Goal: Task Accomplishment & Management: Manage account settings

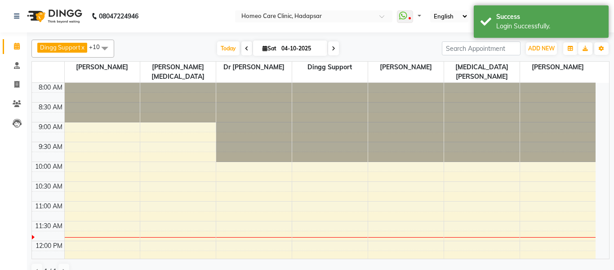
select select "en"
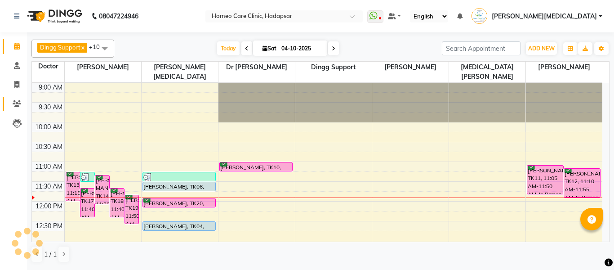
click at [11, 109] on link "Patients" at bounding box center [14, 104] width 22 height 15
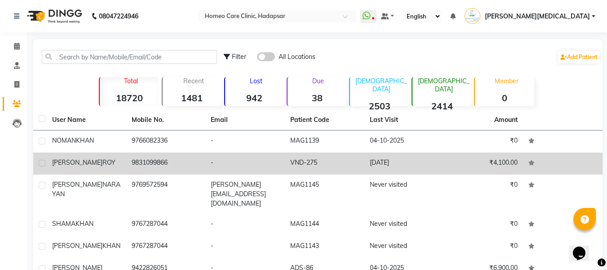
click at [409, 156] on td "16-08-2025" at bounding box center [405, 163] width 80 height 22
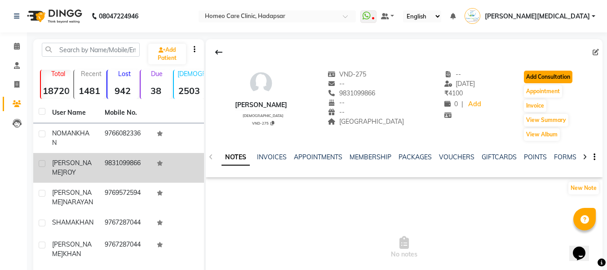
click at [559, 80] on button "Add Consultation" at bounding box center [548, 77] width 49 height 13
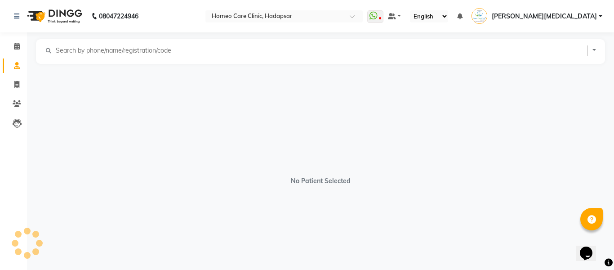
select select "[DEMOGRAPHIC_DATA]"
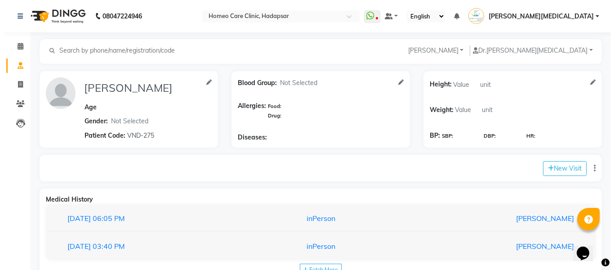
scroll to position [29, 0]
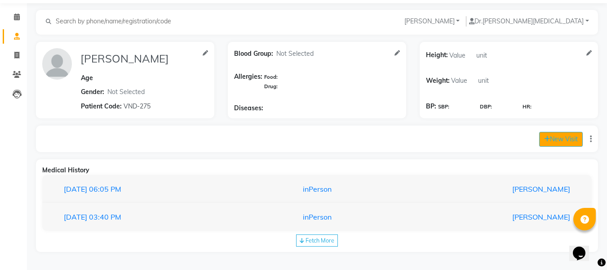
click at [559, 143] on button "New Visit" at bounding box center [562, 139] width 44 height 15
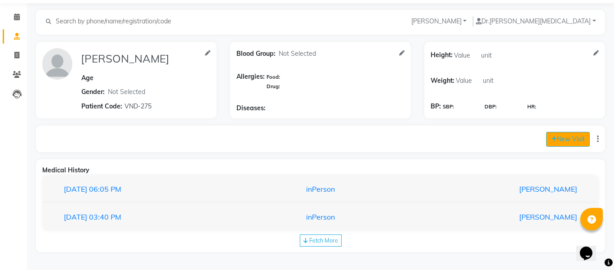
select select "715"
select select "inPerson"
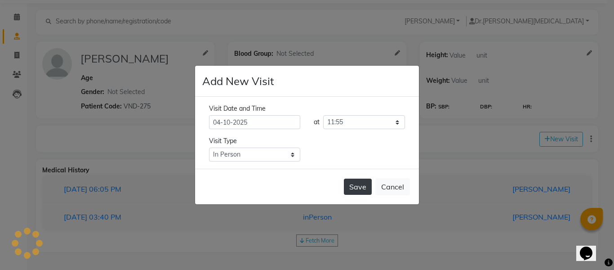
click at [360, 193] on button "Save" at bounding box center [358, 187] width 28 height 16
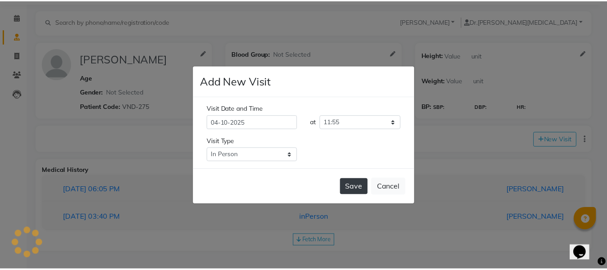
scroll to position [0, 0]
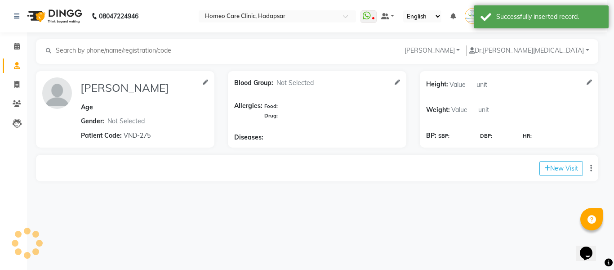
type input "PUNAM ROY"
select select "[DEMOGRAPHIC_DATA]"
type input "VND-275"
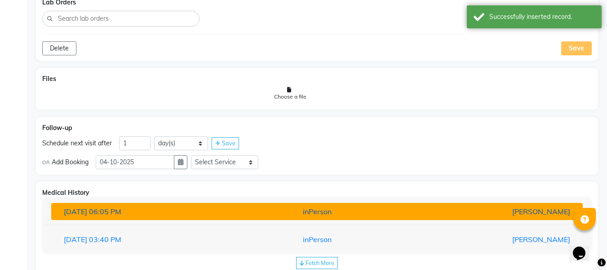
click at [416, 204] on button "16-08-2025 06:05 PM inPerson Dr Nupur Jain" at bounding box center [317, 211] width 532 height 17
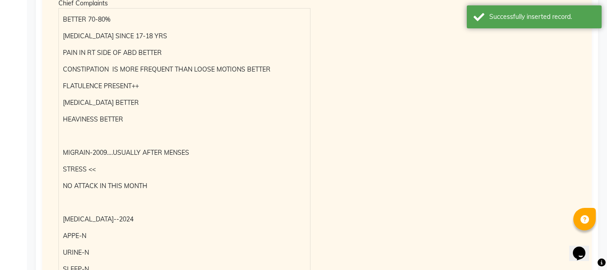
scroll to position [767, 0]
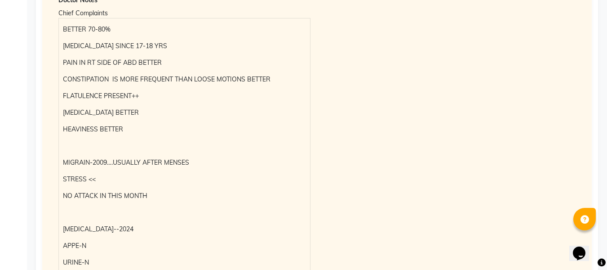
click at [71, 32] on p "BETTER 70-80%" at bounding box center [184, 29] width 243 height 9
click at [77, 28] on p "BETTER 70-80%" at bounding box center [184, 29] width 243 height 9
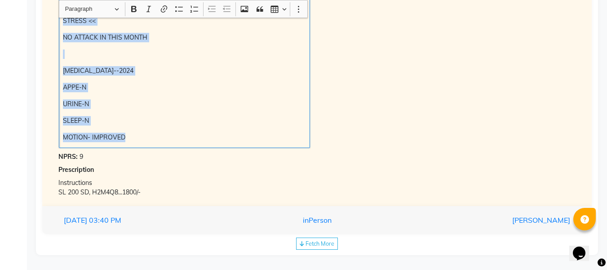
scroll to position [928, 0]
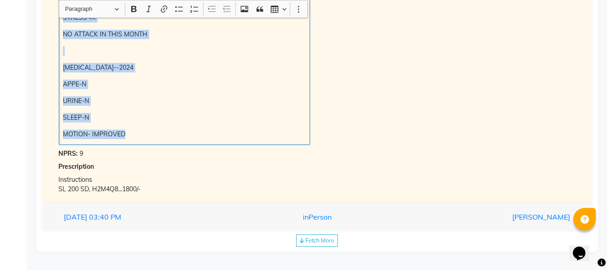
copy div "BETTER 70-80% IBS SINCE 17-18 YRS PAIN IN RT SIDE OF ABD BETTER CONSTIPATION IS…"
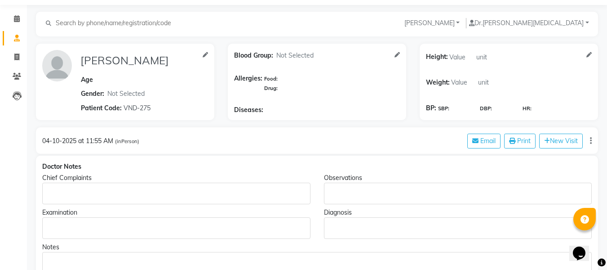
scroll to position [21, 0]
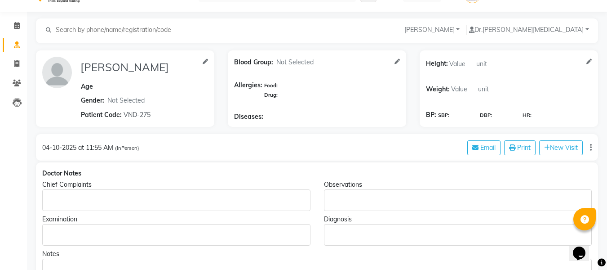
click at [80, 193] on div "Rich Text Editor, main" at bounding box center [176, 200] width 268 height 22
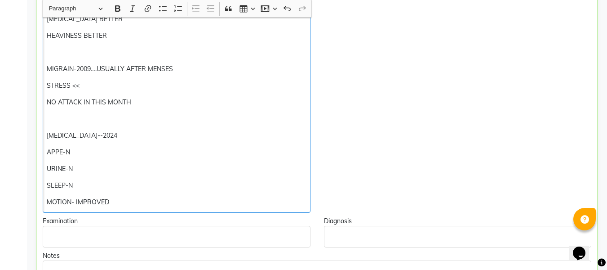
scroll to position [288, 0]
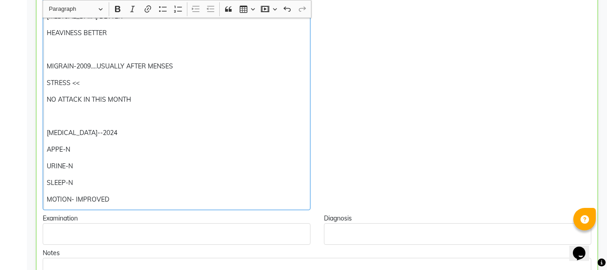
click at [147, 106] on div "BETTER 70-80% IBS SINCE 17-18 YRS PAIN IN RT SIDE OF ABD BETTER CONSTIPATION IS…" at bounding box center [177, 66] width 268 height 288
click at [156, 103] on p "NO ATTACK IN THIS MONTH" at bounding box center [176, 99] width 259 height 9
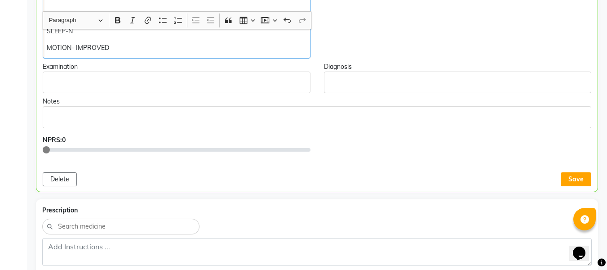
scroll to position [451, 0]
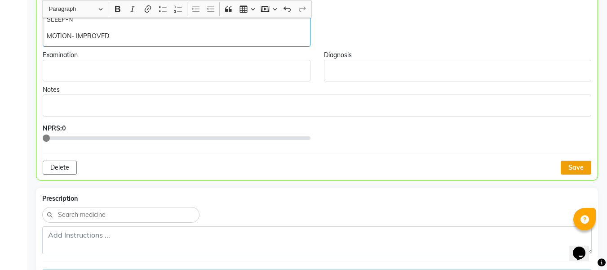
click at [571, 167] on button "Save" at bounding box center [576, 168] width 31 height 14
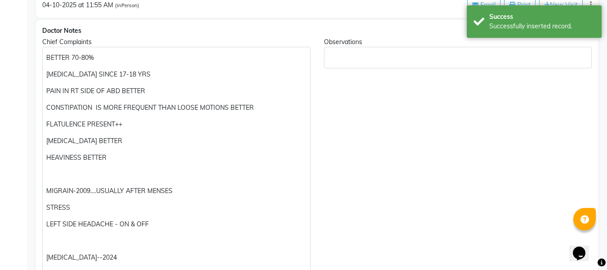
scroll to position [167, 0]
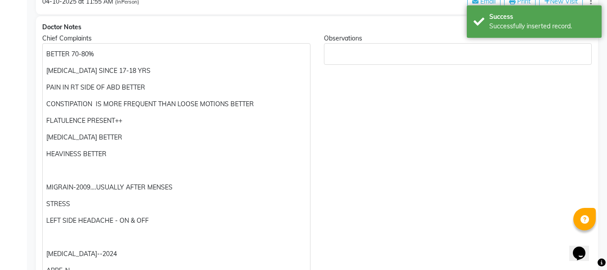
click at [116, 108] on p "CONSTIPATION IS MORE FREQUENT THAN LOOSE MOTIONS BETTER" at bounding box center [176, 103] width 260 height 9
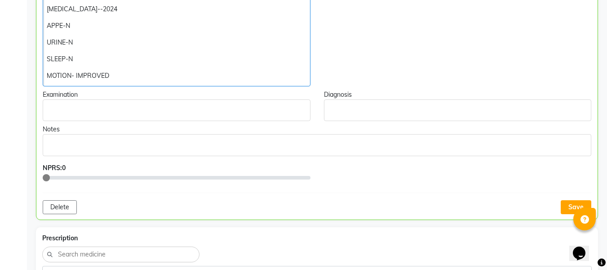
scroll to position [428, 0]
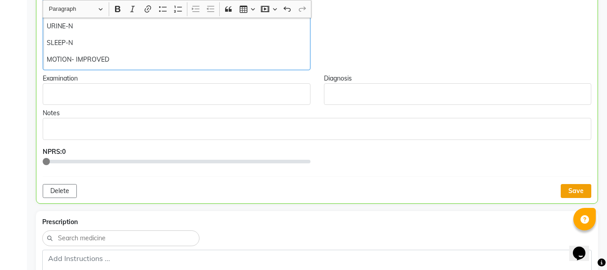
click at [569, 191] on button "Save" at bounding box center [576, 191] width 31 height 14
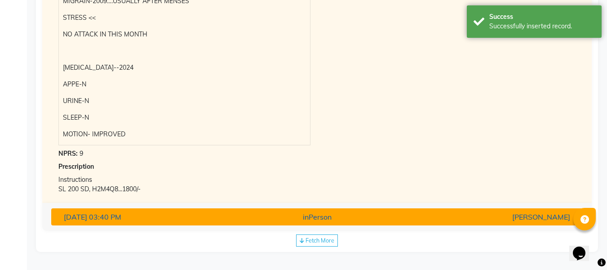
click at [518, 220] on div "[PERSON_NAME]" at bounding box center [491, 216] width 174 height 11
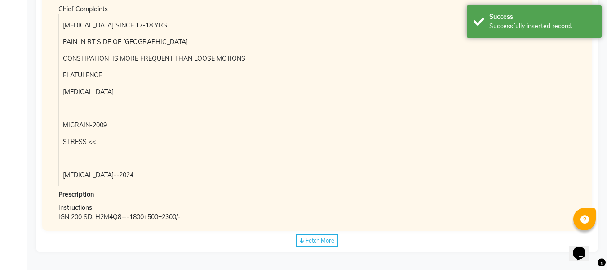
click at [520, 199] on div "Prescription" at bounding box center [317, 194] width 518 height 9
click at [330, 243] on span "Fetch More" at bounding box center [320, 240] width 29 height 7
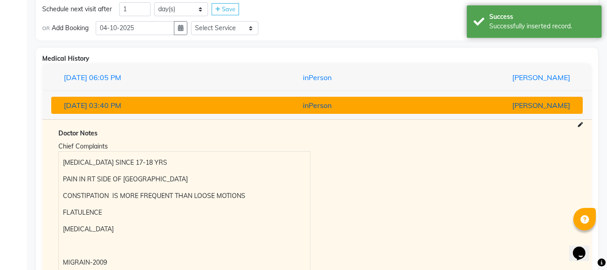
click at [422, 106] on div "[PERSON_NAME]" at bounding box center [491, 105] width 174 height 11
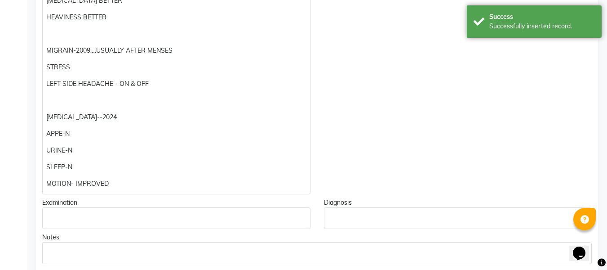
scroll to position [306, 0]
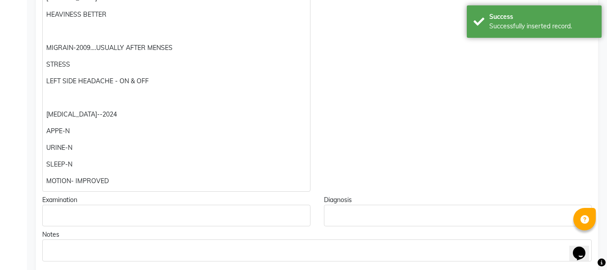
click at [134, 191] on div "BETTER 70-80% IBS SINCE 17-18 YRS PAIN IN RT SIDE OF ABD BETTER FREQUENT THAN L…" at bounding box center [176, 48] width 268 height 288
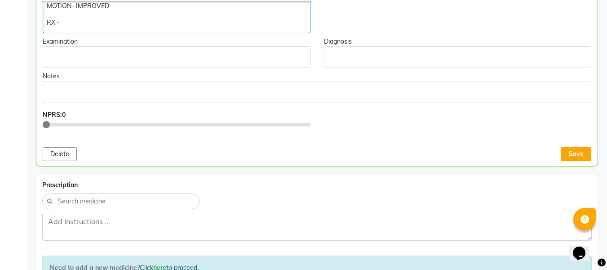
scroll to position [486, 0]
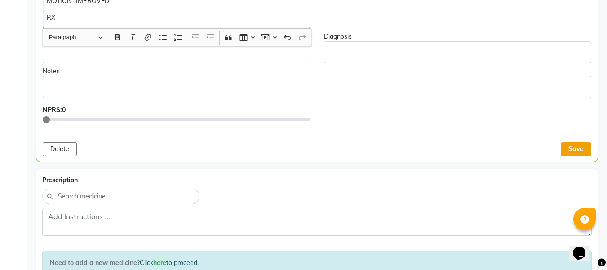
click at [568, 151] on button "Save" at bounding box center [576, 149] width 31 height 14
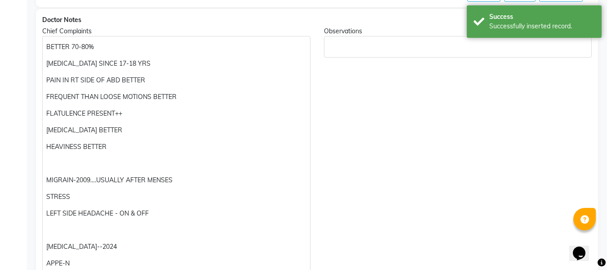
scroll to position [148, 0]
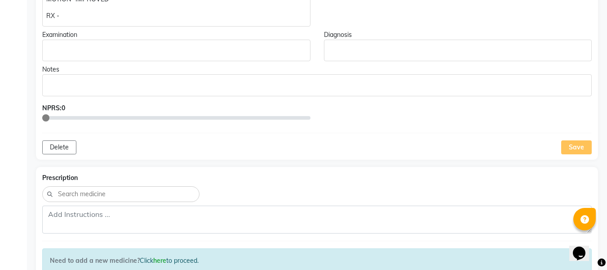
click at [578, 148] on div "Save" at bounding box center [577, 147] width 31 height 14
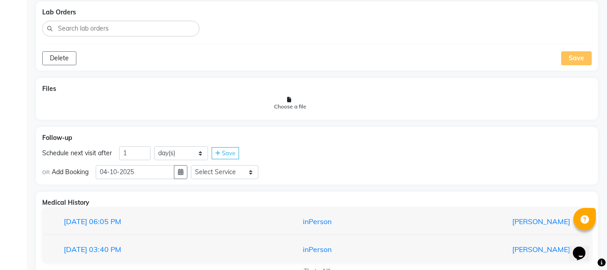
scroll to position [830, 0]
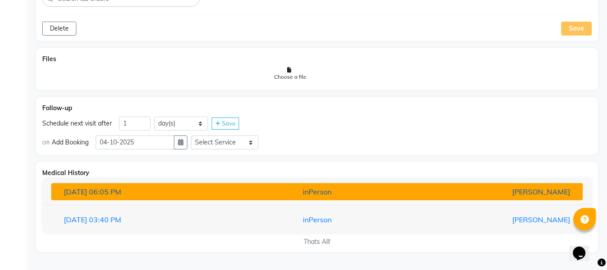
click at [320, 199] on button "16-08-2025 06:05 PM inPerson Dr Nupur Jain" at bounding box center [317, 191] width 532 height 17
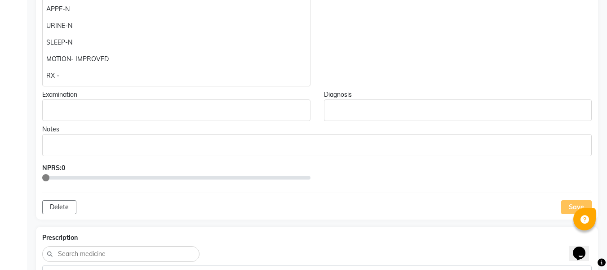
scroll to position [367, 0]
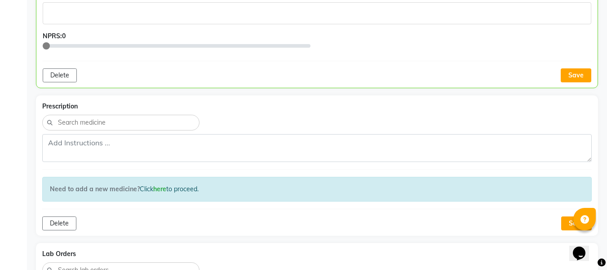
scroll to position [580, 0]
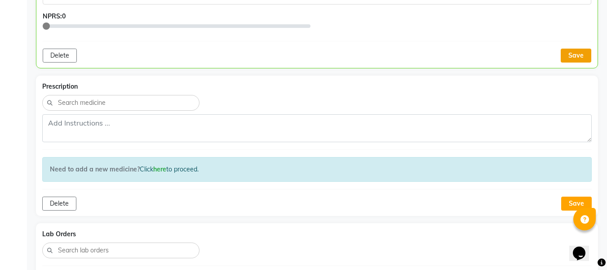
click at [574, 53] on button "Save" at bounding box center [576, 56] width 31 height 14
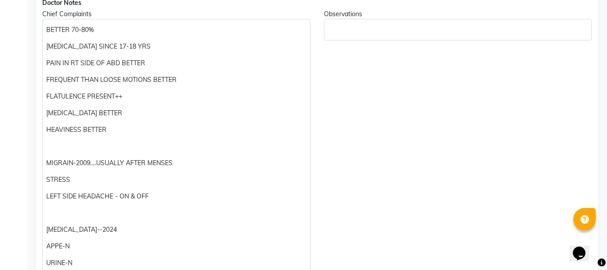
scroll to position [169, 0]
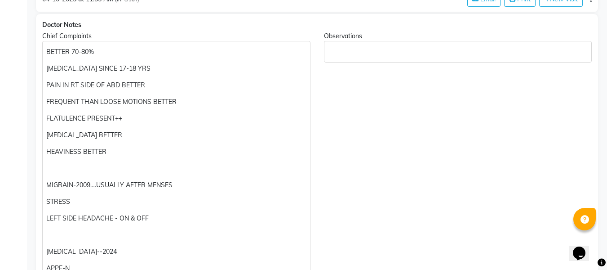
click at [103, 99] on p "FREQUENT THAN LOOSE MOTIONS BETTER" at bounding box center [176, 101] width 260 height 9
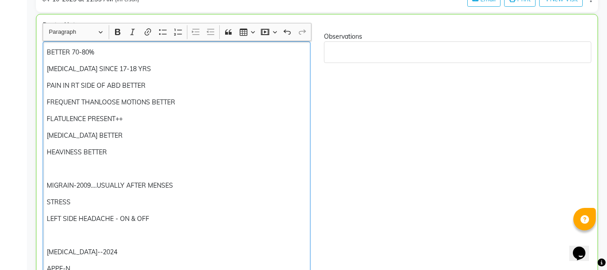
scroll to position [170, 0]
click at [141, 98] on p "LOOSE MOTIONS BETTER" at bounding box center [176, 101] width 259 height 9
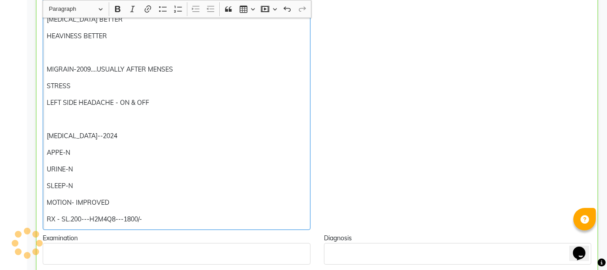
scroll to position [286, 0]
click at [201, 98] on p "LEFT SIDE HEADACHE - ON & OFF" at bounding box center [176, 102] width 259 height 9
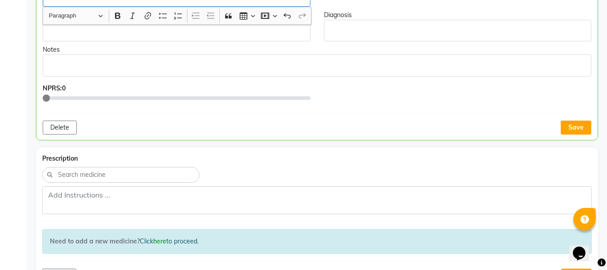
scroll to position [510, 0]
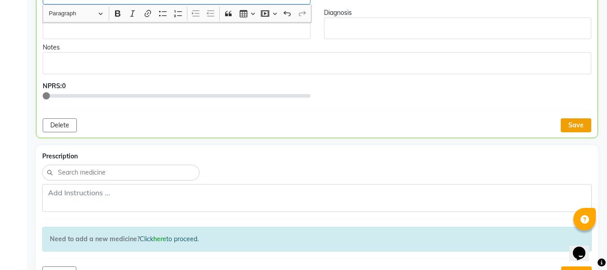
click at [579, 128] on button "Save" at bounding box center [576, 125] width 31 height 14
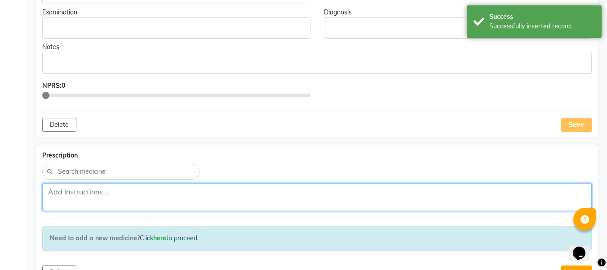
click at [174, 196] on textarea at bounding box center [317, 197] width 550 height 28
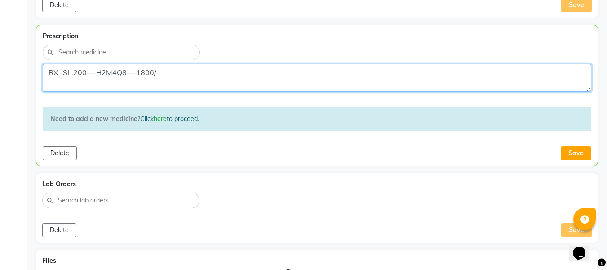
scroll to position [641, 0]
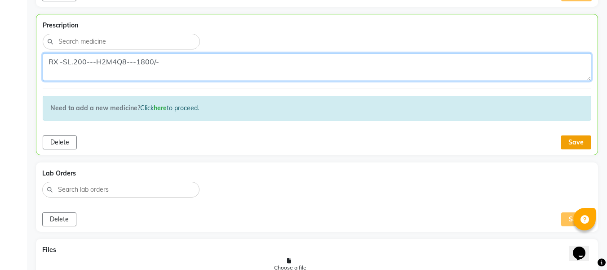
type textarea "RX -SL.200---H2M4Q8---1800/-"
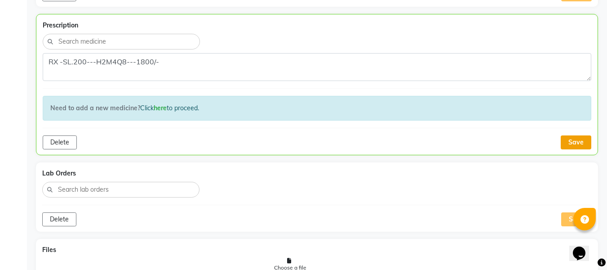
click at [578, 137] on button "Save" at bounding box center [576, 142] width 31 height 14
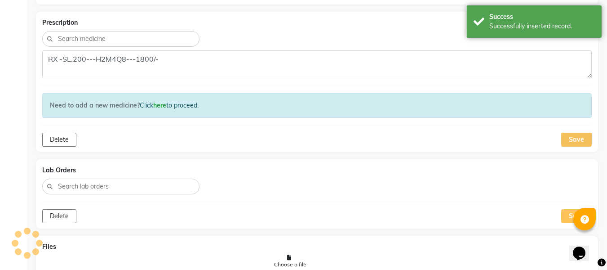
scroll to position [798, 0]
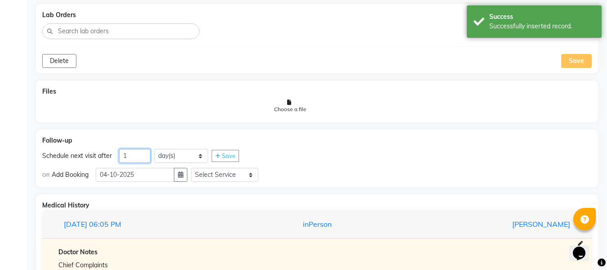
click at [146, 159] on input "1" at bounding box center [134, 156] width 31 height 14
type input "38"
click at [187, 177] on button "button" at bounding box center [180, 175] width 13 height 14
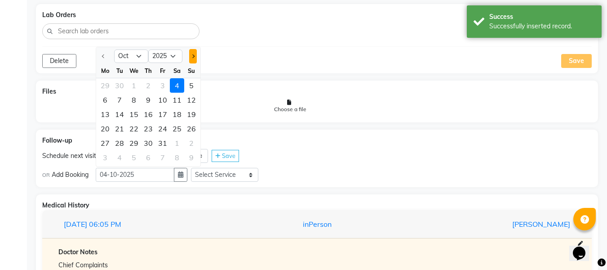
click at [193, 50] on button "Next month" at bounding box center [193, 56] width 8 height 14
select select "11"
click at [103, 111] on div "10" at bounding box center [105, 114] width 14 height 14
type input "[DATE]"
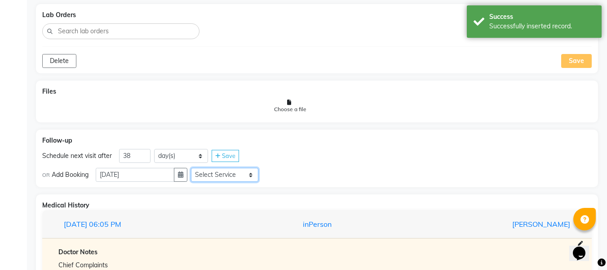
click at [245, 178] on select "Select Service In Person - Consultation Medicine Medicine 1 Hydra Facial Medi F…" at bounding box center [224, 175] width 67 height 14
select select "972997"
click at [195, 168] on select "Select Service In Person - Consultation Medicine Medicine 1 Hydra Facial Medi F…" at bounding box center [224, 175] width 67 height 14
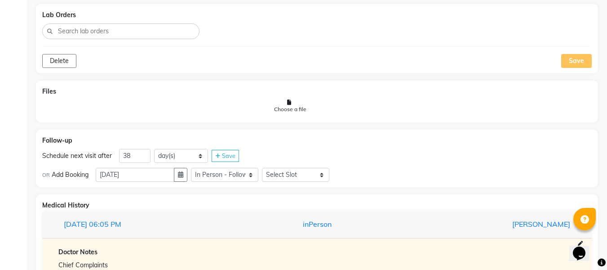
select select "750"
click at [266, 168] on select "Select Slot 10:15 10:30 10:45 11:00 11:15 11:30 11:45 12:00 12:15 12:30 12:45 1…" at bounding box center [295, 175] width 67 height 14
click at [361, 179] on div "Save" at bounding box center [346, 175] width 27 height 12
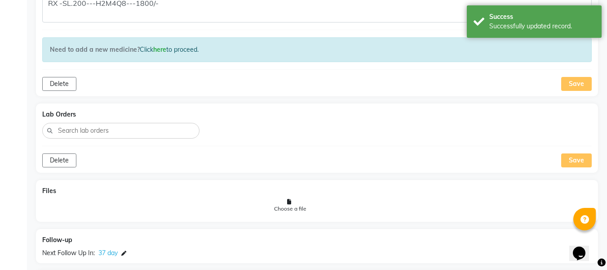
scroll to position [694, 0]
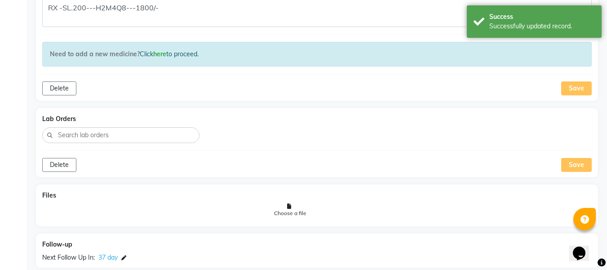
click at [575, 164] on div "Save" at bounding box center [577, 165] width 31 height 14
click at [571, 85] on div "Save" at bounding box center [577, 88] width 31 height 14
click at [575, 92] on div "Save" at bounding box center [577, 88] width 31 height 14
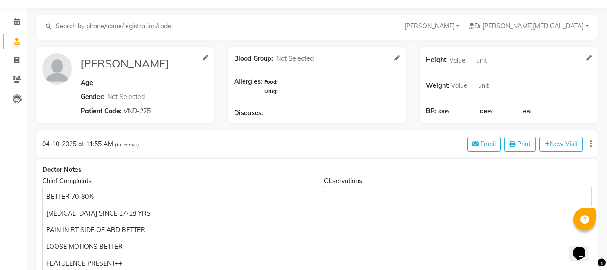
scroll to position [0, 0]
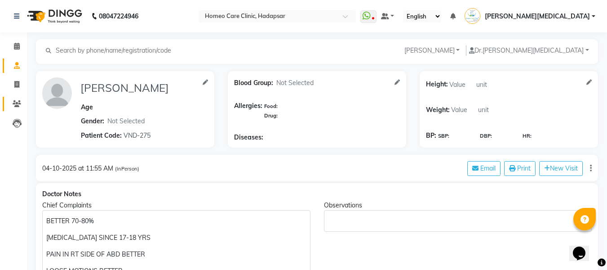
click at [10, 109] on link "Patients" at bounding box center [14, 104] width 22 height 15
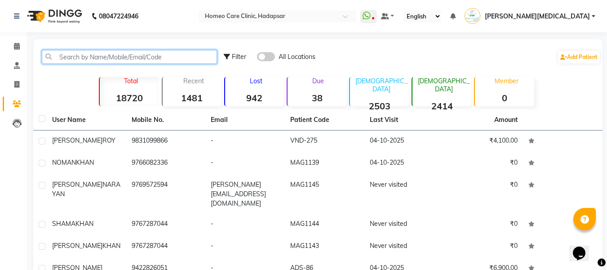
click at [103, 57] on input "text" at bounding box center [129, 57] width 175 height 14
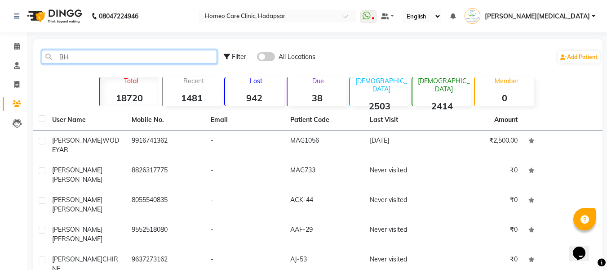
type input "B"
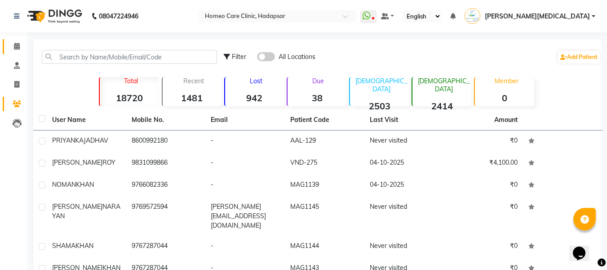
click at [23, 43] on span at bounding box center [17, 46] width 16 height 10
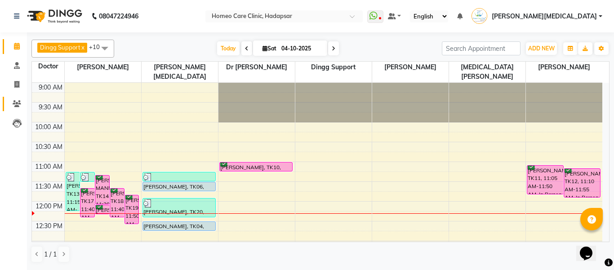
click at [9, 111] on link "Patients" at bounding box center [14, 104] width 22 height 15
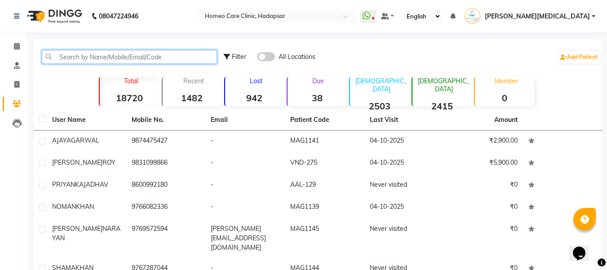
click at [80, 58] on input "text" at bounding box center [129, 57] width 175 height 14
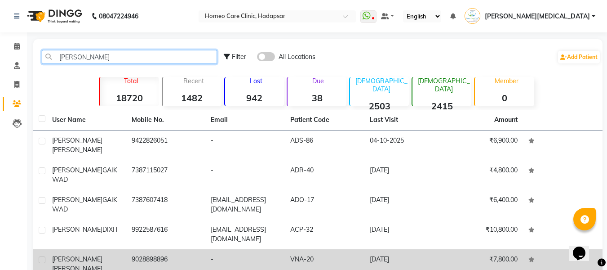
type input "[PERSON_NAME]"
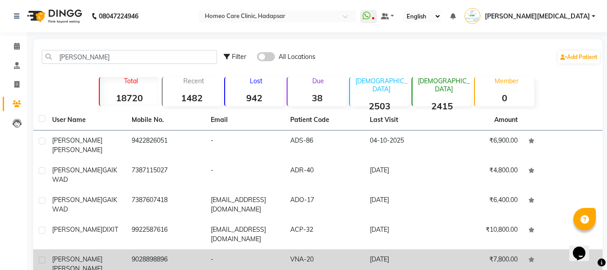
click at [309, 249] on td "VNA-20" at bounding box center [325, 264] width 80 height 30
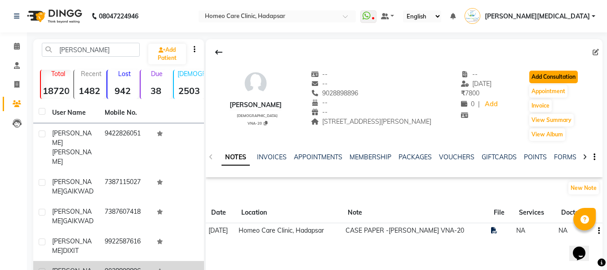
click at [571, 81] on button "Add Consultation" at bounding box center [554, 77] width 49 height 13
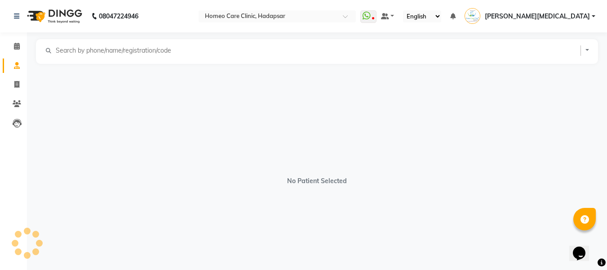
select select "[DEMOGRAPHIC_DATA]"
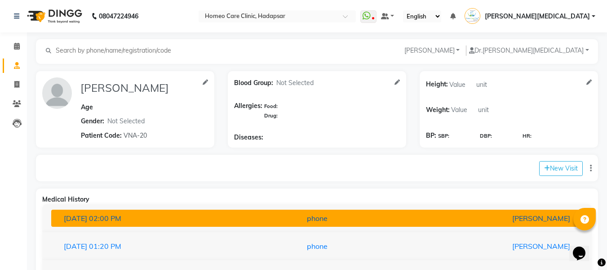
click at [302, 216] on div "phone" at bounding box center [318, 218] width 174 height 11
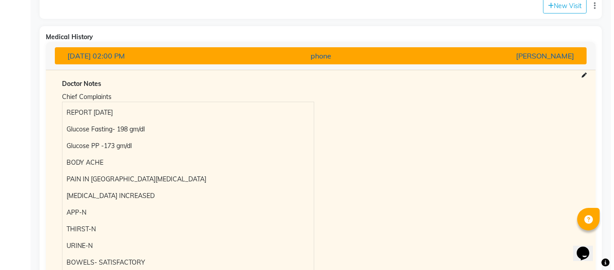
scroll to position [159, 0]
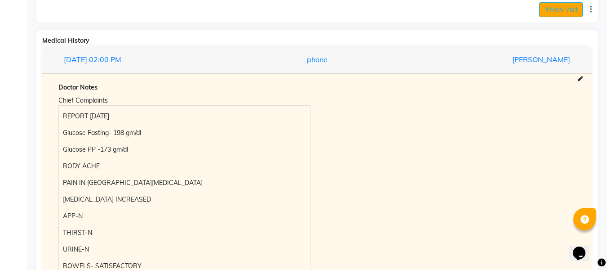
click at [556, 15] on button "New Visit" at bounding box center [562, 9] width 44 height 15
select select "735"
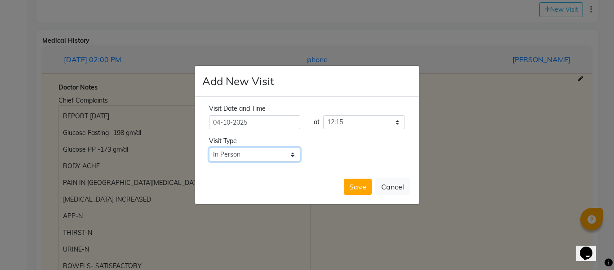
click at [271, 156] on select "Select Type In Person Video Phone Chat" at bounding box center [254, 154] width 91 height 14
select select "phone"
click at [209, 147] on select "Select Type In Person Video Phone Chat" at bounding box center [254, 154] width 91 height 14
click at [361, 184] on button "Save" at bounding box center [358, 187] width 28 height 16
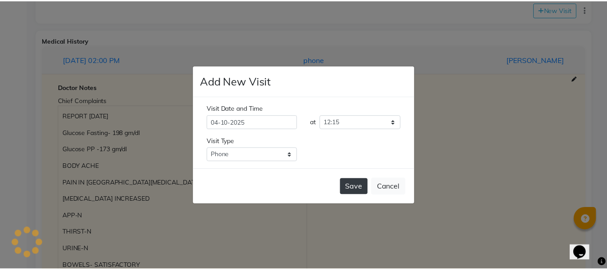
scroll to position [0, 0]
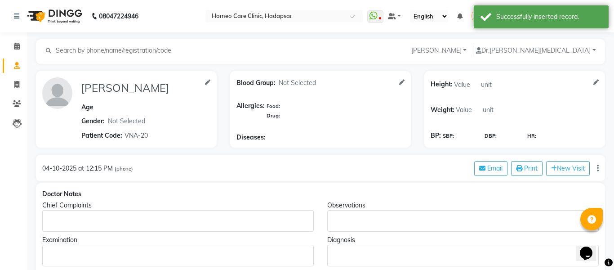
type input "SNEHAL MOHOLKAR"
select select "[DEMOGRAPHIC_DATA]"
type input "VNA-20"
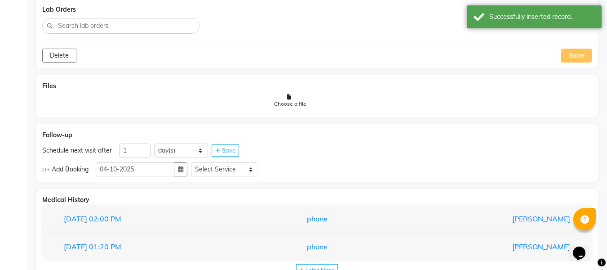
scroll to position [550, 0]
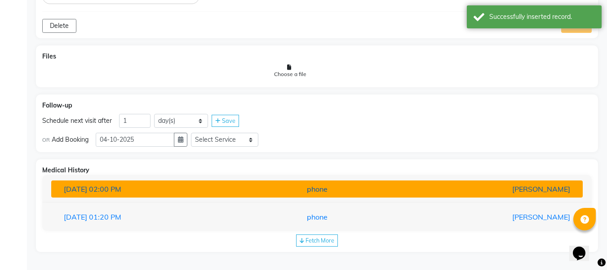
click at [241, 185] on div "phone" at bounding box center [318, 188] width 174 height 11
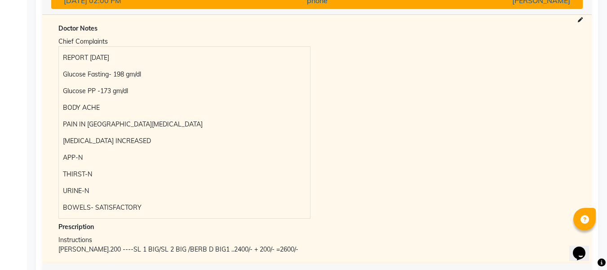
scroll to position [799, 0]
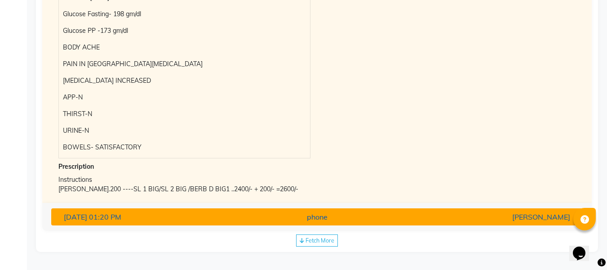
click at [252, 210] on button "19-05-2025 01:20 PM phone Dr Nupur Jain" at bounding box center [317, 216] width 532 height 17
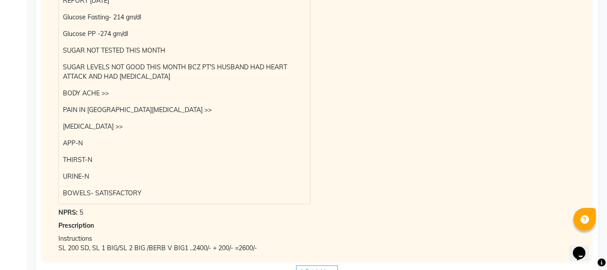
scroll to position [855, 0]
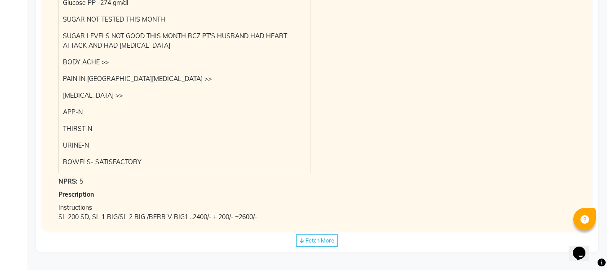
click at [328, 245] on div "Fetch More" at bounding box center [317, 240] width 42 height 12
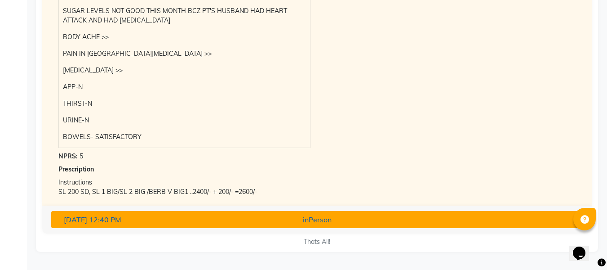
click at [348, 225] on div "inPerson" at bounding box center [318, 219] width 174 height 11
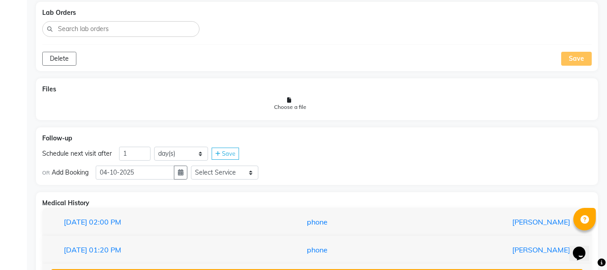
scroll to position [517, 0]
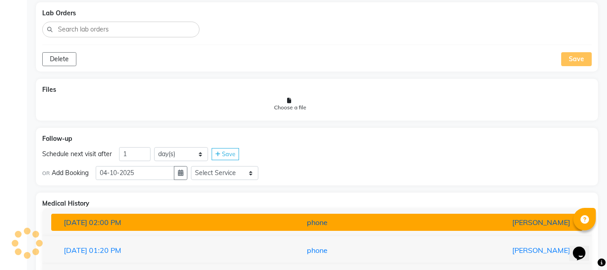
click at [334, 230] on button "25-08-2025 02:00 PM phone Dr Nupur Jain" at bounding box center [317, 222] width 532 height 17
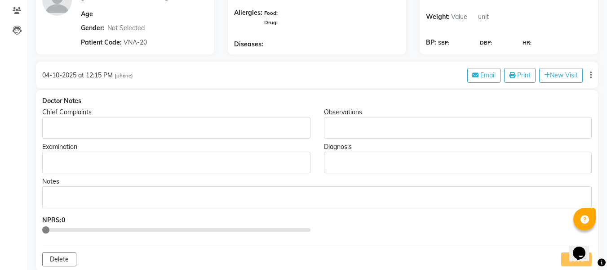
scroll to position [95, 0]
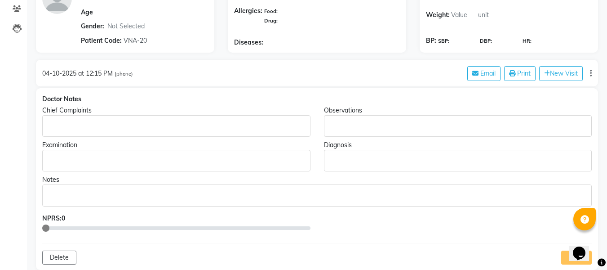
click at [95, 119] on div "Rich Text Editor, main" at bounding box center [176, 126] width 268 height 22
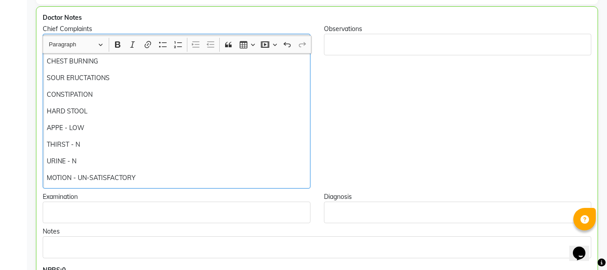
scroll to position [152, 0]
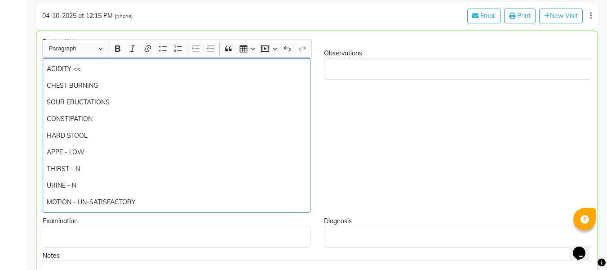
click at [49, 74] on div "ACIDITY << CHEST BURNING SOUR ERUCTATIONS CONSTIPATION HARD STOOL APPE - LOW TH…" at bounding box center [177, 135] width 268 height 155
click at [45, 66] on div "ACIDITY << CHEST BURNING SOUR ERUCTATIONS CONSTIPATION HARD STOOL APPE - LOW TH…" at bounding box center [177, 135] width 268 height 155
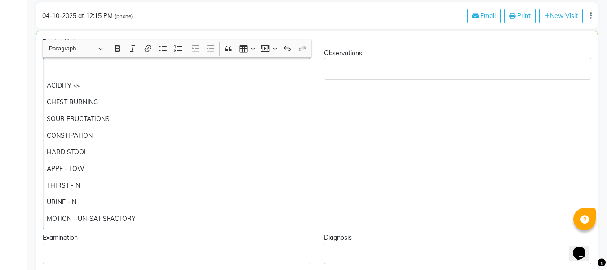
click at [56, 74] on div "ACIDITY << CHEST BURNING SOUR ERUCTATIONS CONSTIPATION HARD STOOL APPE - LOW TH…" at bounding box center [177, 143] width 268 height 171
click at [55, 66] on p "Rich Text Editor, main" at bounding box center [176, 68] width 259 height 9
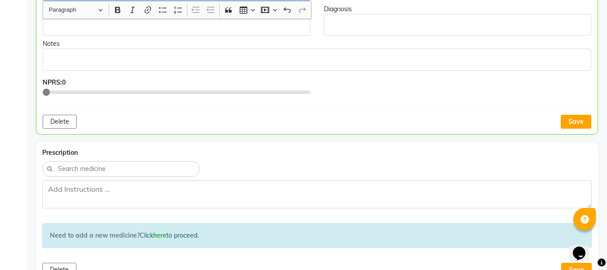
scroll to position [411, 0]
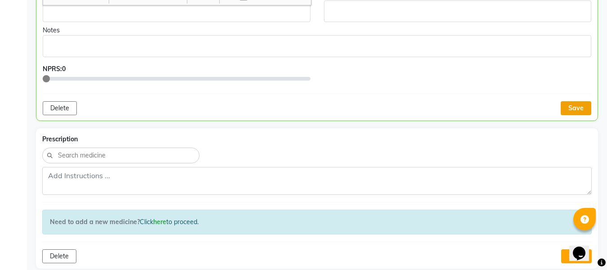
click at [570, 107] on button "Save" at bounding box center [576, 108] width 31 height 14
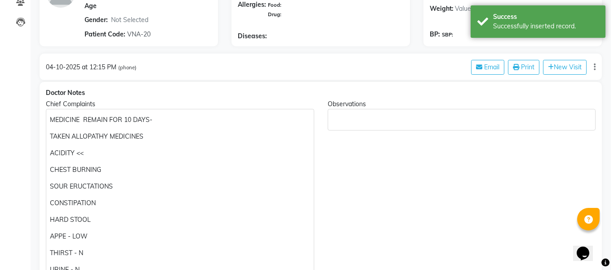
scroll to position [0, 0]
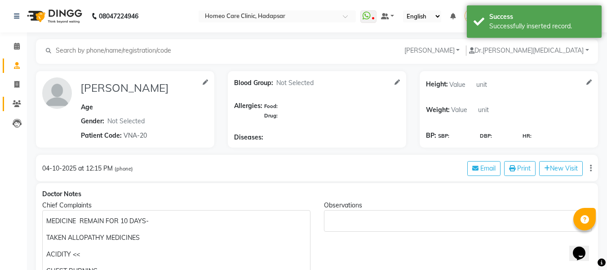
click at [18, 111] on link "Patients" at bounding box center [14, 104] width 22 height 15
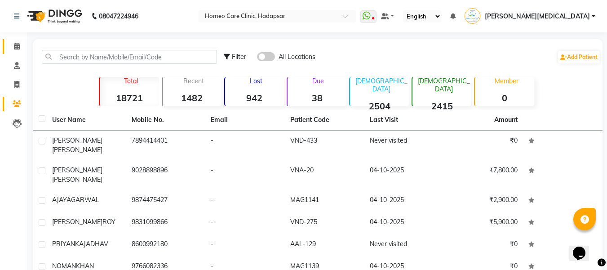
click at [15, 44] on icon at bounding box center [17, 46] width 6 height 7
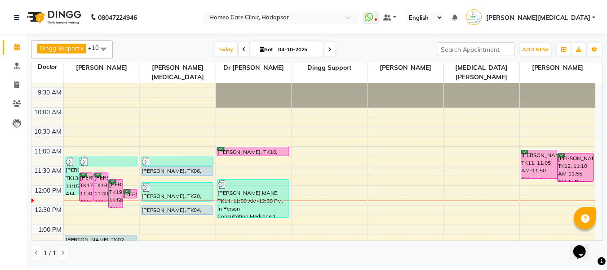
scroll to position [6, 0]
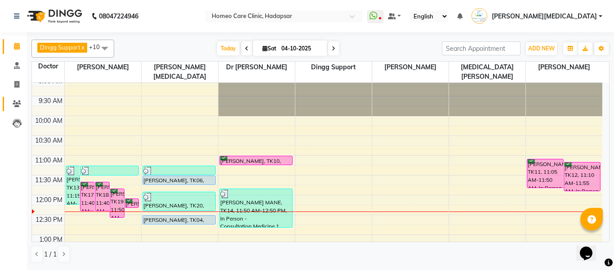
click at [16, 111] on link "Patients" at bounding box center [14, 104] width 22 height 15
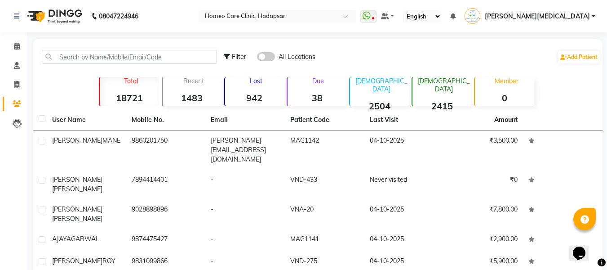
click at [13, 111] on link "Patients" at bounding box center [14, 104] width 22 height 15
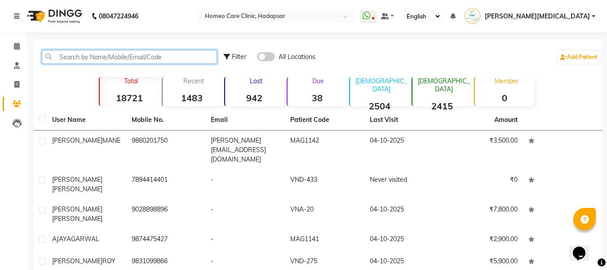
click at [158, 57] on input "text" at bounding box center [129, 57] width 175 height 14
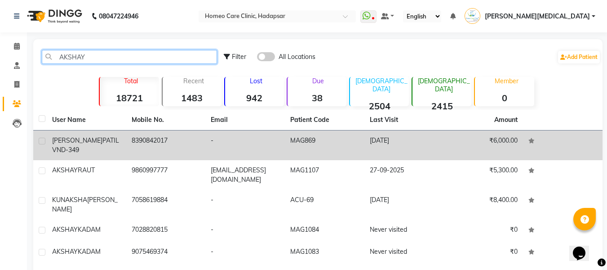
type input "AKSHAY"
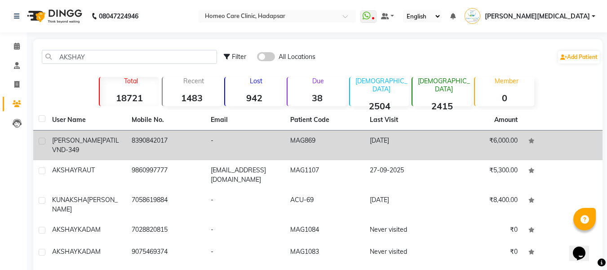
click at [280, 147] on td "-" at bounding box center [245, 145] width 80 height 30
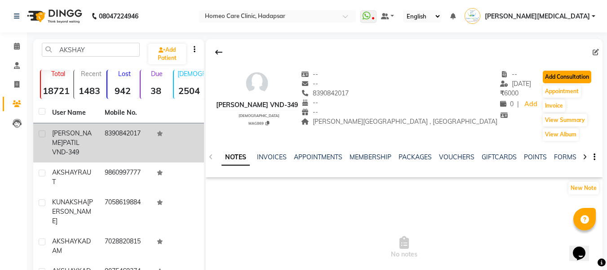
click at [566, 77] on button "Add Consultation" at bounding box center [567, 77] width 49 height 13
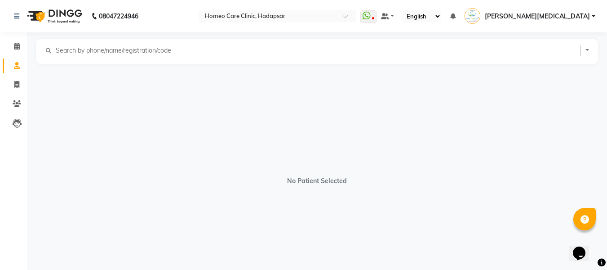
select select "[DEMOGRAPHIC_DATA]"
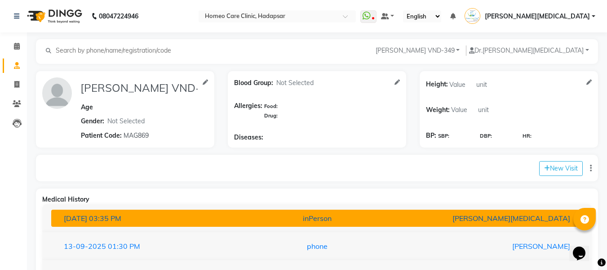
click at [414, 210] on button "15-09-2025 03:35 PM inPerson Dr Nikita Patil" at bounding box center [317, 218] width 532 height 17
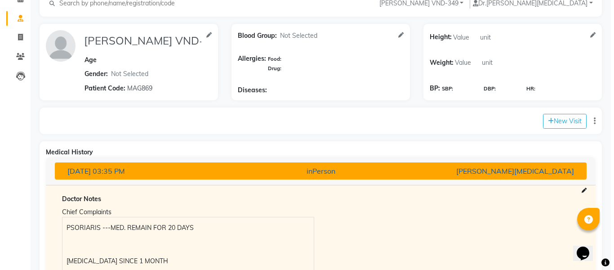
scroll to position [47, 0]
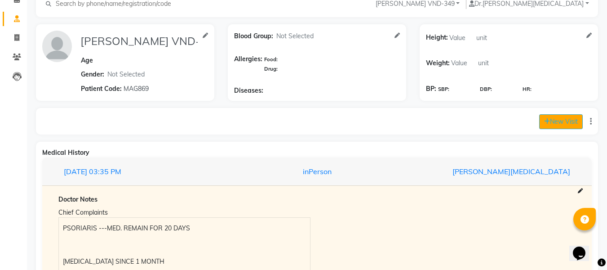
click at [563, 122] on button "New Visit" at bounding box center [562, 121] width 44 height 15
select select "750"
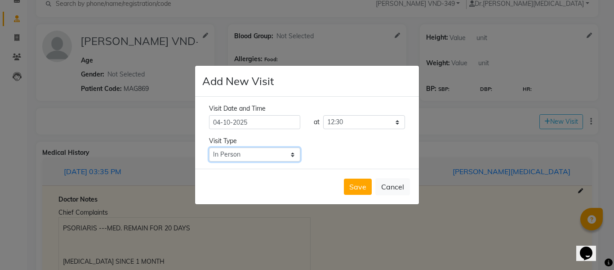
click at [265, 151] on select "Select Type In Person Video Phone Chat" at bounding box center [254, 154] width 91 height 14
select select "phone"
click at [209, 147] on select "Select Type In Person Video Phone Chat" at bounding box center [254, 154] width 91 height 14
click at [362, 186] on button "Save" at bounding box center [358, 187] width 28 height 16
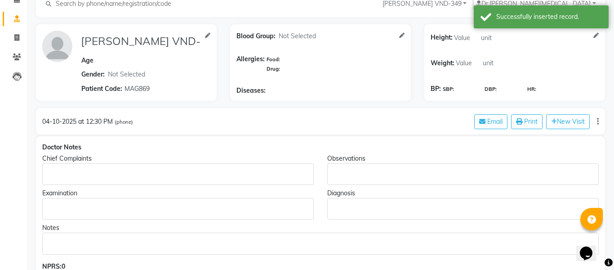
type input "AKSHAYA PATIL VND-349"
select select "[DEMOGRAPHIC_DATA]"
type input "MAG869"
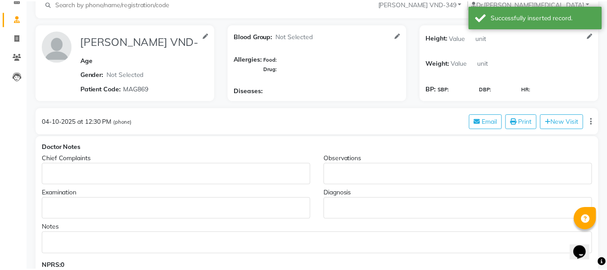
scroll to position [0, 0]
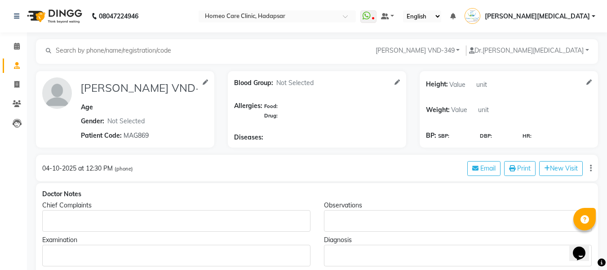
click at [76, 219] on p "Rich Text Editor, main" at bounding box center [176, 220] width 260 height 9
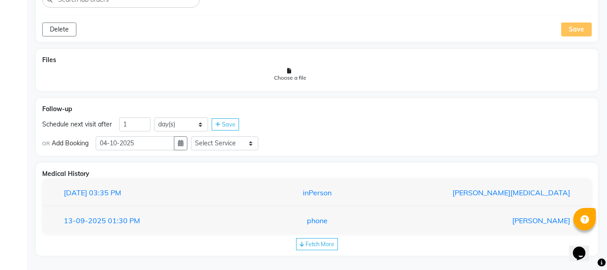
scroll to position [551, 0]
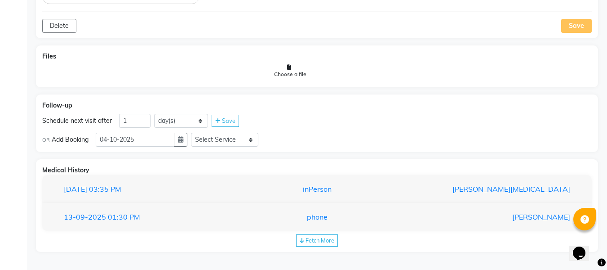
click at [322, 244] on div "Fetch More" at bounding box center [317, 240] width 42 height 12
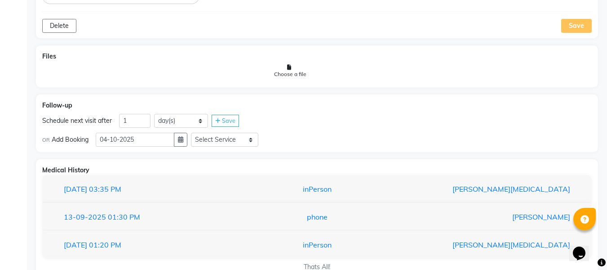
scroll to position [576, 0]
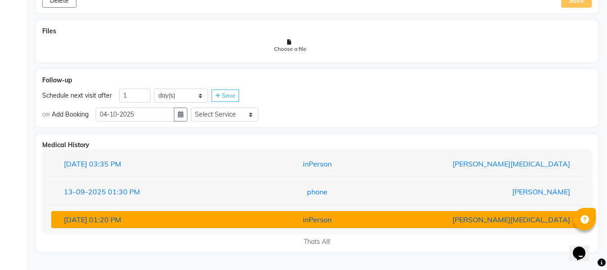
click at [397, 215] on div "inPerson" at bounding box center [318, 219] width 174 height 11
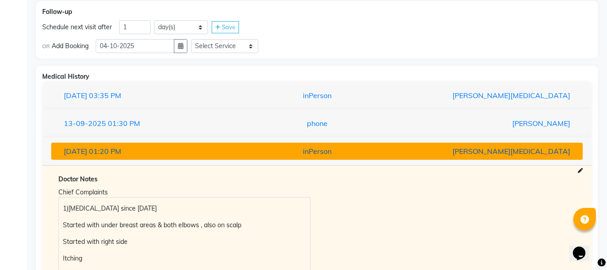
scroll to position [614, 0]
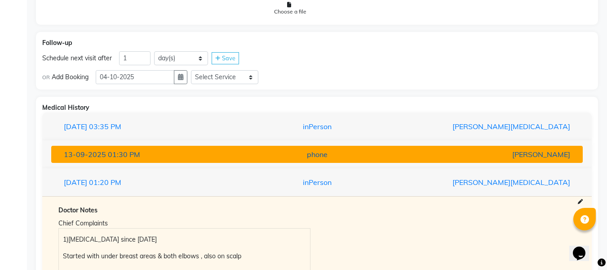
click at [420, 150] on div "[PERSON_NAME]" at bounding box center [491, 154] width 174 height 11
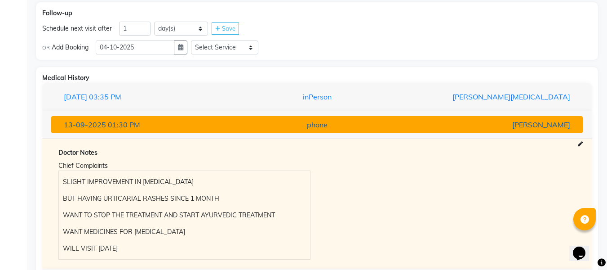
scroll to position [641, 0]
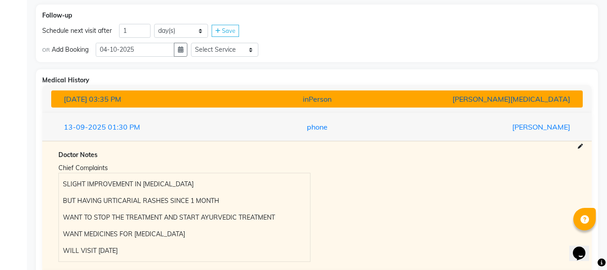
click at [461, 105] on button "15-09-2025 03:35 PM inPerson Dr Nikita Patil" at bounding box center [317, 98] width 532 height 17
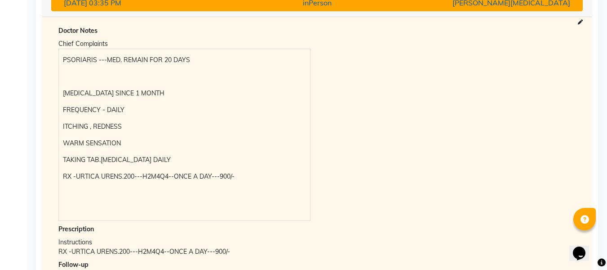
scroll to position [738, 0]
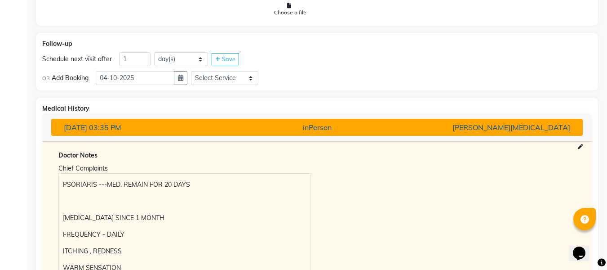
click at [421, 132] on div "[PERSON_NAME][MEDICAL_DATA]" at bounding box center [491, 127] width 174 height 11
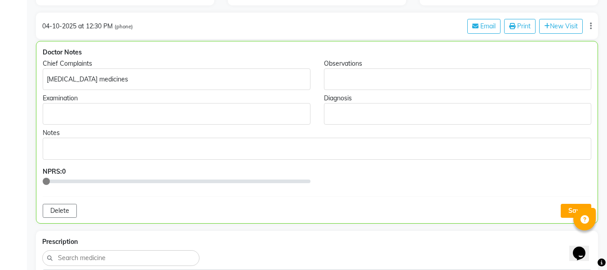
scroll to position [141, 0]
click at [50, 81] on p "Psoriasis medicines" at bounding box center [176, 80] width 259 height 9
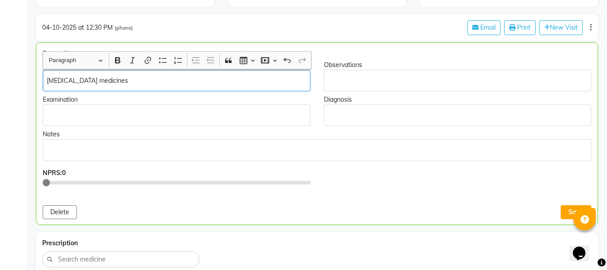
click at [133, 81] on p "Psoriasis medicines" at bounding box center [176, 80] width 259 height 9
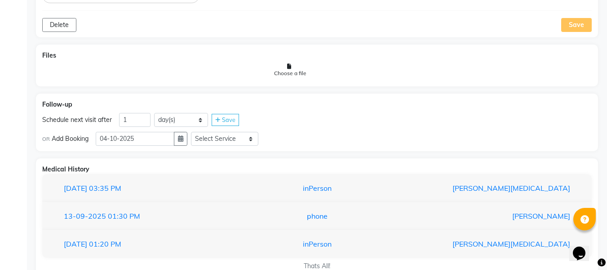
scroll to position [593, 0]
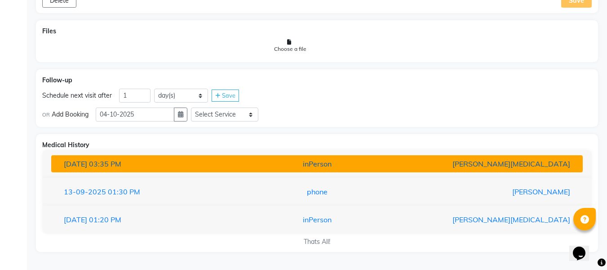
click at [292, 165] on div "inPerson" at bounding box center [318, 163] width 174 height 11
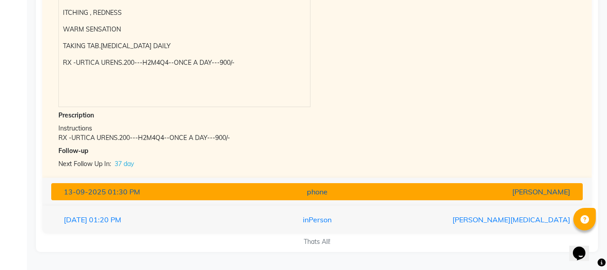
click at [397, 186] on button "13-09-2025 01:30 PM phone Dr Vaseem Choudhary" at bounding box center [317, 191] width 532 height 17
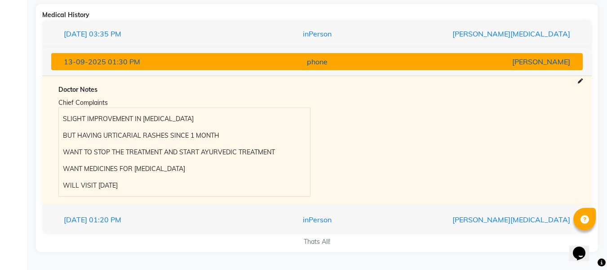
scroll to position [723, 0]
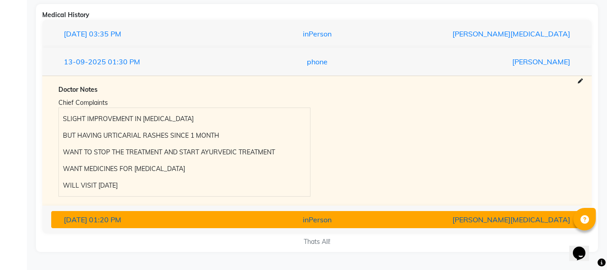
click at [382, 226] on button "18-08-2025 01:20 PM inPerson Dr Nikita Patil" at bounding box center [317, 219] width 532 height 17
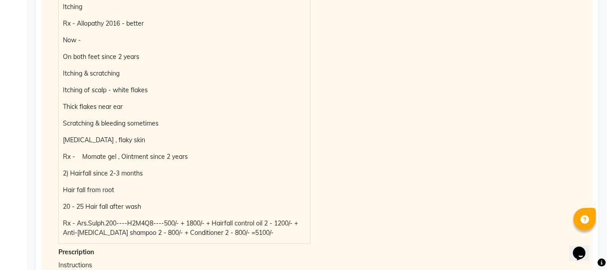
scroll to position [994, 0]
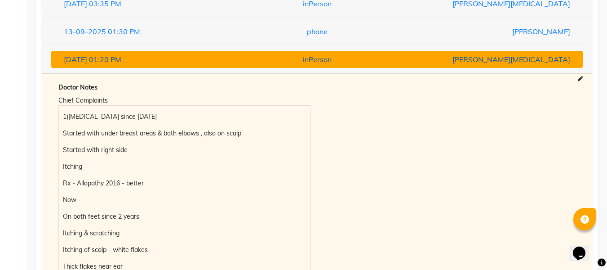
click at [514, 60] on div "[PERSON_NAME][MEDICAL_DATA]" at bounding box center [491, 59] width 174 height 11
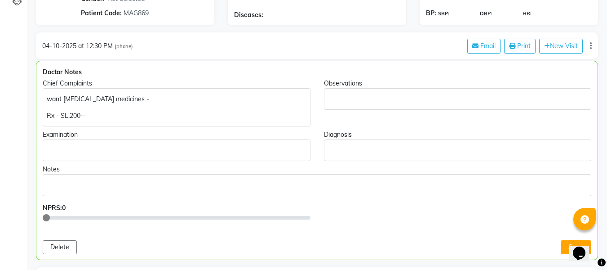
scroll to position [122, 0]
click at [124, 114] on p "Rx - SL.200--" at bounding box center [176, 116] width 259 height 9
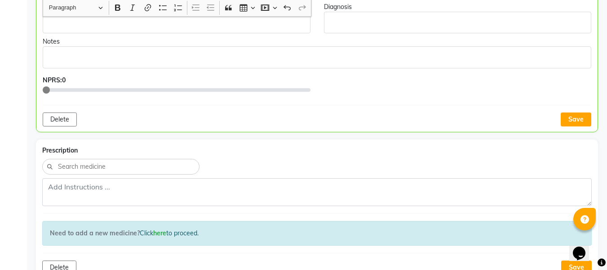
scroll to position [265, 0]
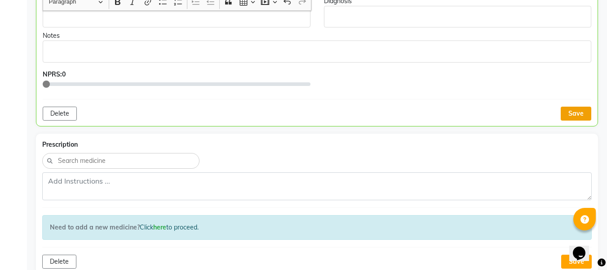
click at [576, 119] on button "Save" at bounding box center [576, 114] width 31 height 14
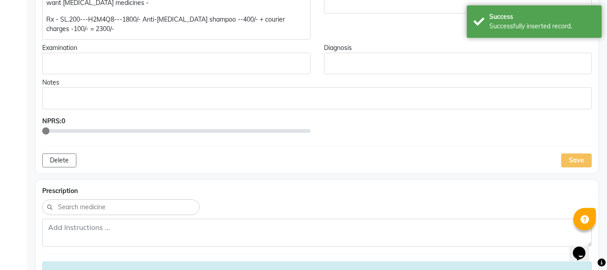
scroll to position [223, 0]
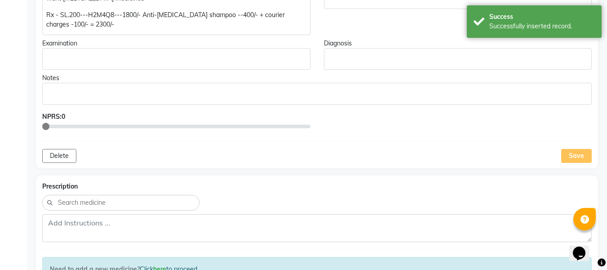
click at [43, 16] on div "want psoriasis medicines - Rx - SL.200---H2M4Q8---1800/- Anti-dandruff shampoo …" at bounding box center [176, 11] width 268 height 48
click at [44, 17] on div "want psoriasis medicines - Rx - SL.200---H2M4Q8---1800/- Anti-dandruff shampoo …" at bounding box center [176, 11] width 268 height 48
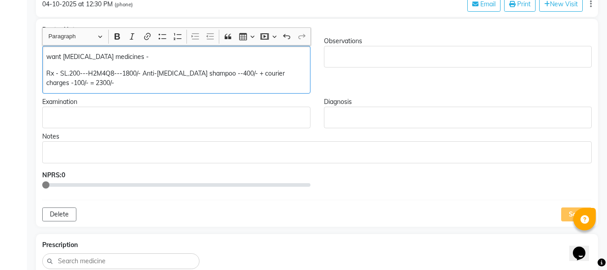
scroll to position [162, 0]
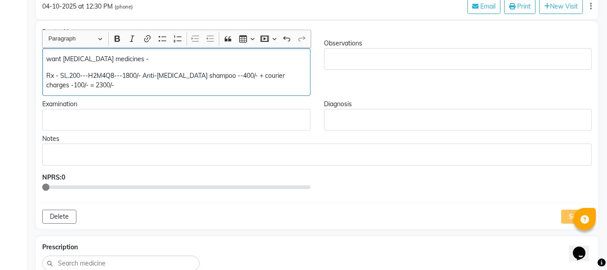
click at [51, 78] on p "Rx - SL.200---H2M4Q8---1800/- Anti-dandruff shampoo --400/- + courier charges -…" at bounding box center [176, 80] width 260 height 19
click at [50, 71] on p "Rx - SL.200---H2M4Q8---1800/- Anti-dandruff shampoo --400/- + courier charges -…" at bounding box center [176, 80] width 260 height 19
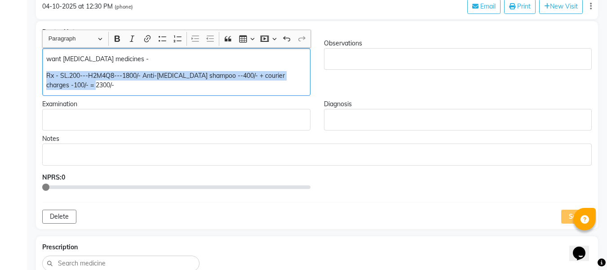
copy p "Rx - SL.200---H2M4Q8---1800/- Anti-dandruff shampoo --400/- + courier charges -…"
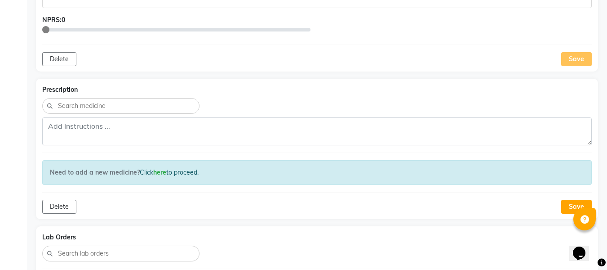
scroll to position [321, 0]
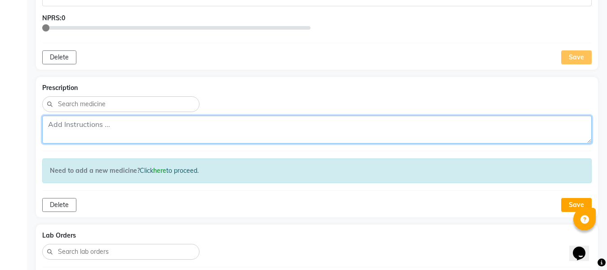
click at [116, 128] on textarea at bounding box center [317, 130] width 550 height 28
paste textarea "Rx - SL.200---H2M4Q8---1800/- Anti-dandruff shampoo --400/- + courier charges -…"
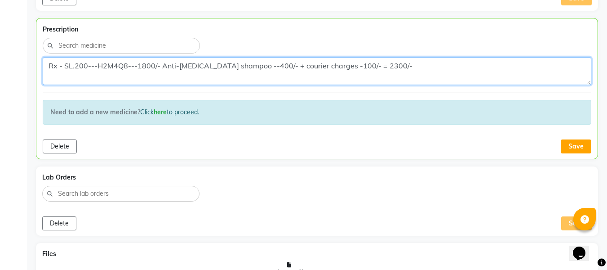
scroll to position [411, 0]
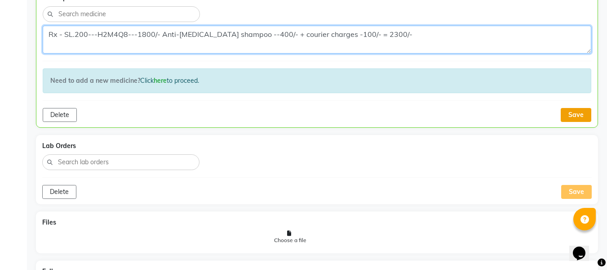
type textarea "Rx - SL.200---H2M4Q8---1800/- Anti-dandruff shampoo --400/- + courier charges -…"
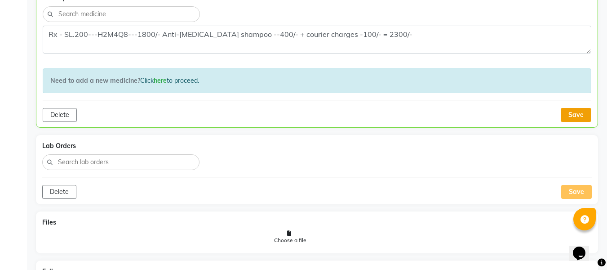
click at [573, 117] on button "Save" at bounding box center [576, 115] width 31 height 14
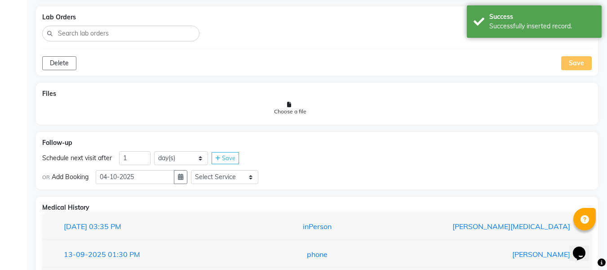
scroll to position [546, 0]
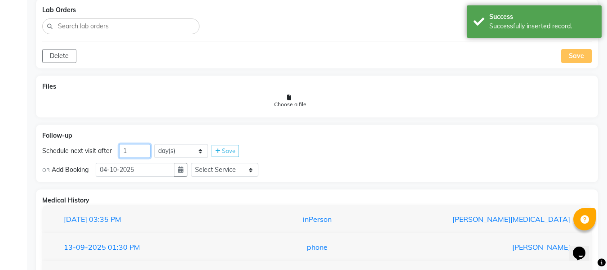
click at [137, 154] on input "1" at bounding box center [134, 151] width 31 height 14
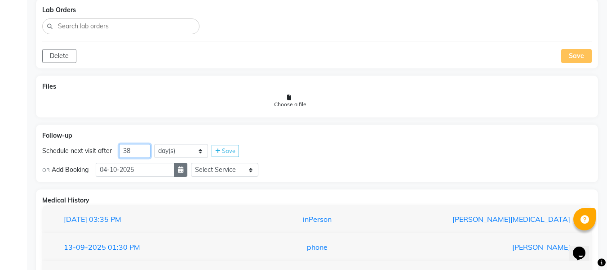
type input "38"
click at [183, 172] on icon "button" at bounding box center [180, 169] width 5 height 6
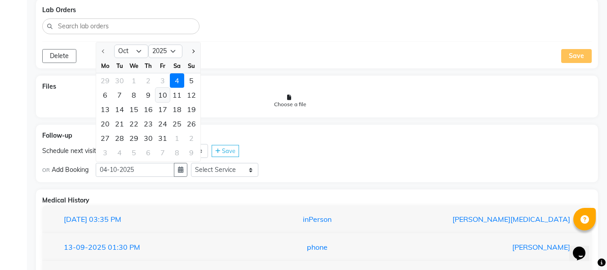
click at [163, 97] on div "10" at bounding box center [163, 95] width 14 height 14
type input "10-10-2025"
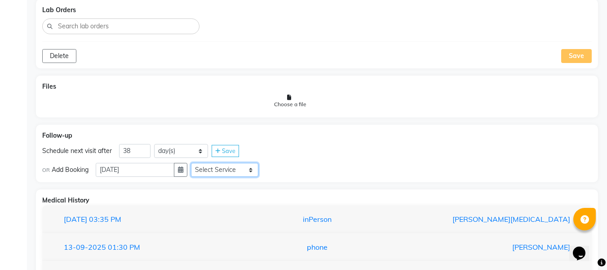
click at [245, 175] on select "Select Service In Person - Consultation Medicine Medicine 1 Hydra Facial Medi F…" at bounding box center [224, 170] width 67 height 14
click at [195, 163] on select "Select Service In Person - Consultation Medicine Medicine 1 Hydra Facial Medi F…" at bounding box center [224, 170] width 67 height 14
click at [253, 175] on select "Select Service In Person - Consultation Medicine Medicine 1 Hydra Facial Medi F…" at bounding box center [224, 170] width 67 height 14
select select "981031"
click at [195, 163] on select "Select Service In Person - Consultation Medicine Medicine 1 Hydra Facial Medi F…" at bounding box center [224, 170] width 67 height 14
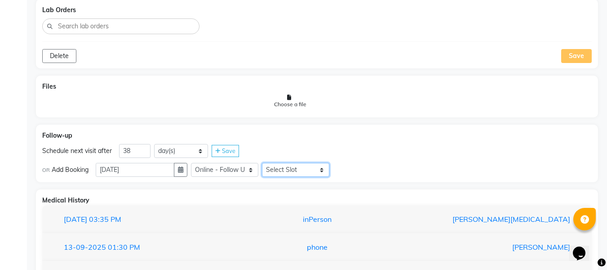
click at [296, 171] on select "Select Slot 10:15 10:30 10:45 11:00 11:15 11:30 11:45 12:00 12:15 12:30 12:45 1…" at bounding box center [295, 170] width 67 height 14
select select "840"
click at [266, 163] on select "Select Slot 10:15 10:30 10:45 11:00 11:15 11:30 11:45 12:00 12:15 12:30 12:45 1…" at bounding box center [295, 170] width 67 height 14
click at [361, 172] on div "Save" at bounding box center [346, 170] width 27 height 12
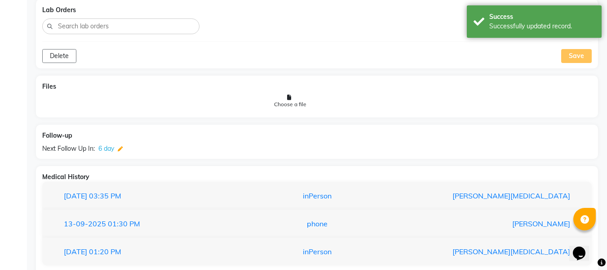
click at [122, 149] on icon at bounding box center [120, 149] width 5 height 5
select select "981031"
select select "840"
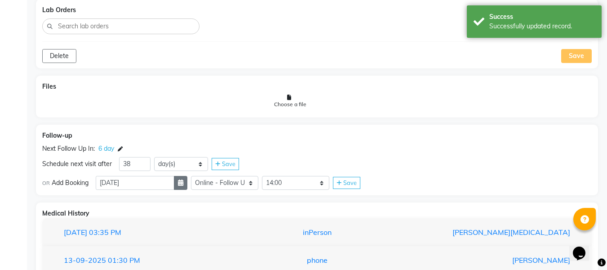
click at [183, 185] on icon "button" at bounding box center [180, 182] width 5 height 6
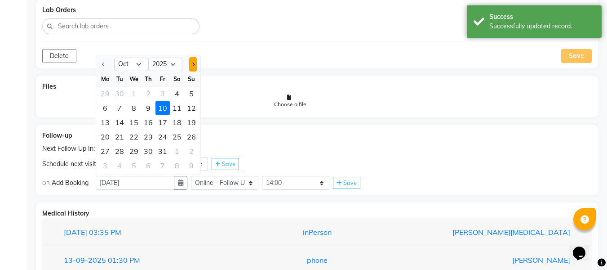
click at [192, 65] on span "Next month" at bounding box center [193, 64] width 4 height 4
select select "11"
click at [104, 121] on div "10" at bounding box center [105, 122] width 14 height 14
type input "[DATE]"
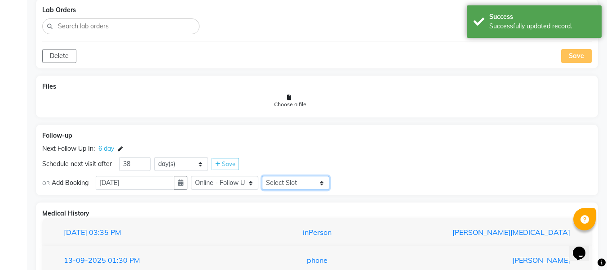
click at [295, 185] on select "Select Slot 10:15 10:30 10:45 11:00 11:15 11:30 11:45 12:00 12:15 12:45 13:15 1…" at bounding box center [295, 183] width 67 height 14
select select "870"
click at [266, 176] on select "Select Slot 10:15 10:30 10:45 11:00 11:15 11:30 11:45 12:00 12:15 12:45 13:15 1…" at bounding box center [295, 183] width 67 height 14
click at [361, 185] on div "Save" at bounding box center [346, 183] width 27 height 12
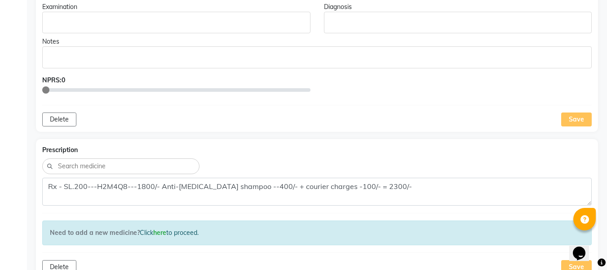
scroll to position [259, 0]
click at [582, 116] on div "Save" at bounding box center [577, 120] width 31 height 14
click at [576, 117] on div "Save" at bounding box center [577, 120] width 31 height 14
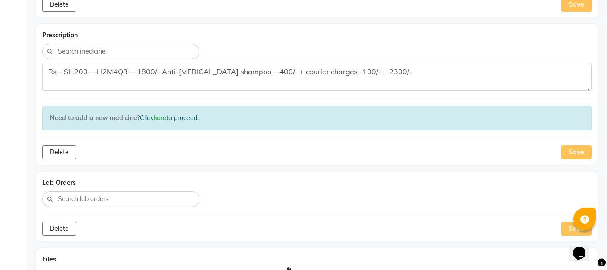
scroll to position [398, 0]
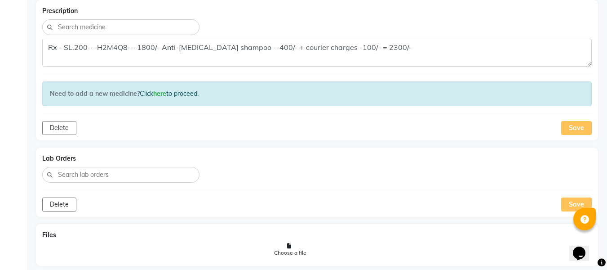
click at [570, 126] on div "Save" at bounding box center [577, 128] width 31 height 14
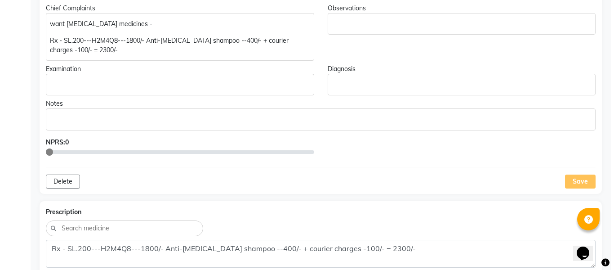
scroll to position [0, 0]
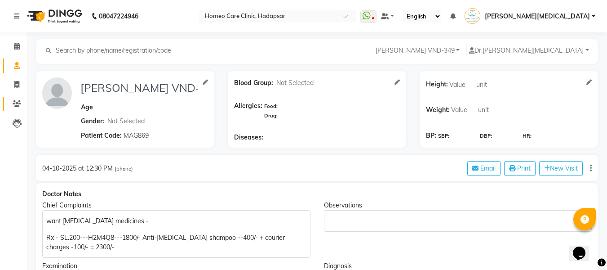
click at [24, 103] on span at bounding box center [17, 104] width 16 height 10
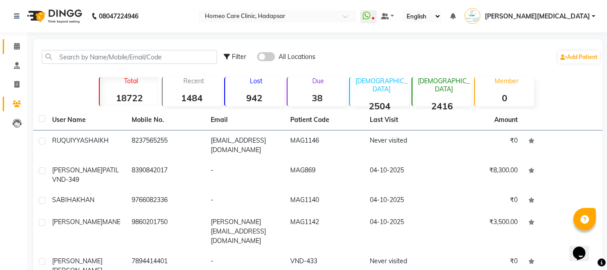
click at [16, 41] on link "Calendar" at bounding box center [14, 46] width 22 height 15
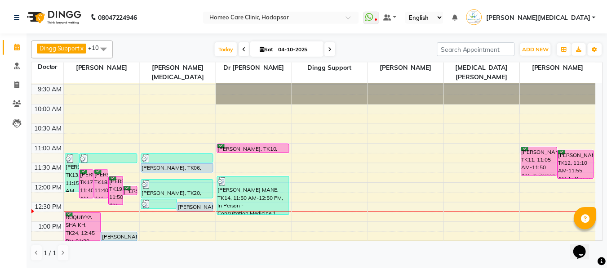
scroll to position [21, 0]
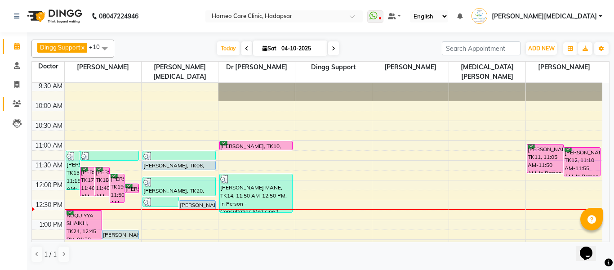
click at [16, 110] on link "Patients" at bounding box center [14, 104] width 22 height 15
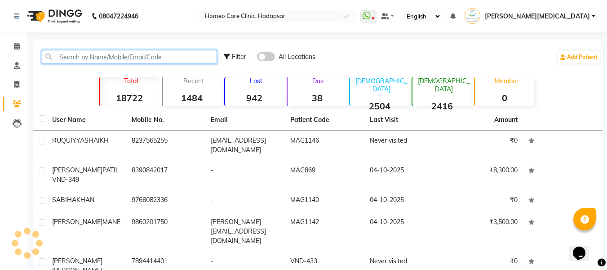
click at [179, 57] on input "text" at bounding box center [129, 57] width 175 height 14
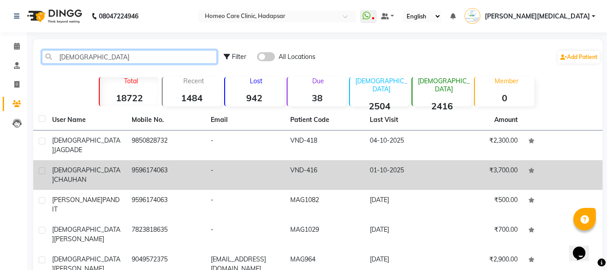
type input "vaishnav"
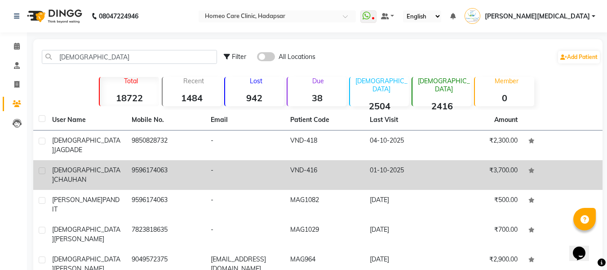
click at [308, 168] on td "VND-416" at bounding box center [325, 175] width 80 height 30
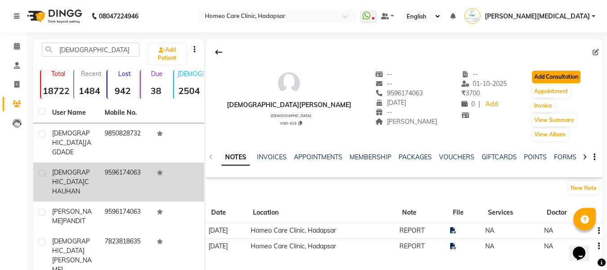
click at [560, 79] on button "Add Consultation" at bounding box center [556, 77] width 49 height 13
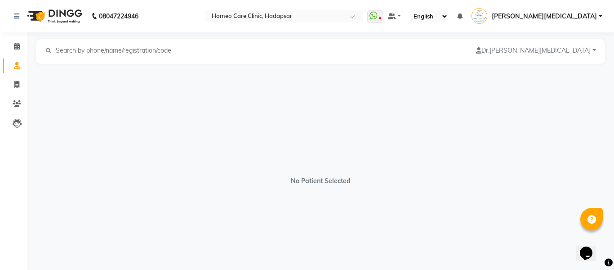
select select "[DEMOGRAPHIC_DATA]"
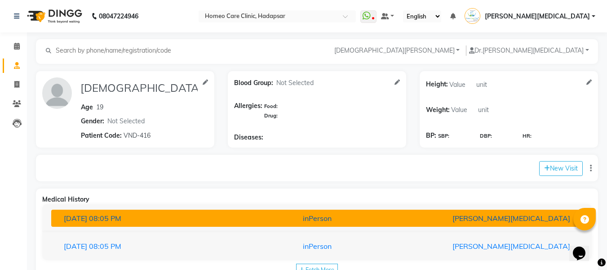
click at [432, 217] on div "[PERSON_NAME][MEDICAL_DATA]" at bounding box center [491, 218] width 174 height 11
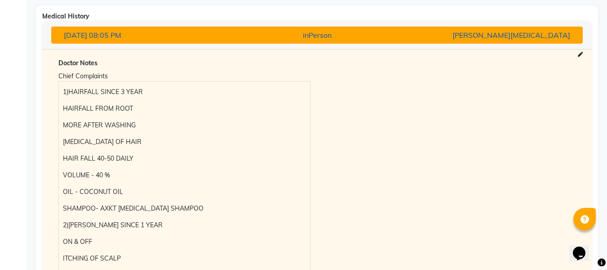
scroll to position [168, 0]
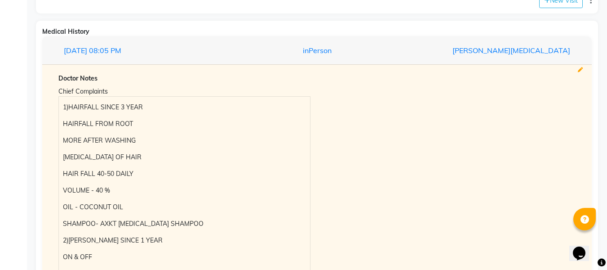
click at [580, 71] on icon at bounding box center [580, 69] width 5 height 5
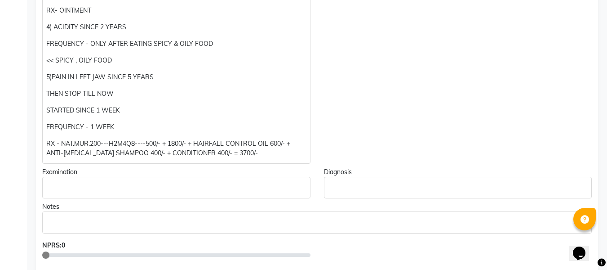
scroll to position [446, 0]
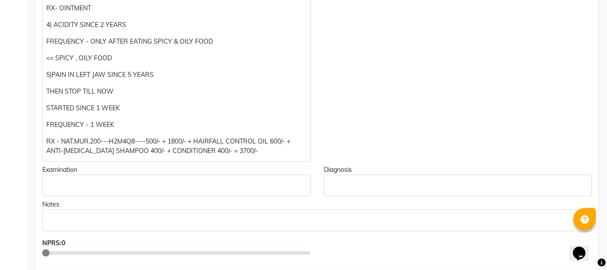
click at [93, 146] on p "RX - NAT.MUR.200---H2M4Q8----500/- + 1800/- + HAIRFALL CONTROL OIL 600/- + ANTI…" at bounding box center [176, 146] width 260 height 19
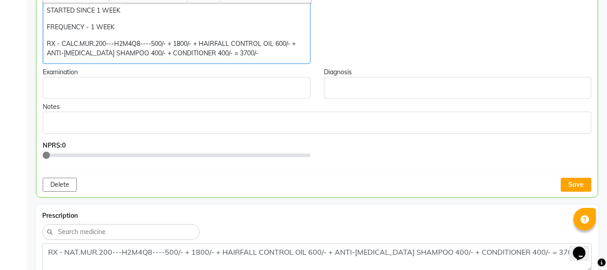
scroll to position [554, 0]
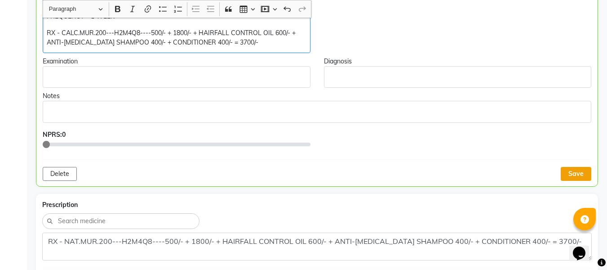
click at [575, 171] on button "Save" at bounding box center [576, 174] width 31 height 14
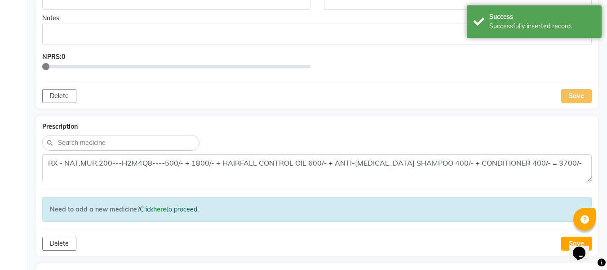
scroll to position [642, 0]
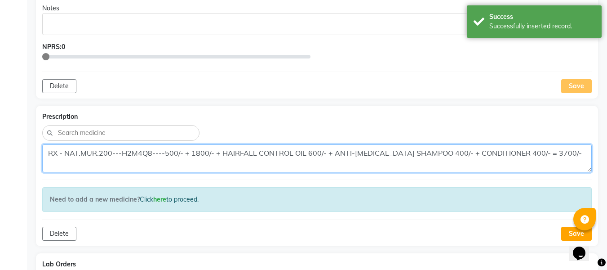
click at [70, 157] on textarea "RX - NAT.MUR.200---H2M4Q8----500/- + 1800/- + HAIRFALL CONTROL OIL 600/- + ANTI…" at bounding box center [317, 158] width 550 height 28
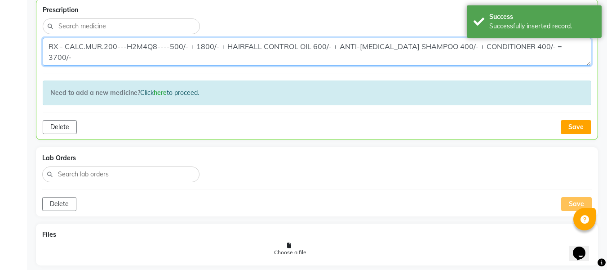
scroll to position [749, 0]
type textarea "RX - CALC.MUR.200---H2M4Q8----500/- + 1800/- + HAIRFALL CONTROL OIL 600/- + ANT…"
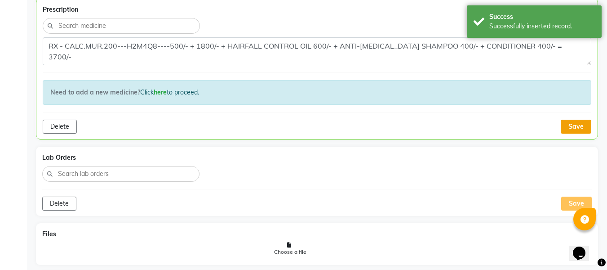
click at [570, 127] on button "Save" at bounding box center [576, 127] width 31 height 14
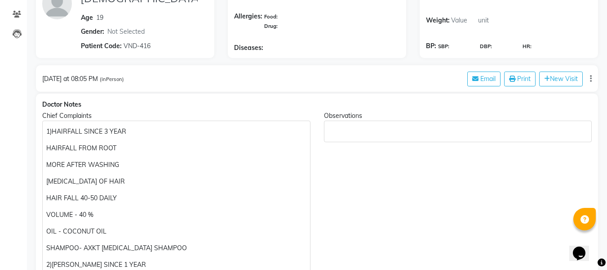
scroll to position [0, 0]
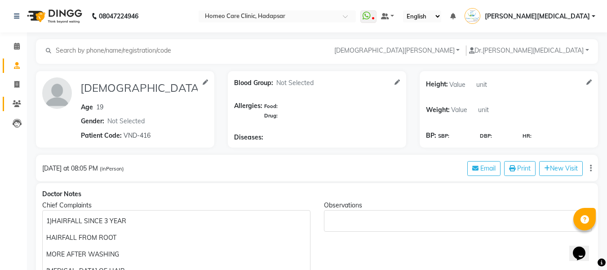
click at [14, 109] on link "Patients" at bounding box center [14, 104] width 22 height 15
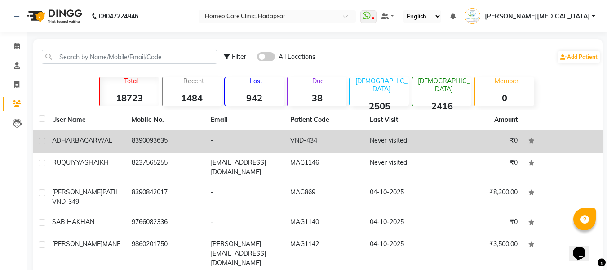
click at [318, 134] on td "VND-434" at bounding box center [325, 141] width 80 height 22
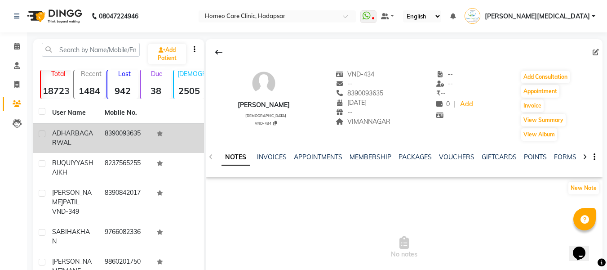
scroll to position [0, 5]
click at [562, 155] on link "FORMS" at bounding box center [560, 157] width 22 height 8
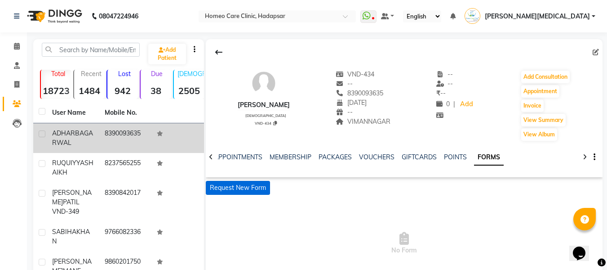
click at [249, 193] on button "Request New Form" at bounding box center [238, 188] width 64 height 14
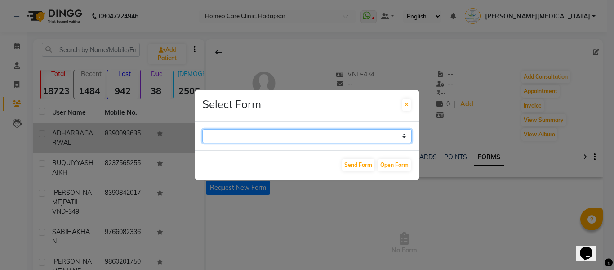
click at [270, 138] on select "Case Taking Form" at bounding box center [307, 136] width 210 height 14
select select "196"
click at [202, 129] on select "Case Taking Form" at bounding box center [307, 136] width 210 height 14
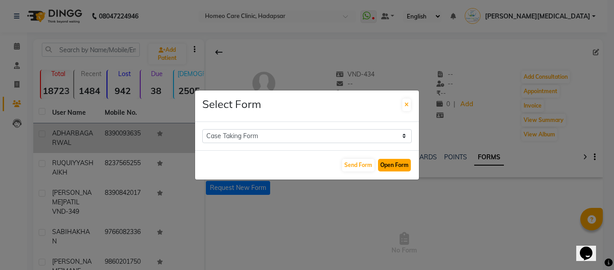
click at [398, 164] on button "Open Form" at bounding box center [394, 165] width 33 height 13
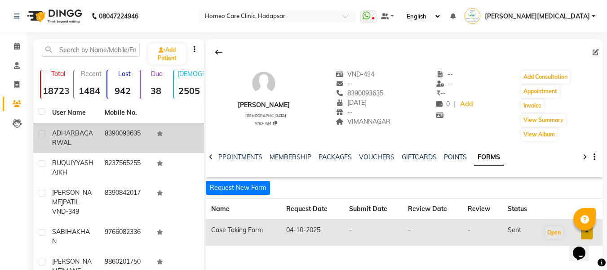
click at [240, 109] on div "[PERSON_NAME]" at bounding box center [264, 104] width 52 height 9
click at [238, 106] on div "[PERSON_NAME]" at bounding box center [264, 104] width 52 height 9
click at [246, 112] on div "ADHARB AGARWAL male VND-434" at bounding box center [264, 106] width 52 height 72
click at [245, 110] on hr at bounding box center [264, 110] width 52 height 0
click at [246, 105] on div "[PERSON_NAME]" at bounding box center [264, 104] width 52 height 9
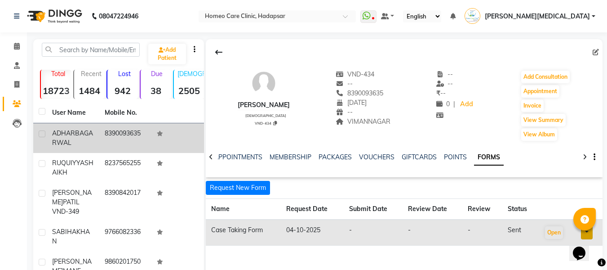
click at [238, 110] on div "ADHARB AGARWAL male VND-434" at bounding box center [264, 106] width 52 height 72
click at [241, 110] on hr at bounding box center [264, 110] width 52 height 0
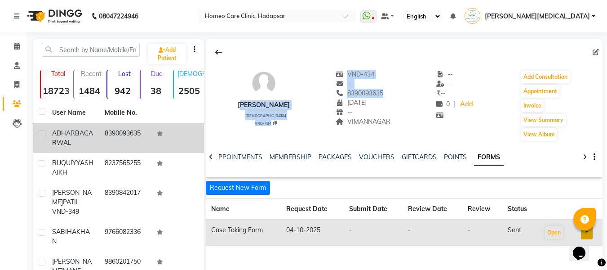
click at [306, 131] on div "ADHARB AGARWAL male VND-434 VND-434 -- 8390093635 03-11-2019 -- VIMANNAGAR -- -…" at bounding box center [404, 101] width 397 height 81
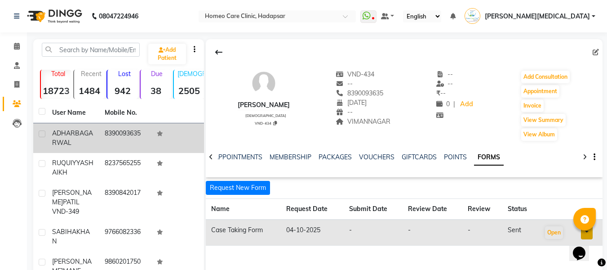
click at [241, 109] on div "[PERSON_NAME]" at bounding box center [264, 104] width 52 height 9
click at [238, 111] on div "ADHARB AGARWAL male VND-434" at bounding box center [264, 106] width 52 height 72
copy div "[PERSON_NAME]"
click at [358, 96] on span "8390093635" at bounding box center [360, 93] width 48 height 8
click at [356, 92] on span "8390093635" at bounding box center [360, 93] width 48 height 8
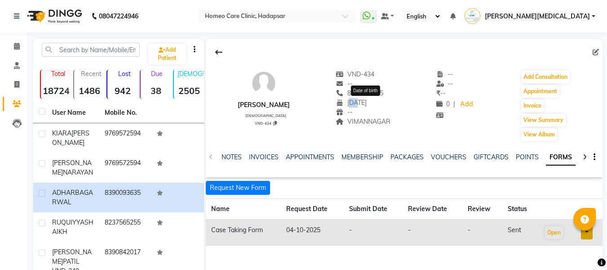
click at [404, 116] on div "[PERSON_NAME] [DEMOGRAPHIC_DATA] VND-434 VND-434 -- 8390093635 [DEMOGRAPHIC_DAT…" at bounding box center [404, 101] width 397 height 81
click at [414, 128] on div "[PERSON_NAME] [DEMOGRAPHIC_DATA] VND-434 VND-434 -- 8390093635 [DEMOGRAPHIC_DAT…" at bounding box center [404, 101] width 397 height 81
click at [355, 95] on span "8390093635" at bounding box center [360, 93] width 48 height 8
click at [356, 97] on div "8390093635" at bounding box center [363, 93] width 55 height 9
click at [356, 98] on span "[DATE]" at bounding box center [351, 102] width 31 height 8
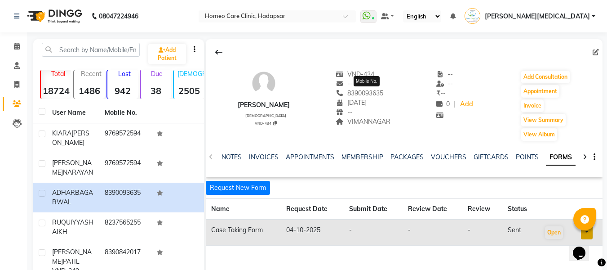
copy span "8390093635"
click at [553, 80] on button "Add Consultation" at bounding box center [546, 77] width 49 height 13
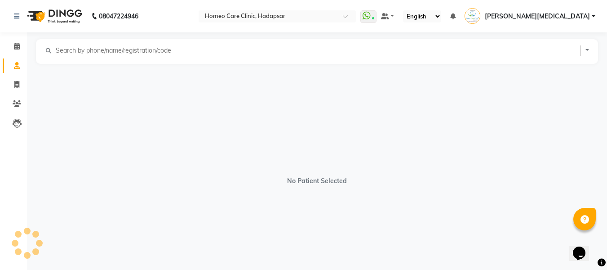
select select "[DEMOGRAPHIC_DATA]"
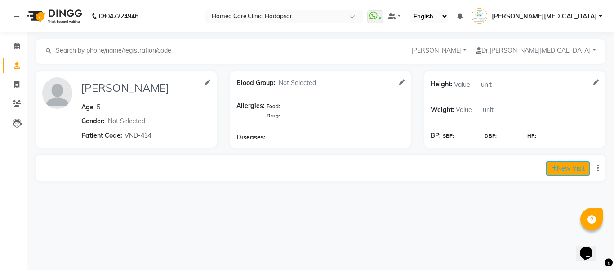
click at [562, 174] on button "New Visit" at bounding box center [568, 168] width 44 height 15
select select "795"
select select "inPerson"
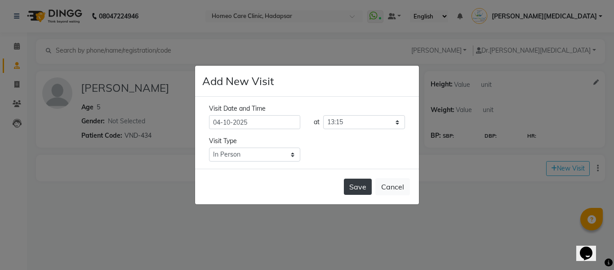
click at [365, 186] on button "Save" at bounding box center [358, 187] width 28 height 16
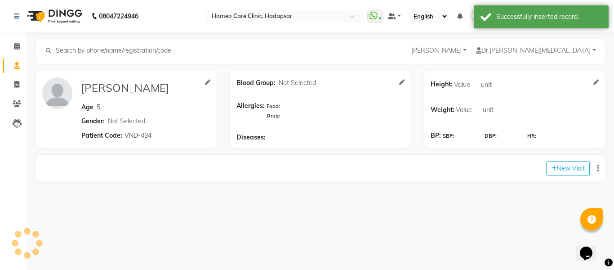
type input "[PERSON_NAME]"
type input "5"
select select "[DEMOGRAPHIC_DATA]"
type input "VND-434"
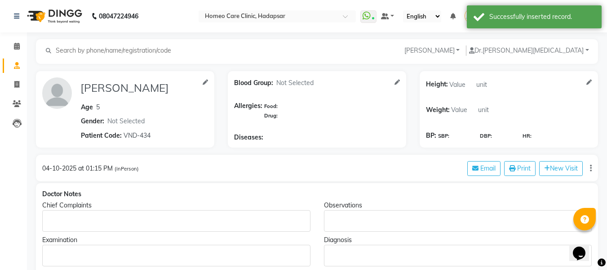
click at [75, 217] on p "Rich Text Editor, main" at bounding box center [176, 220] width 260 height 9
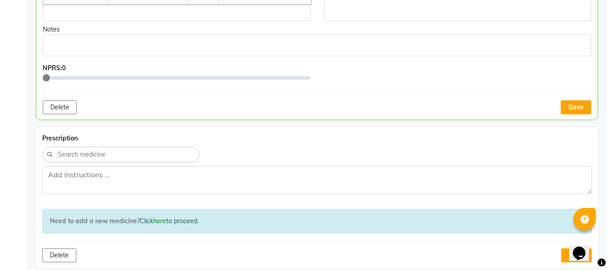
scroll to position [414, 0]
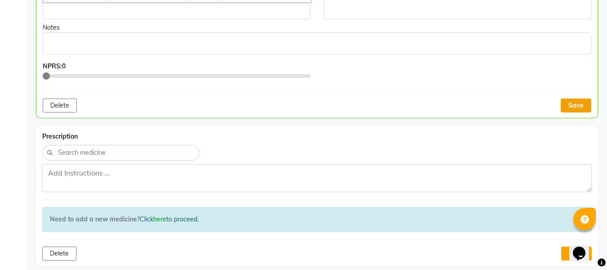
click at [571, 110] on button "Save" at bounding box center [576, 105] width 31 height 14
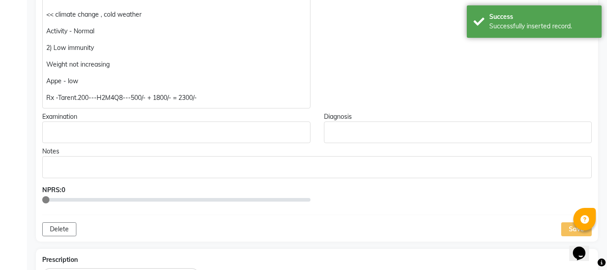
scroll to position [282, 0]
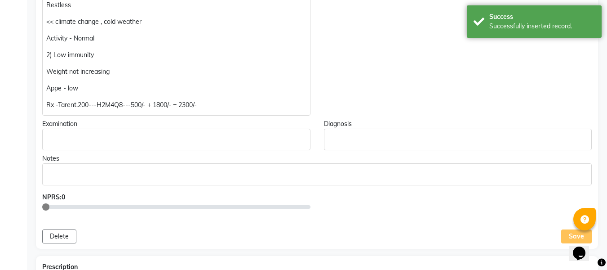
click at [52, 110] on div "1) Recurrent cold & cough since 3-4 years Frequency - once in 3-4 MONTHS sneezi…" at bounding box center [176, 22] width 268 height 188
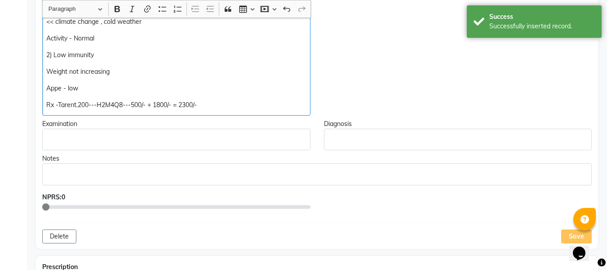
click at [55, 108] on p "Rx -Tarent.200---H2M4Q8---500/- + 1800/- = 2300/-" at bounding box center [176, 104] width 260 height 9
click at [48, 106] on p "Rx -Tarent.200---H2M4Q8---500/- + 1800/- = 2300/-" at bounding box center [176, 104] width 260 height 9
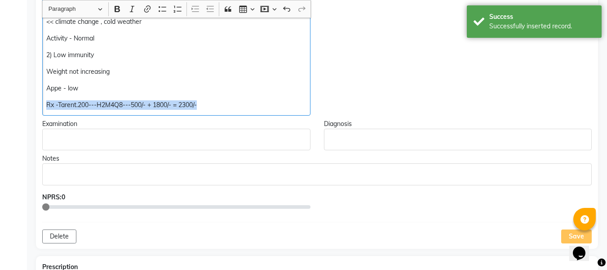
copy p "Rx -Tarent.200---H2M4Q8---500/- + 1800/- = 2300/-"
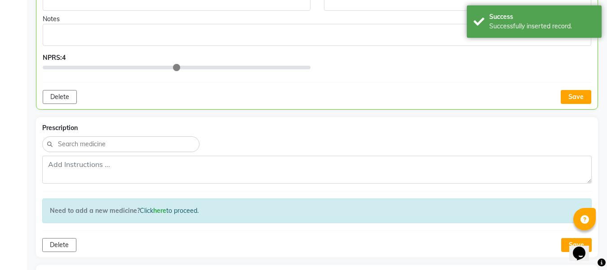
type input "5"
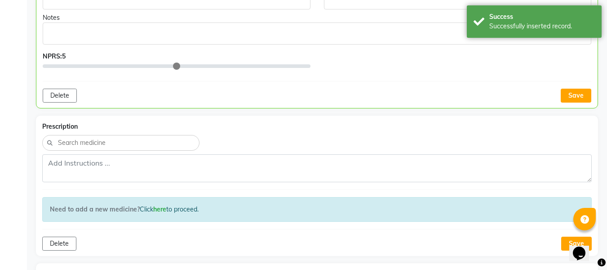
scroll to position [424, 0]
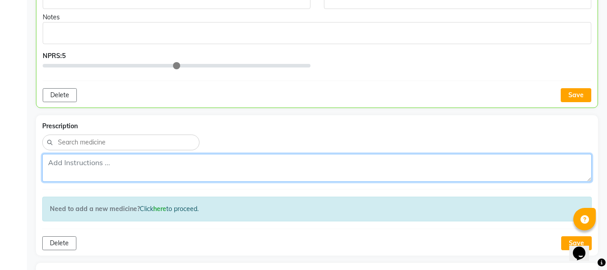
click at [104, 166] on textarea at bounding box center [317, 168] width 550 height 28
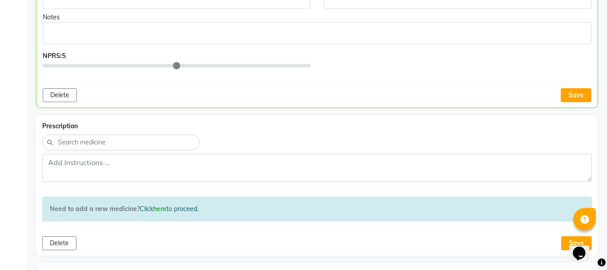
click at [33, 154] on div "ADHARB AGARWAL Add Family Member Dr. [PERSON_NAME][MEDICAL_DATA] Support [PERSO…" at bounding box center [317, 39] width 580 height 848
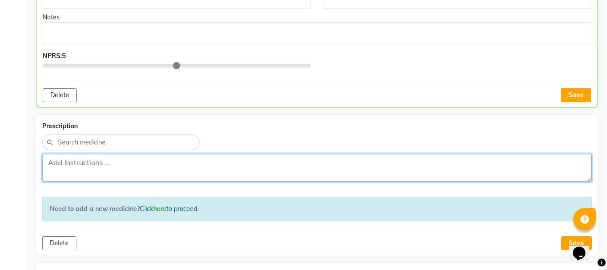
click at [82, 161] on textarea at bounding box center [317, 168] width 550 height 28
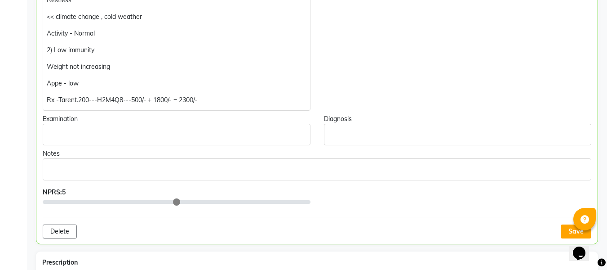
scroll to position [281, 0]
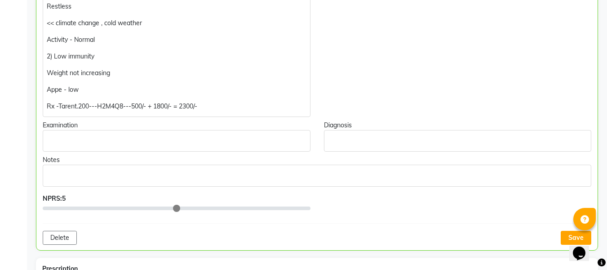
click at [52, 109] on p "Rx -Tarent.200---H2M4Q8---500/- + 1800/- = 2300/-" at bounding box center [176, 106] width 259 height 9
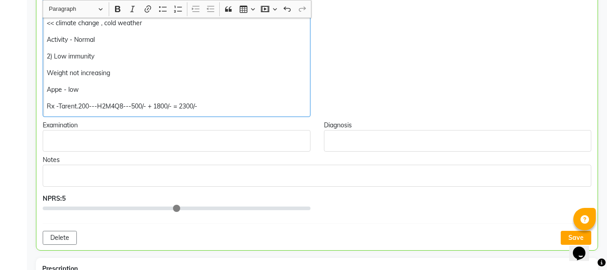
click at [52, 109] on p "Rx -Tarent.200---H2M4Q8---500/- + 1800/- = 2300/-" at bounding box center [176, 106] width 259 height 9
click at [57, 109] on p "Rx -Tarent.200---H2M4Q8---500/- + 1800/- = 2300/-" at bounding box center [176, 106] width 259 height 9
click at [58, 108] on p "Rx -Tarent.200---H2M4Q8---500/- + 1800/- = 2300/-" at bounding box center [176, 106] width 259 height 9
copy p "Rx -Tarent.200---H2M4Q8---500/- + 1800/- = 2300/-"
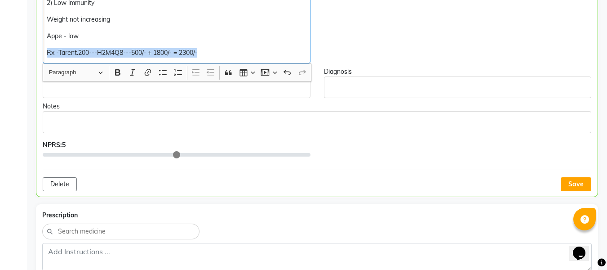
scroll to position [400, 0]
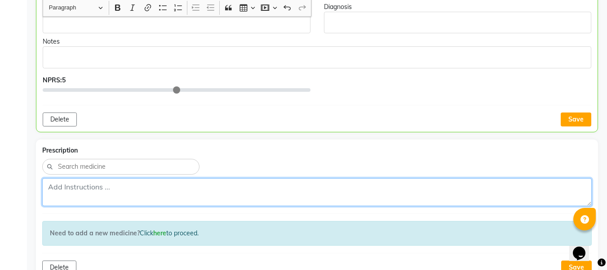
click at [94, 188] on textarea at bounding box center [317, 192] width 550 height 28
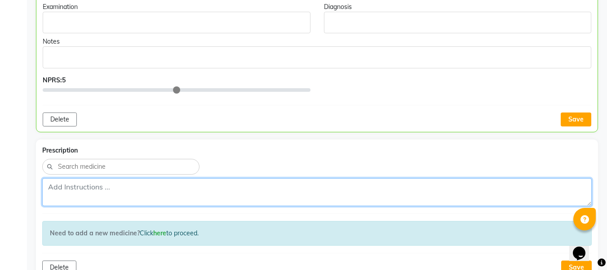
paste textarea "Rx -Tarent.200---H2M4Q8---500/- + 1800/- = 2300/-"
type textarea "Rx -Tarent.200---H2M4Q8---500/- + 1800/- = 2300/-"
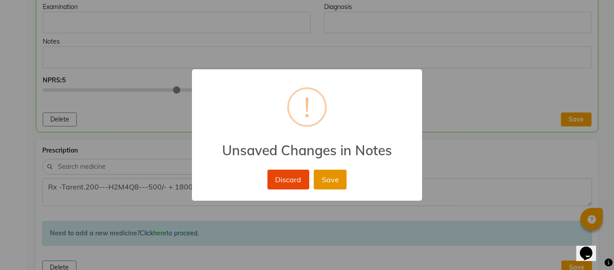
click at [330, 175] on button "Save" at bounding box center [330, 180] width 33 height 20
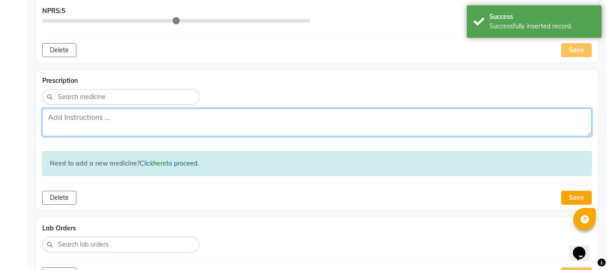
scroll to position [473, 0]
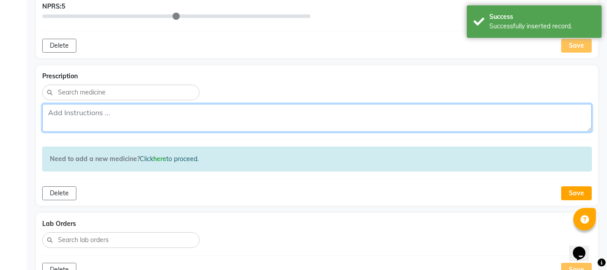
click at [100, 112] on textarea at bounding box center [317, 118] width 550 height 28
click at [94, 117] on textarea at bounding box center [317, 118] width 550 height 28
paste textarea "Rx -Tarent.200---H2M4Q8---500/- + 1800/- = 2300/-"
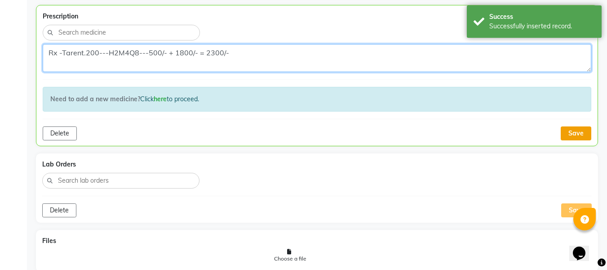
type textarea "Rx -Tarent.200---H2M4Q8---500/- + 1800/- = 2300/-"
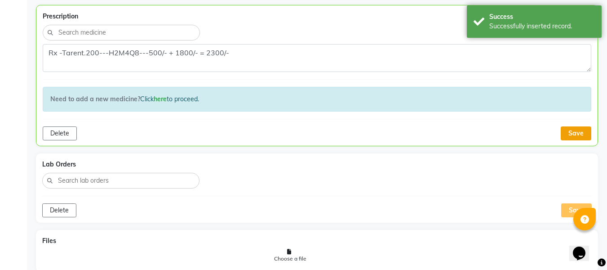
click at [574, 130] on button "Save" at bounding box center [576, 133] width 31 height 14
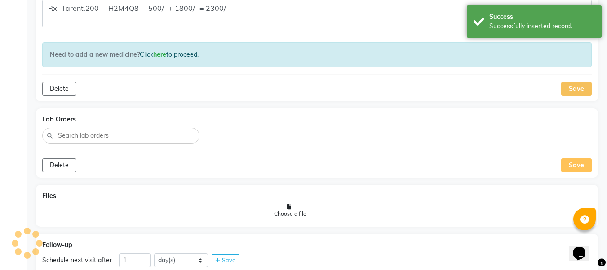
scroll to position [617, 0]
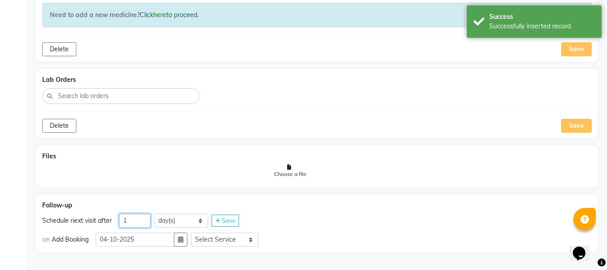
click at [139, 222] on input "1" at bounding box center [134, 221] width 31 height 14
type input "38"
click at [182, 242] on icon "button" at bounding box center [180, 239] width 5 height 6
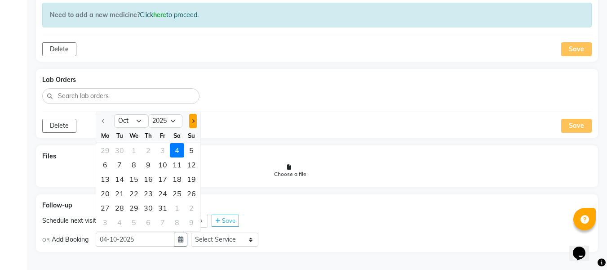
click at [196, 119] on button "Next month" at bounding box center [193, 121] width 8 height 14
select select "11"
click at [192, 170] on div "9" at bounding box center [191, 164] width 14 height 14
type input "[DATE]"
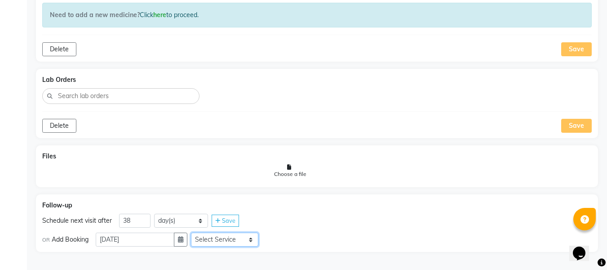
click at [253, 244] on select "Select Service In Person - Consultation Medicine Medicine 1 Hydra Facial Medi F…" at bounding box center [224, 239] width 67 height 14
select select "972997"
click at [195, 232] on select "Select Service In Person - Consultation Medicine Medicine 1 Hydra Facial Medi F…" at bounding box center [224, 239] width 67 height 14
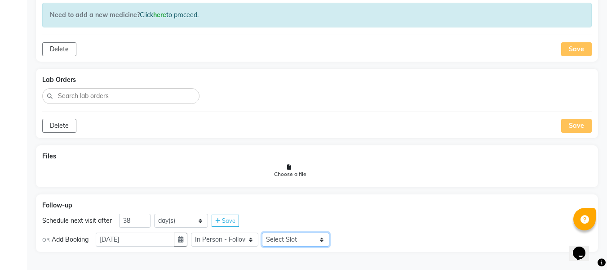
click at [287, 238] on select "Select Slot 10:15 10:30 10:45 11:00 11:15 11:30 11:45 12:00 12:15 12:30 12:45 1…" at bounding box center [295, 239] width 67 height 14
select select "870"
click at [266, 232] on select "Select Slot 10:15 10:30 10:45 11:00 11:15 11:30 11:45 12:00 12:15 12:30 12:45 1…" at bounding box center [295, 239] width 67 height 14
click at [354, 237] on span "Save" at bounding box center [350, 239] width 13 height 7
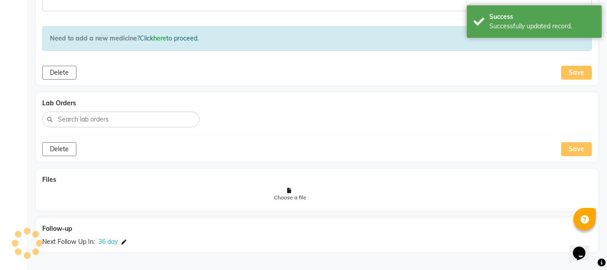
scroll to position [594, 0]
click at [126, 242] on icon at bounding box center [123, 242] width 5 height 5
select select "972997"
select select "870"
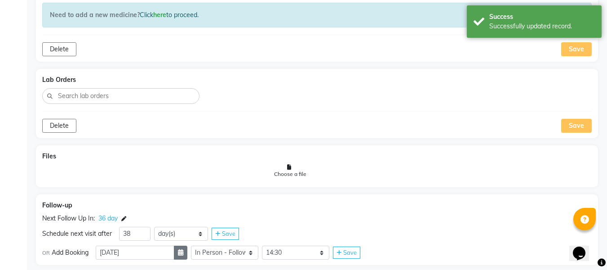
click at [186, 256] on button "button" at bounding box center [180, 252] width 13 height 14
select select "11"
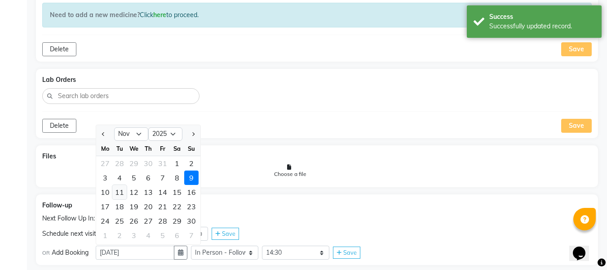
click at [121, 191] on div "11" at bounding box center [119, 192] width 14 height 14
type input "[DATE]"
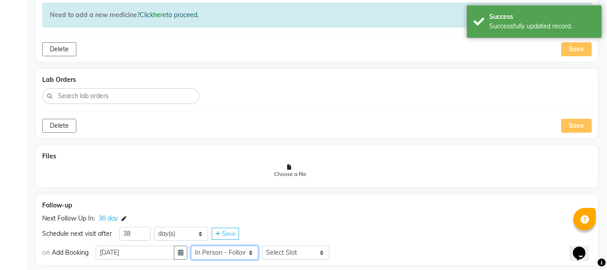
click at [250, 251] on select "Select Service In Person - Consultation Medicine Medicine 1 Hydra Facial Medi F…" at bounding box center [224, 252] width 67 height 14
click at [362, 187] on div "Files Choose a file" at bounding box center [317, 166] width 562 height 42
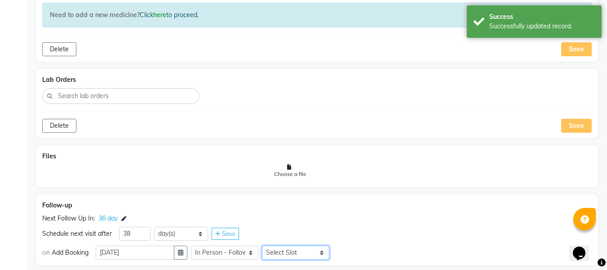
click at [317, 254] on select "Select Slot 10:15 10:30 10:45 11:00 11:15 11:30 11:45 12:00 12:15 12:30 12:45 1…" at bounding box center [295, 252] width 67 height 14
select select "840"
click at [266, 245] on select "Select Slot 10:15 10:30 10:45 11:00 11:15 11:30 11:45 12:00 12:15 12:30 12:45 1…" at bounding box center [295, 252] width 67 height 14
click at [353, 253] on span "Save" at bounding box center [350, 252] width 13 height 7
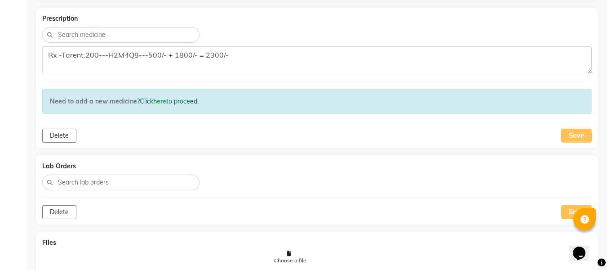
scroll to position [495, 0]
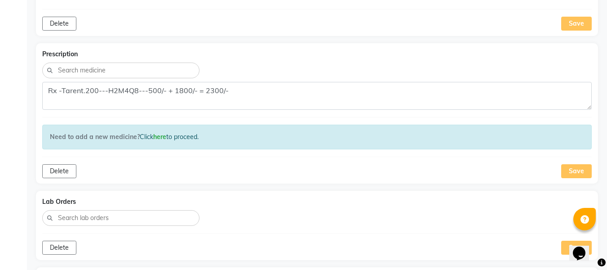
click at [576, 175] on div "Save" at bounding box center [577, 171] width 31 height 14
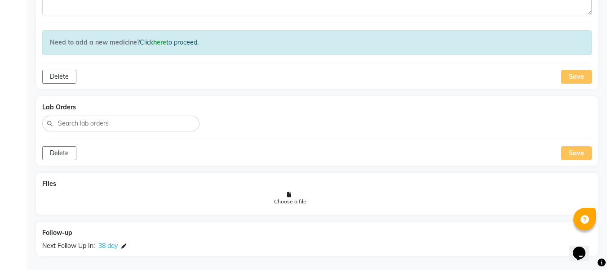
scroll to position [594, 0]
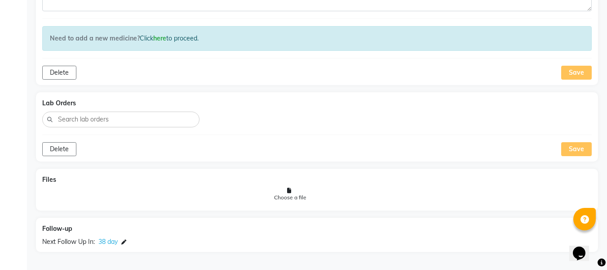
click at [577, 76] on div "Save" at bounding box center [577, 73] width 31 height 14
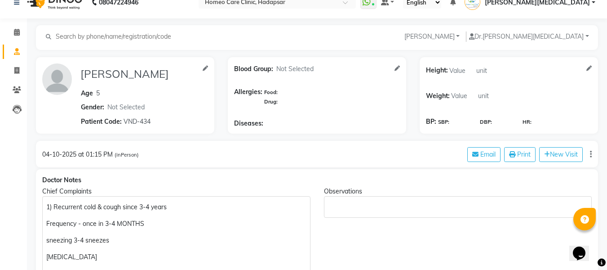
scroll to position [0, 0]
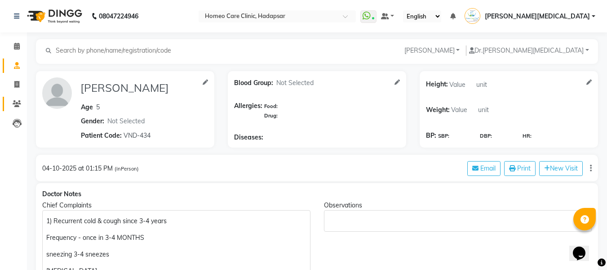
click at [18, 109] on link "Patients" at bounding box center [14, 104] width 22 height 15
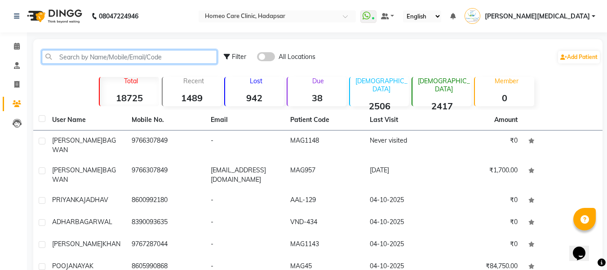
click at [165, 54] on input "text" at bounding box center [129, 57] width 175 height 14
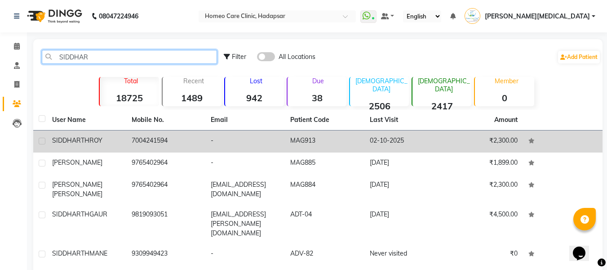
type input "SIDDHAR"
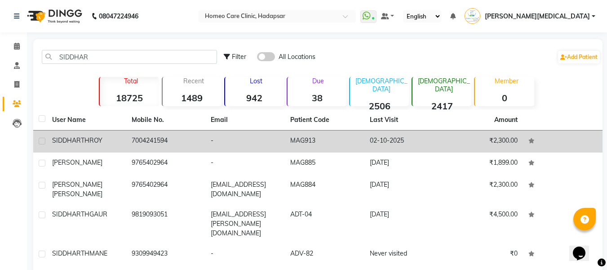
click at [319, 143] on td "MAG913" at bounding box center [325, 141] width 80 height 22
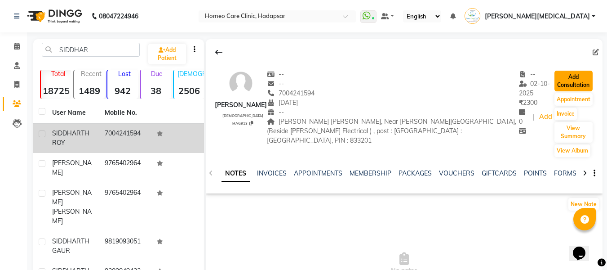
click at [572, 82] on button "Add Consultation" at bounding box center [574, 81] width 38 height 21
select select "[DEMOGRAPHIC_DATA]"
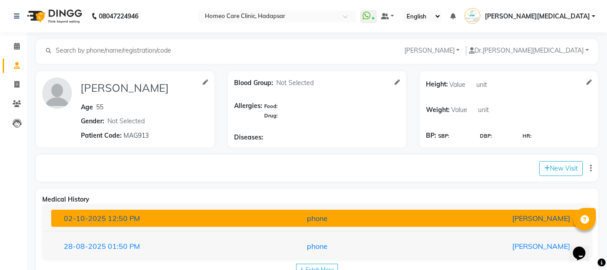
click at [439, 215] on div "[PERSON_NAME]" at bounding box center [491, 218] width 174 height 11
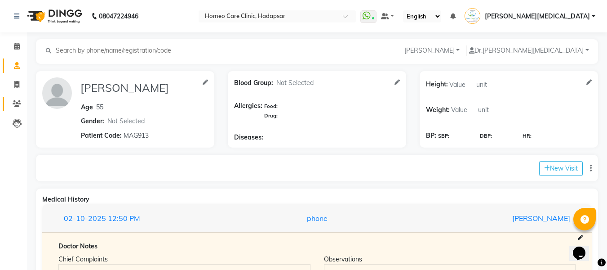
click at [12, 109] on link "Patients" at bounding box center [14, 104] width 22 height 15
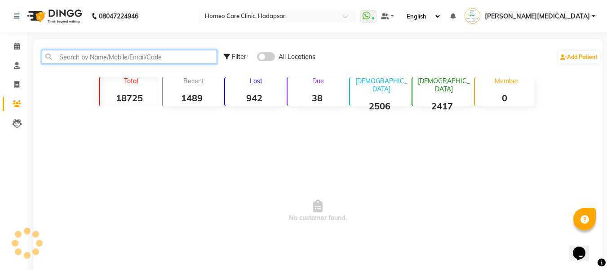
click at [117, 54] on input "text" at bounding box center [129, 57] width 175 height 14
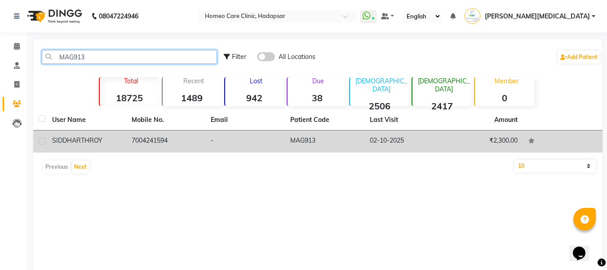
type input "MAG913"
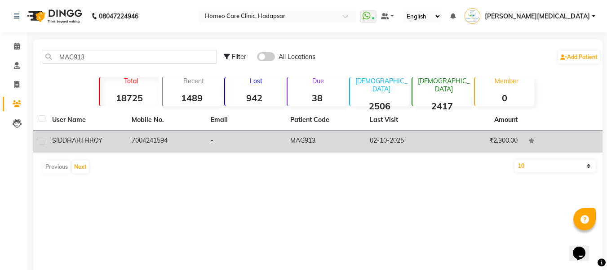
click at [314, 138] on td "MAG913" at bounding box center [325, 141] width 80 height 22
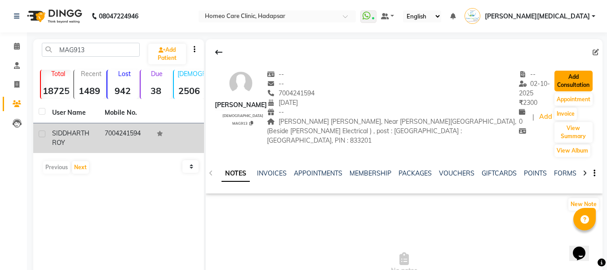
click at [574, 85] on button "Add Consultation" at bounding box center [574, 81] width 38 height 21
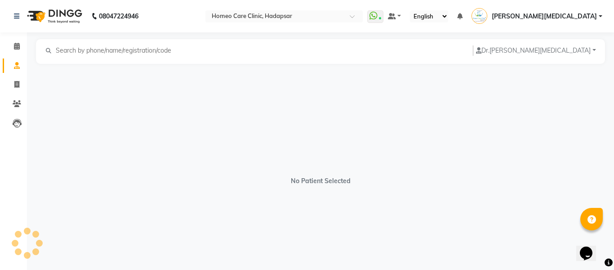
select select "[DEMOGRAPHIC_DATA]"
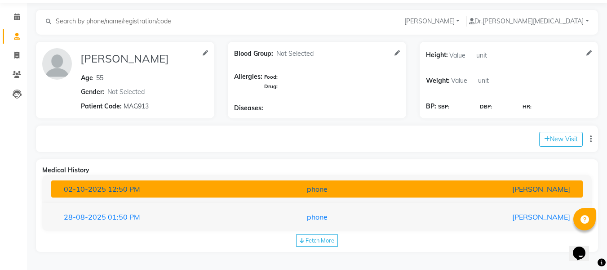
click at [245, 188] on div "phone" at bounding box center [318, 188] width 174 height 11
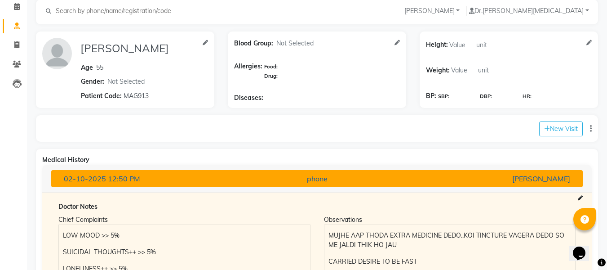
scroll to position [337, 0]
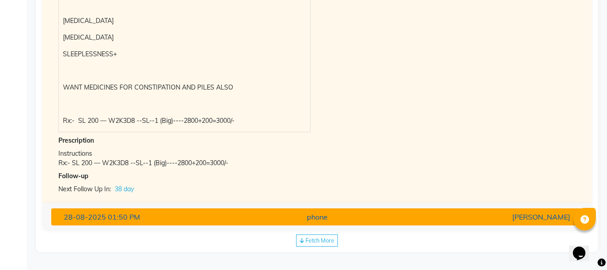
click at [225, 224] on button "[DATE] 01:50 PM phone [PERSON_NAME]" at bounding box center [317, 216] width 532 height 17
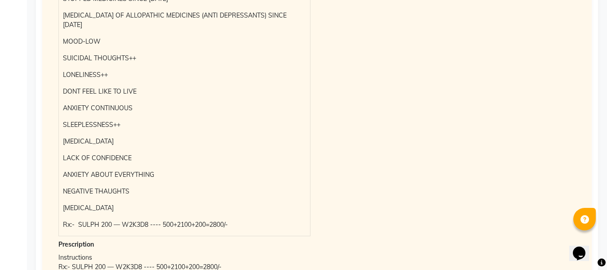
scroll to position [387, 0]
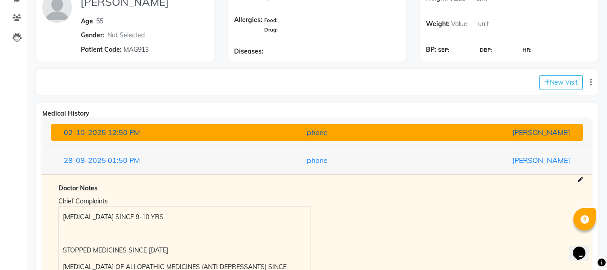
click at [281, 131] on div "phone" at bounding box center [318, 132] width 174 height 11
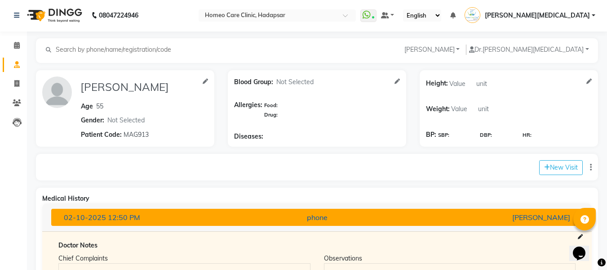
scroll to position [0, 0]
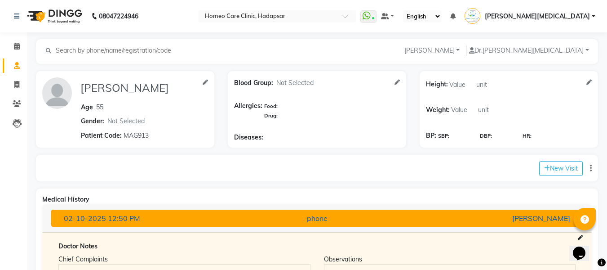
click at [310, 215] on div "phone" at bounding box center [318, 218] width 174 height 11
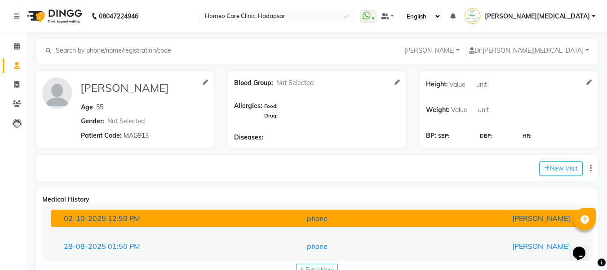
click at [297, 217] on div "phone" at bounding box center [318, 218] width 174 height 11
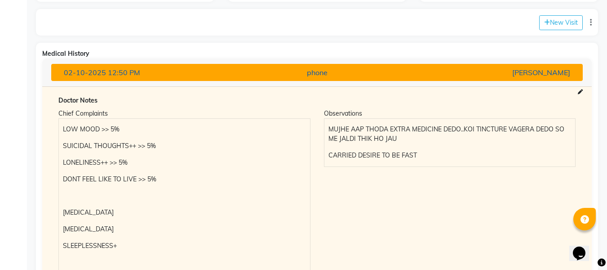
scroll to position [142, 0]
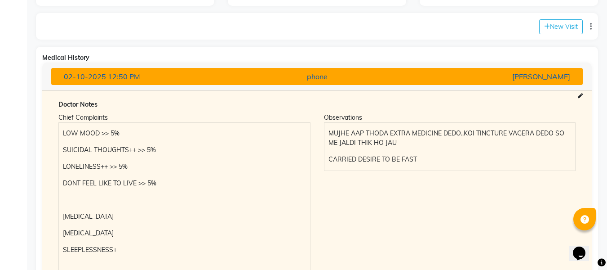
click at [325, 70] on button "[DATE] 12:50 PM phone [PERSON_NAME]" at bounding box center [317, 76] width 532 height 17
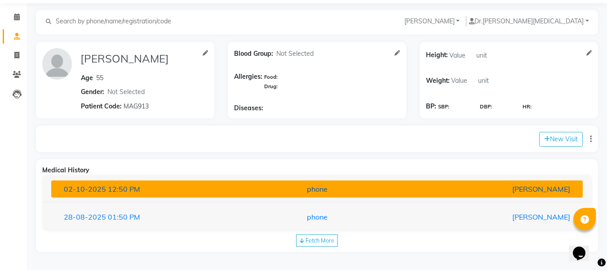
scroll to position [29, 0]
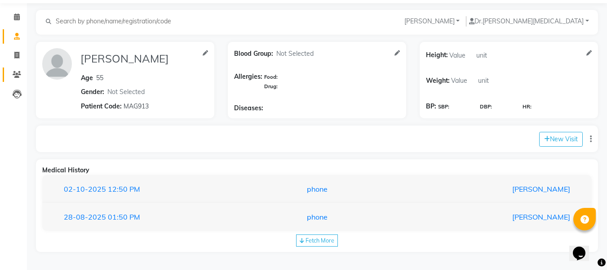
click at [21, 76] on icon at bounding box center [17, 74] width 9 height 7
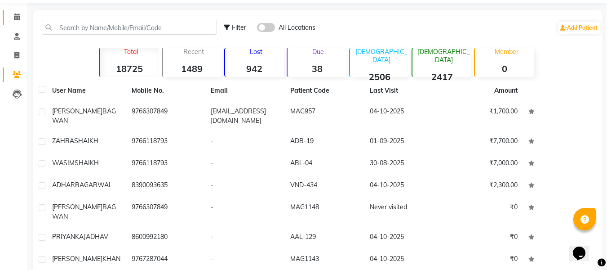
click at [17, 16] on icon at bounding box center [17, 16] width 6 height 7
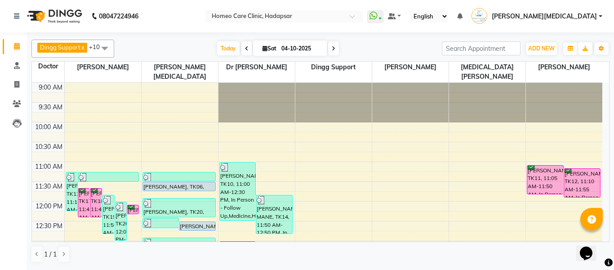
click at [241, 189] on div "[PERSON_NAME], TK10, 11:00 AM-12:30 PM, In Person - Follow Up,Medicine,Hydra Fa…" at bounding box center [238, 191] width 36 height 58
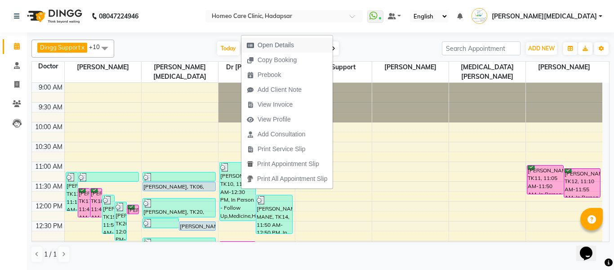
click at [309, 47] on button "Open Details" at bounding box center [286, 45] width 91 height 15
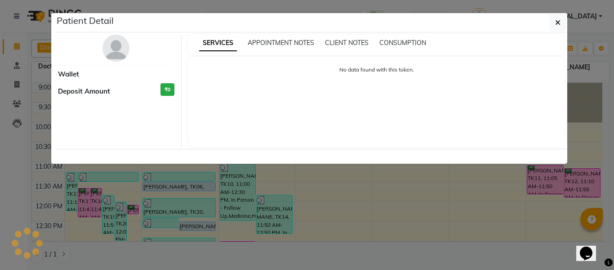
select select "3"
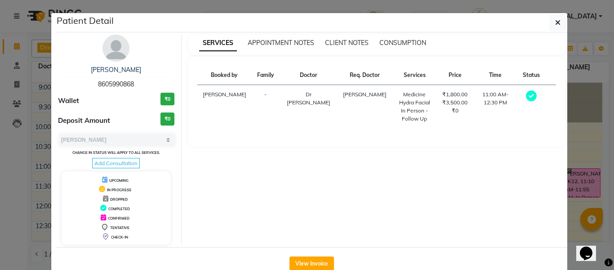
click at [109, 55] on img at bounding box center [116, 48] width 27 height 27
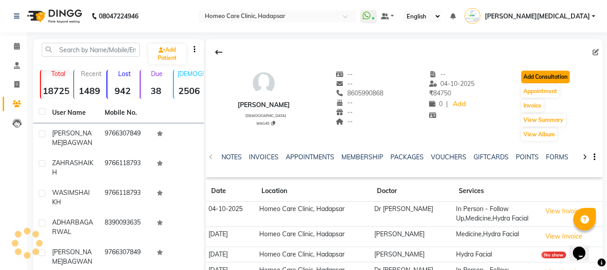
click at [551, 76] on button "Add Consultation" at bounding box center [546, 77] width 49 height 13
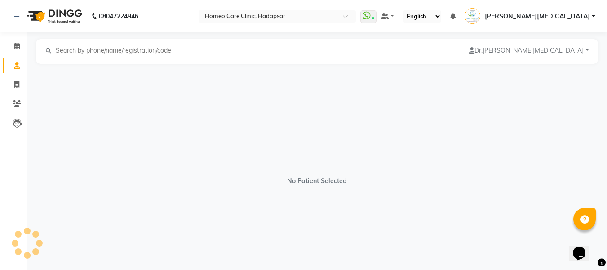
select select "[DEMOGRAPHIC_DATA]"
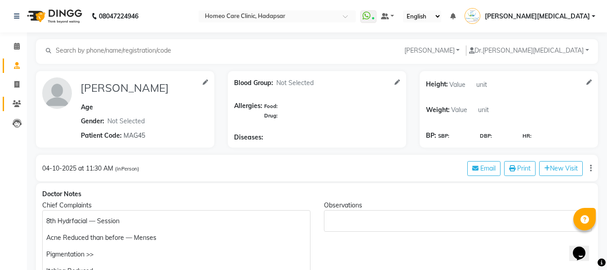
click at [9, 103] on span at bounding box center [17, 104] width 16 height 10
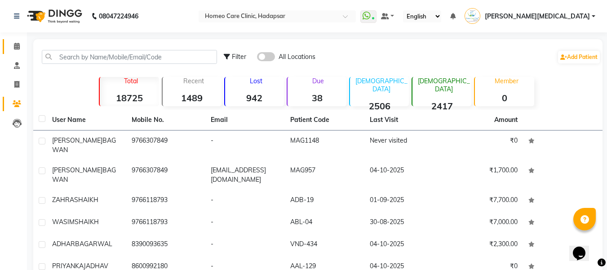
click at [24, 42] on span at bounding box center [17, 46] width 16 height 10
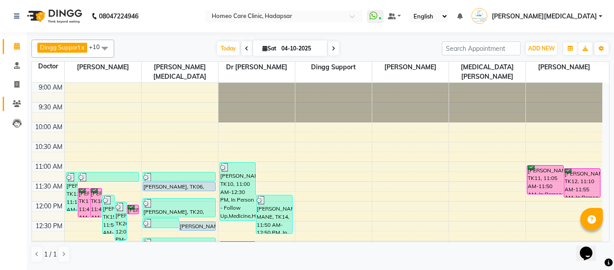
click at [12, 109] on link "Patients" at bounding box center [14, 104] width 22 height 15
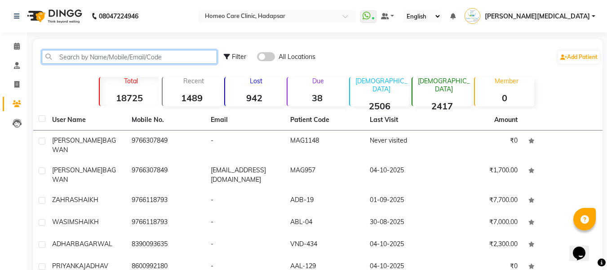
click at [187, 54] on input "text" at bounding box center [129, 57] width 175 height 14
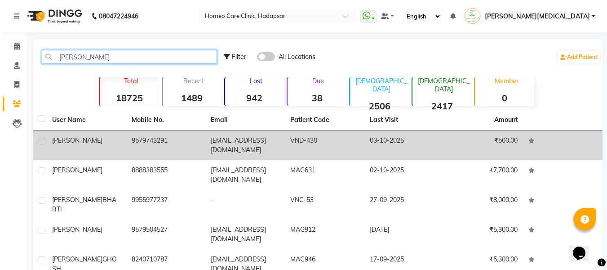
type input "[PERSON_NAME]"
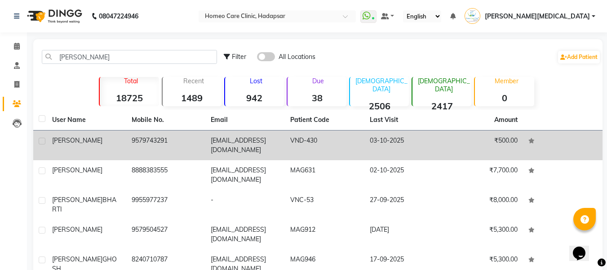
click at [331, 144] on td "VND-430" at bounding box center [325, 145] width 80 height 30
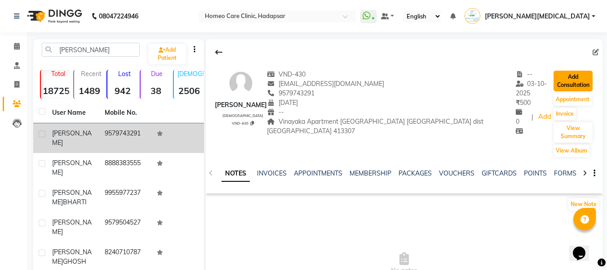
click at [576, 76] on button "Add Consultation" at bounding box center [573, 81] width 39 height 21
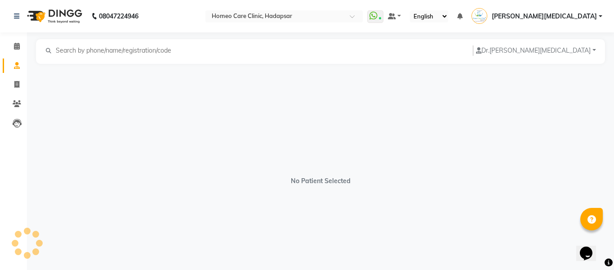
select select "[DEMOGRAPHIC_DATA]"
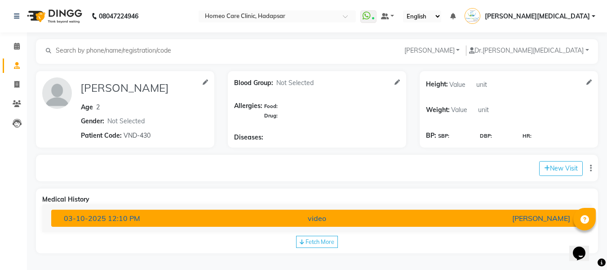
click at [482, 216] on div "[PERSON_NAME]" at bounding box center [491, 218] width 174 height 11
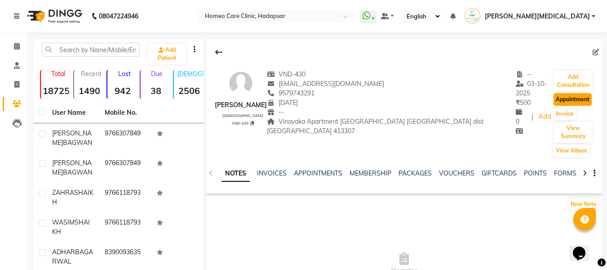
click at [571, 93] on button "Appointment" at bounding box center [573, 99] width 38 height 13
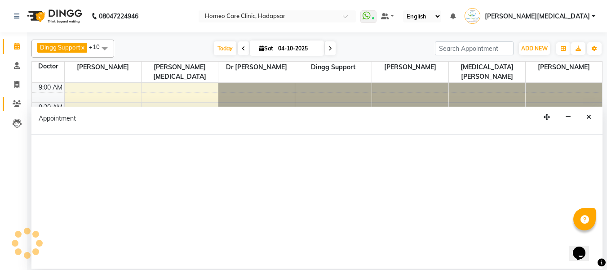
click at [18, 105] on icon at bounding box center [17, 103] width 9 height 7
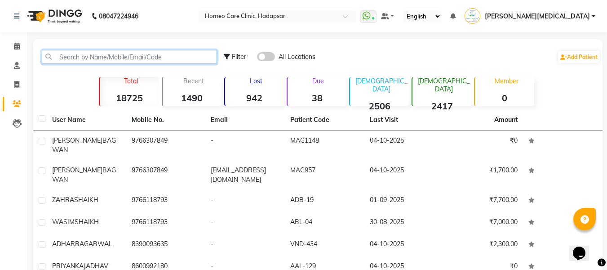
click at [134, 59] on input "text" at bounding box center [129, 57] width 175 height 14
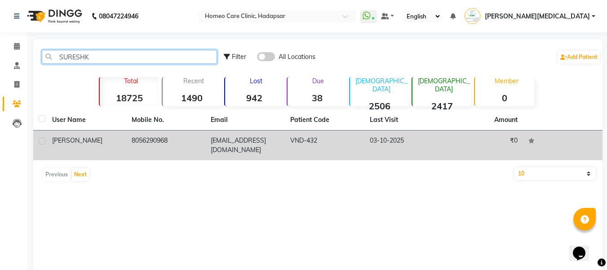
type input "SURESHK"
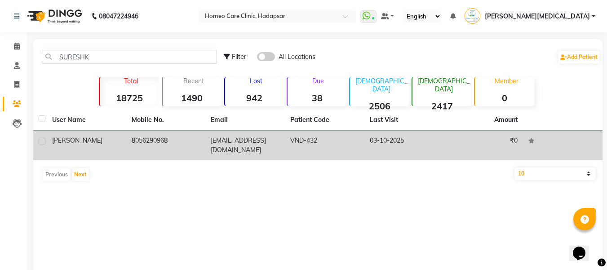
click at [367, 141] on td "03-10-2025" at bounding box center [405, 145] width 80 height 30
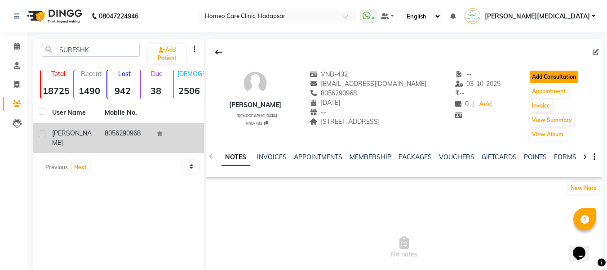
click at [564, 81] on button "Add Consultation" at bounding box center [554, 77] width 49 height 13
select select "[DEMOGRAPHIC_DATA]"
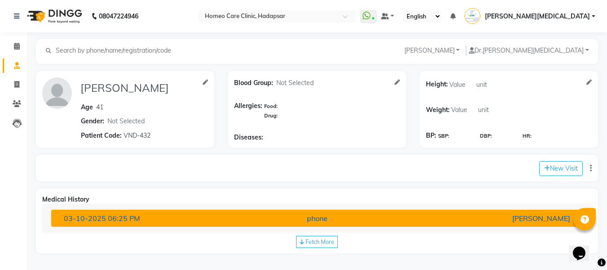
click at [492, 221] on div "[PERSON_NAME]" at bounding box center [491, 218] width 174 height 11
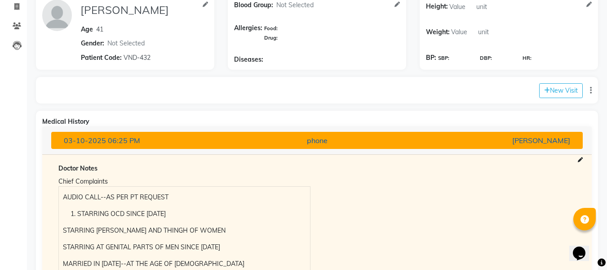
scroll to position [54, 0]
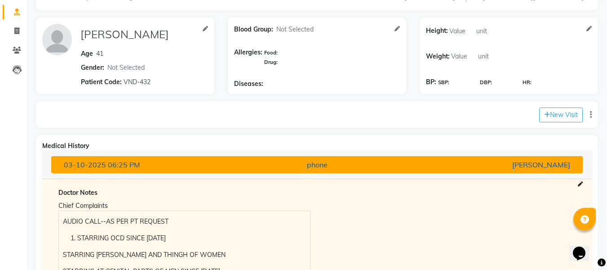
click at [341, 165] on div "phone" at bounding box center [318, 164] width 174 height 11
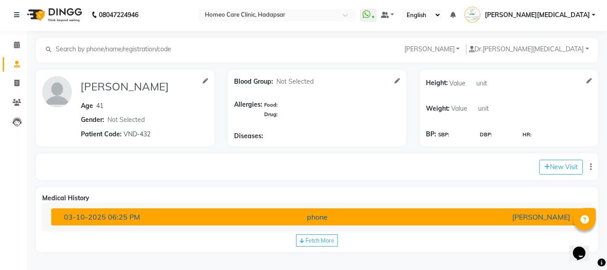
scroll to position [1, 0]
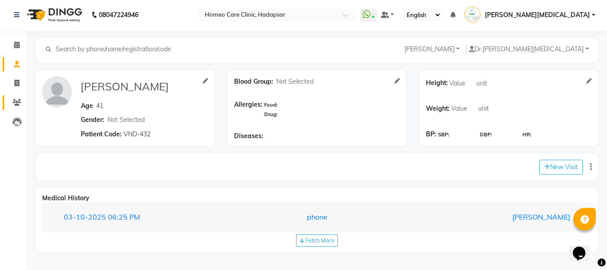
click at [16, 108] on link "Patients" at bounding box center [14, 102] width 22 height 15
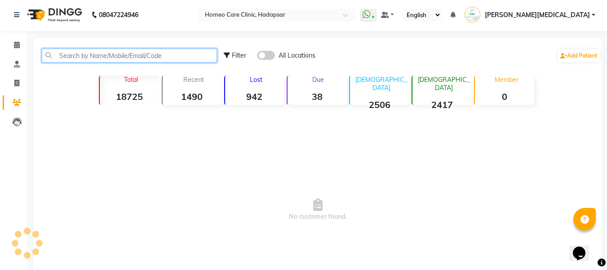
click at [164, 56] on input "text" at bounding box center [129, 56] width 175 height 14
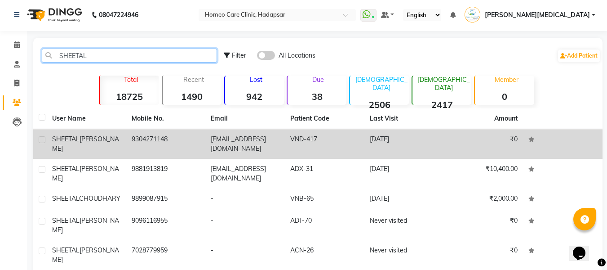
type input "SHEETAL"
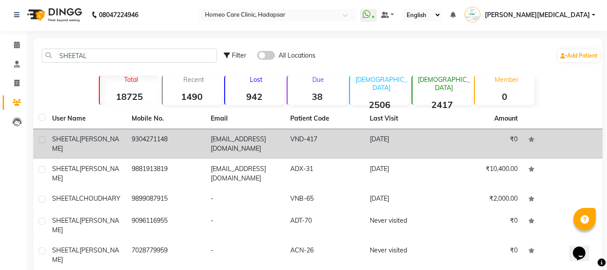
click at [336, 143] on td "VND-417" at bounding box center [325, 144] width 80 height 30
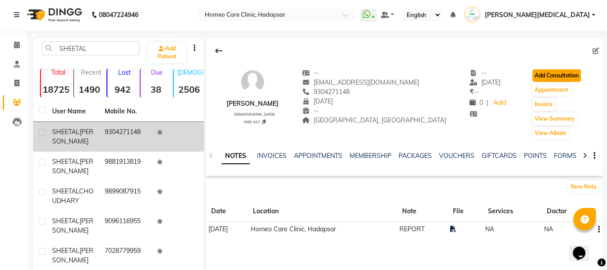
click at [551, 70] on button "Add Consultation" at bounding box center [557, 75] width 49 height 13
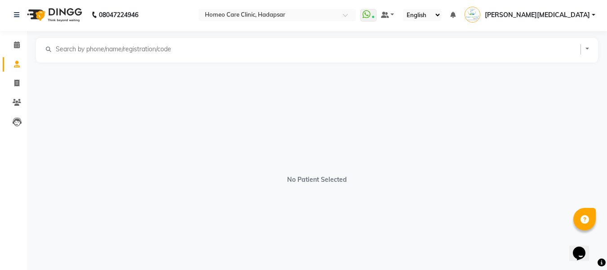
select select "[DEMOGRAPHIC_DATA]"
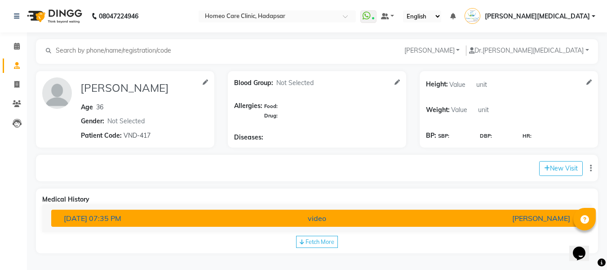
click at [277, 225] on button "[DATE] 07:35 PM video [PERSON_NAME]" at bounding box center [317, 218] width 532 height 17
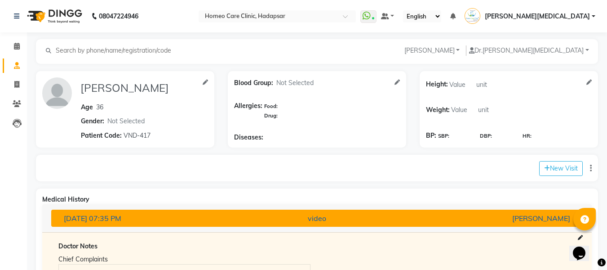
click at [84, 224] on button "[DATE] 07:35 PM video [PERSON_NAME]" at bounding box center [317, 218] width 532 height 17
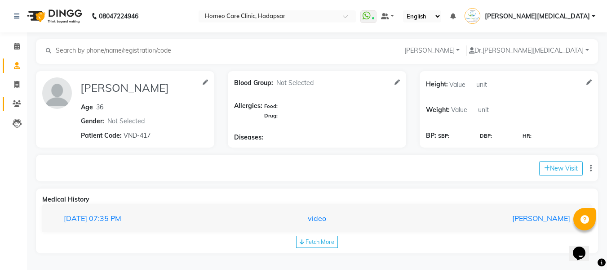
click at [13, 106] on icon at bounding box center [17, 103] width 9 height 7
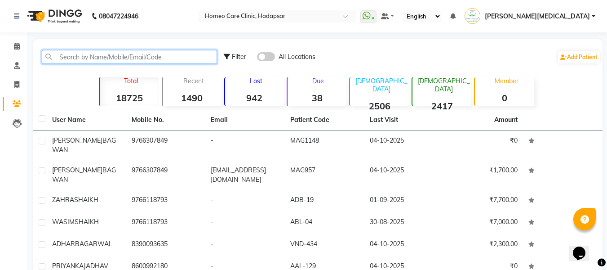
click at [180, 50] on input "text" at bounding box center [129, 57] width 175 height 14
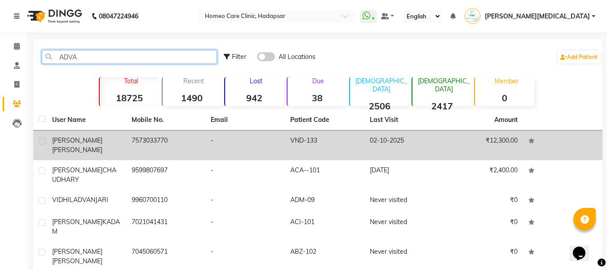
type input "ADVA"
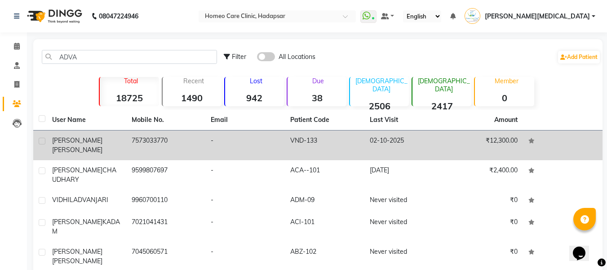
click at [149, 138] on td "7573033770" at bounding box center [166, 145] width 80 height 30
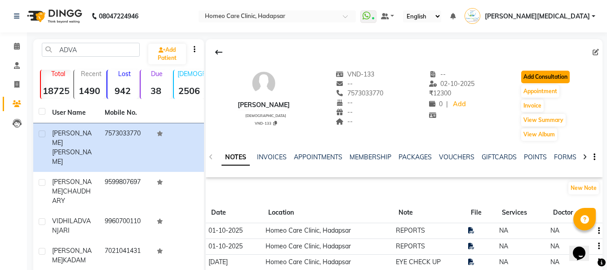
click at [558, 74] on button "Add Consultation" at bounding box center [546, 77] width 49 height 13
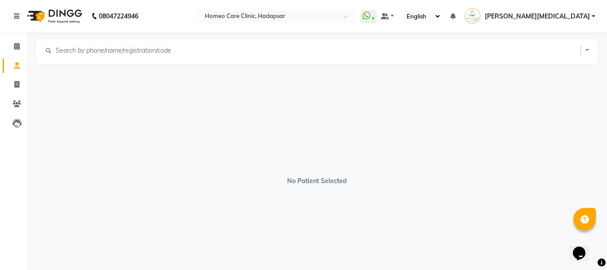
select select "[DEMOGRAPHIC_DATA]"
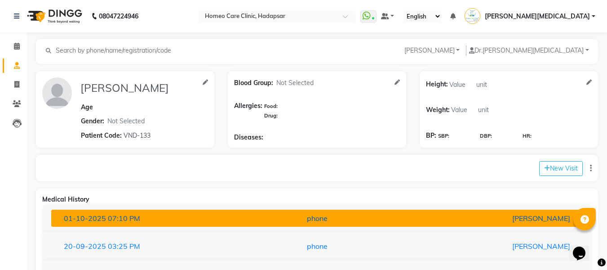
click at [378, 217] on div "phone" at bounding box center [318, 218] width 174 height 11
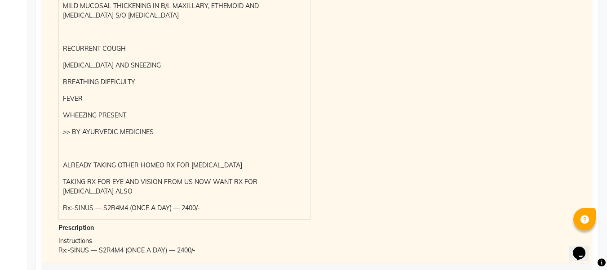
scroll to position [441, 0]
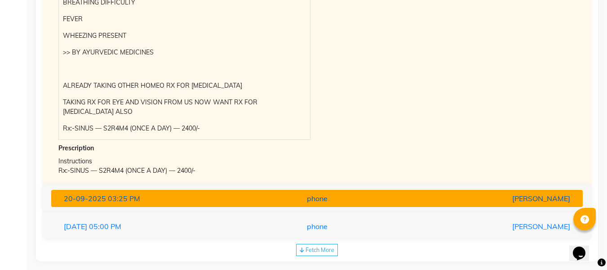
click at [398, 193] on div "phone" at bounding box center [318, 198] width 174 height 11
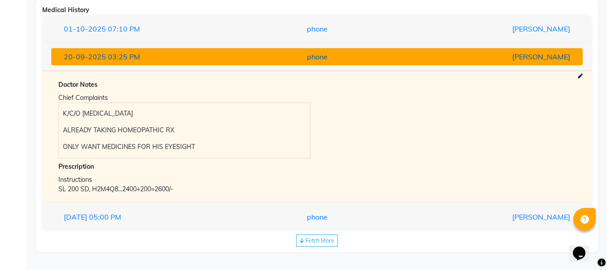
scroll to position [189, 0]
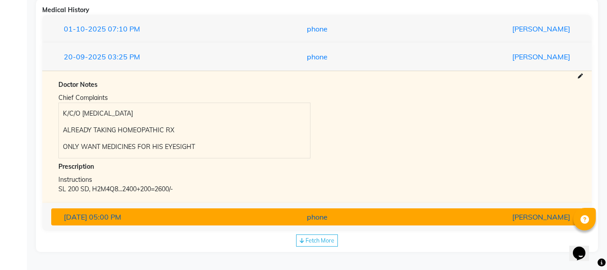
click at [383, 223] on button "[DATE] 05:00 PM phone [PERSON_NAME]" at bounding box center [317, 216] width 532 height 17
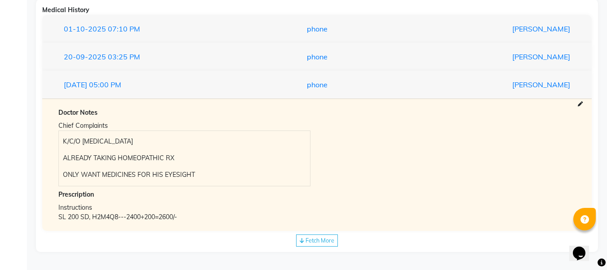
click at [334, 242] on span "Fetch More" at bounding box center [320, 240] width 29 height 7
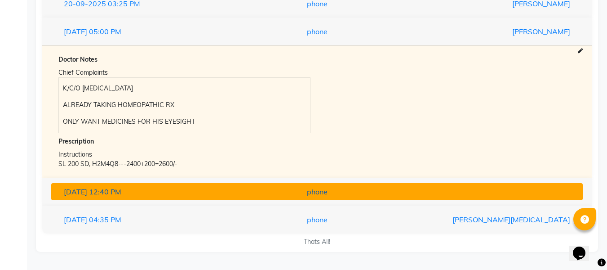
click at [379, 192] on div "phone" at bounding box center [318, 191] width 174 height 11
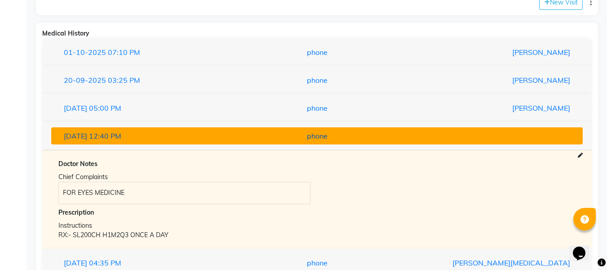
scroll to position [167, 0]
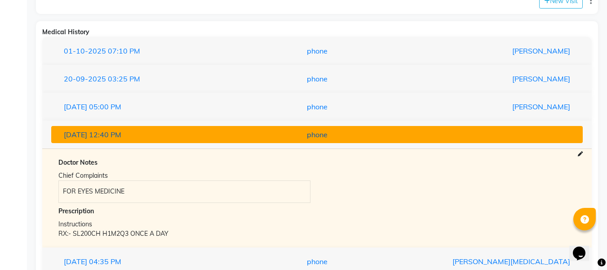
click at [400, 129] on div "phone" at bounding box center [318, 134] width 174 height 11
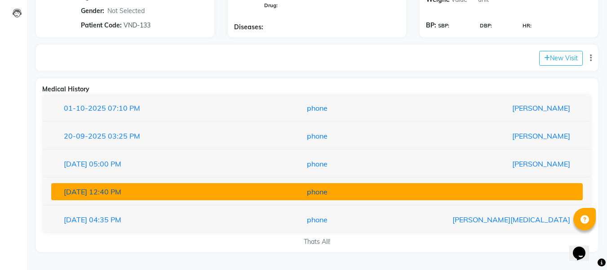
scroll to position [110, 0]
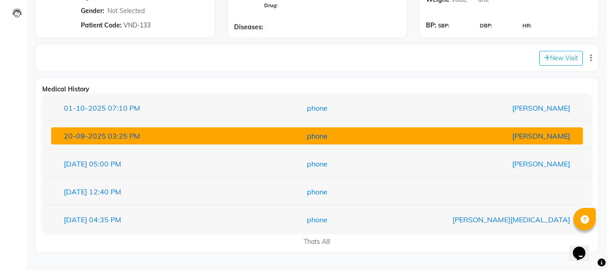
click at [395, 138] on div "phone" at bounding box center [318, 135] width 174 height 11
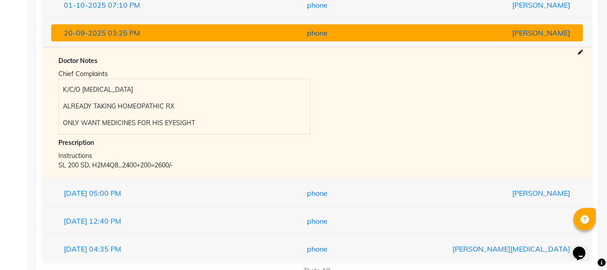
scroll to position [242, 0]
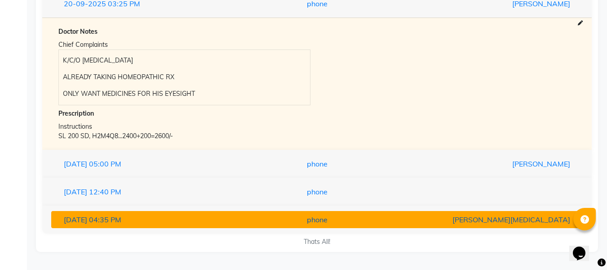
click at [392, 220] on div "phone" at bounding box center [318, 219] width 174 height 11
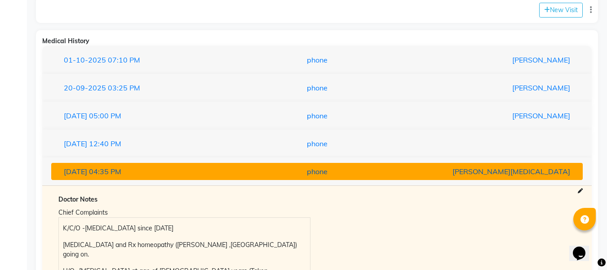
scroll to position [157, 0]
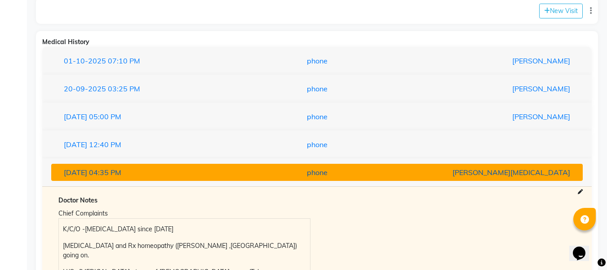
click at [456, 176] on div "[PERSON_NAME][MEDICAL_DATA]" at bounding box center [491, 172] width 174 height 11
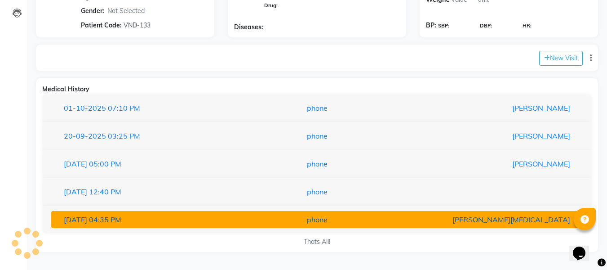
scroll to position [110, 0]
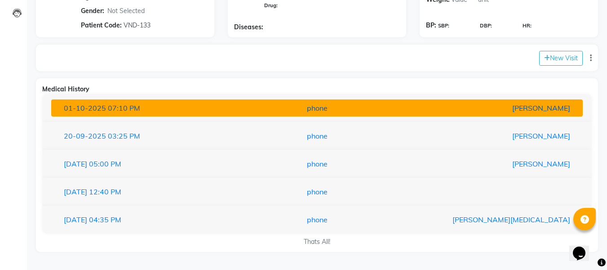
click at [467, 113] on div "[PERSON_NAME]" at bounding box center [491, 108] width 174 height 11
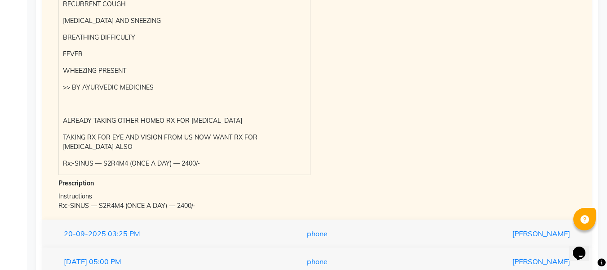
scroll to position [408, 0]
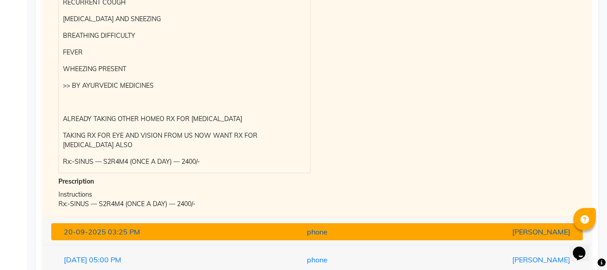
click at [365, 226] on div "phone" at bounding box center [318, 231] width 174 height 11
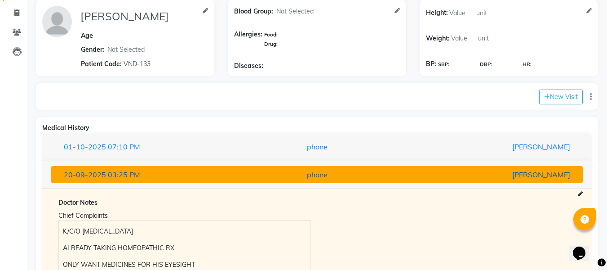
scroll to position [65, 0]
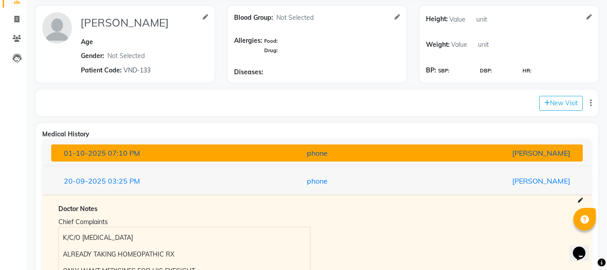
click at [420, 150] on div "[PERSON_NAME]" at bounding box center [491, 152] width 174 height 11
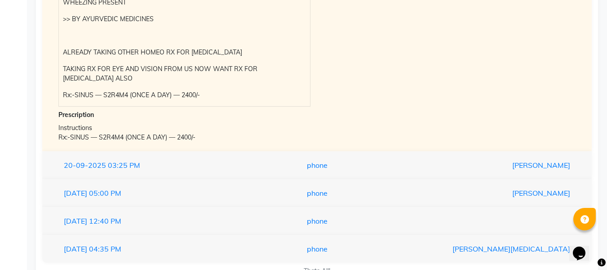
scroll to position [494, 0]
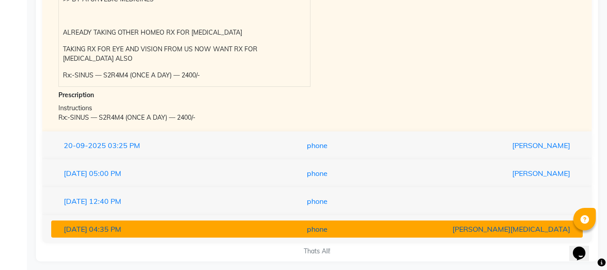
click at [353, 224] on div "phone" at bounding box center [318, 228] width 174 height 11
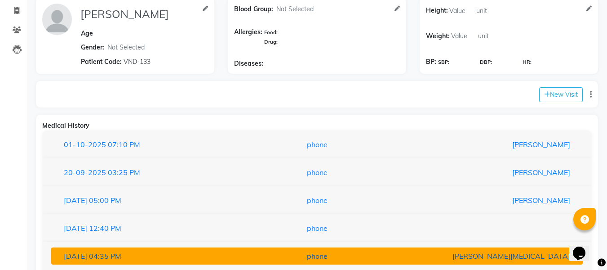
scroll to position [72, 0]
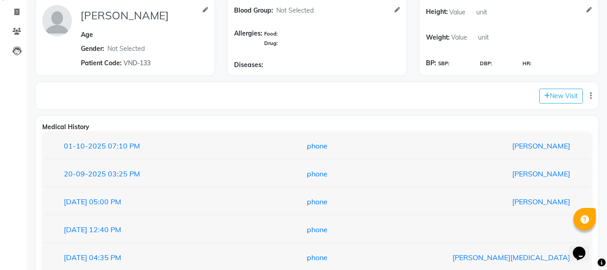
click at [444, 131] on div "Medical History" at bounding box center [317, 126] width 550 height 9
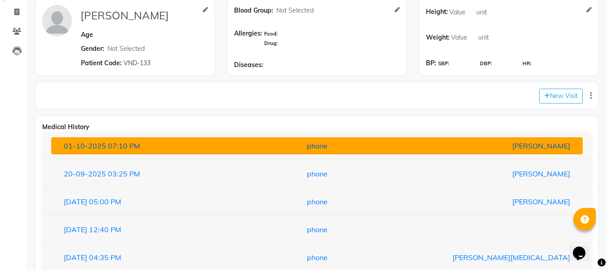
click at [438, 142] on div "[PERSON_NAME]" at bounding box center [491, 145] width 174 height 11
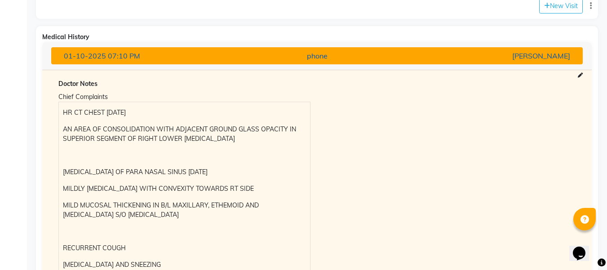
scroll to position [0, 0]
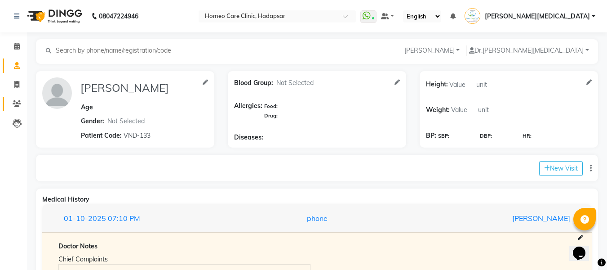
click at [16, 110] on link "Patients" at bounding box center [14, 104] width 22 height 15
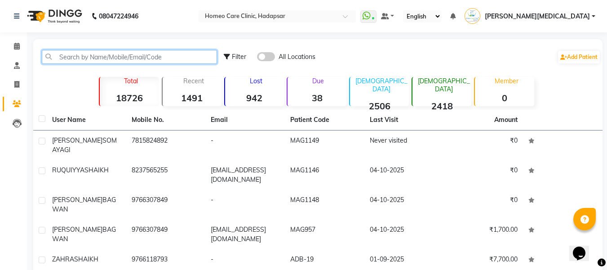
click at [178, 60] on input "text" at bounding box center [129, 57] width 175 height 14
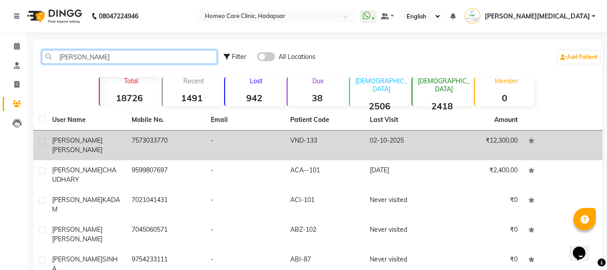
type input "[PERSON_NAME]"
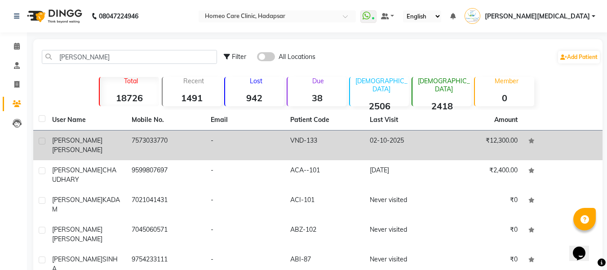
click at [218, 137] on td "-" at bounding box center [245, 145] width 80 height 30
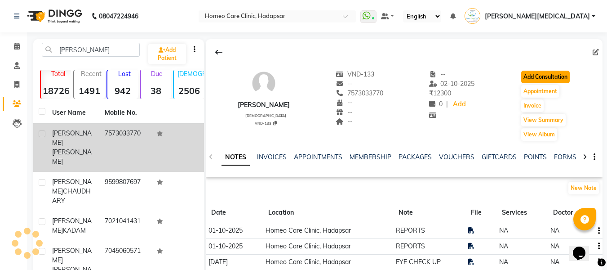
click at [559, 80] on button "Add Consultation" at bounding box center [546, 77] width 49 height 13
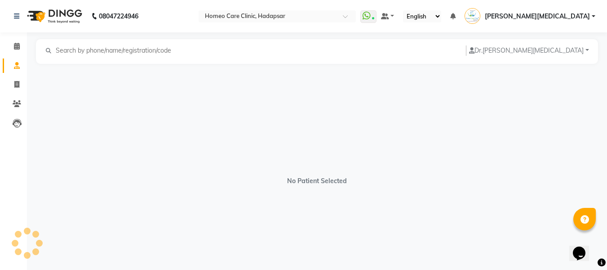
select select "[DEMOGRAPHIC_DATA]"
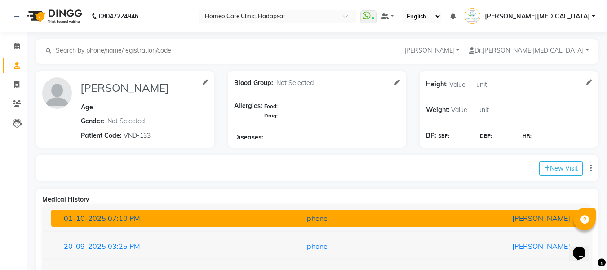
click at [384, 222] on div "phone" at bounding box center [318, 218] width 174 height 11
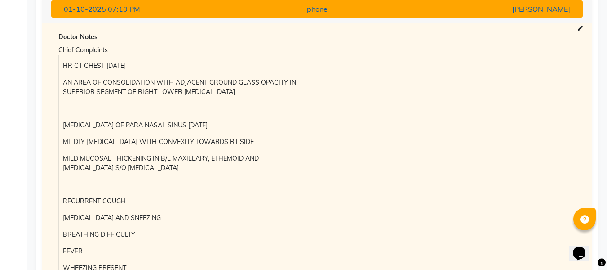
scroll to position [202, 0]
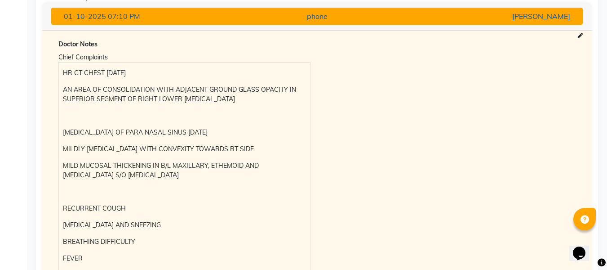
click at [539, 20] on div "[PERSON_NAME]" at bounding box center [491, 16] width 174 height 11
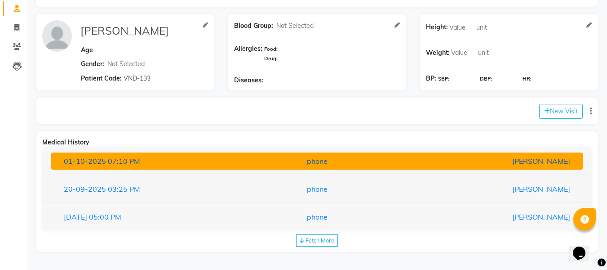
scroll to position [57, 0]
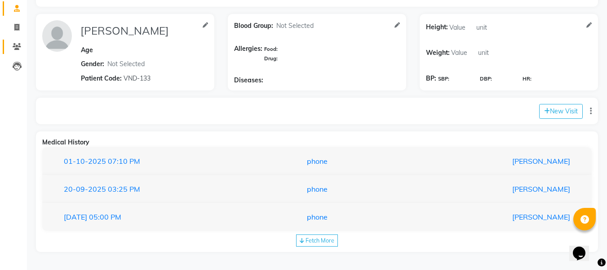
click at [19, 43] on icon at bounding box center [17, 46] width 9 height 7
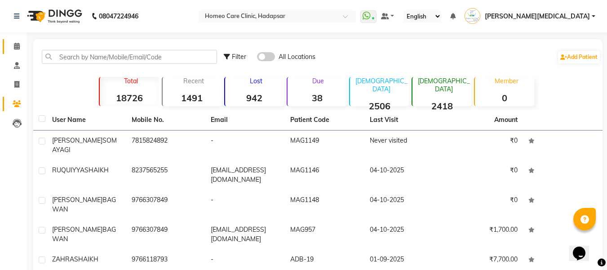
click at [6, 45] on link "Calendar" at bounding box center [14, 46] width 22 height 15
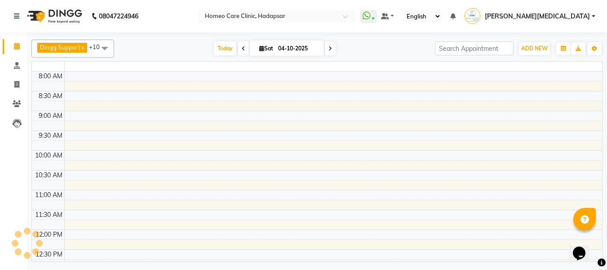
click at [22, 43] on span at bounding box center [17, 46] width 16 height 10
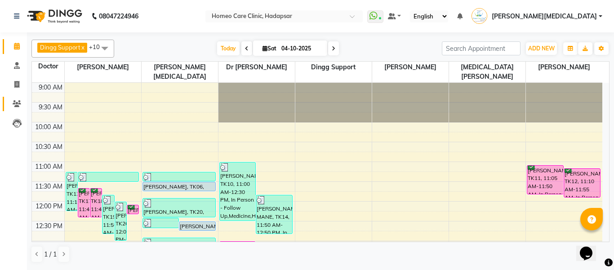
click at [12, 111] on link "Patients" at bounding box center [14, 104] width 22 height 15
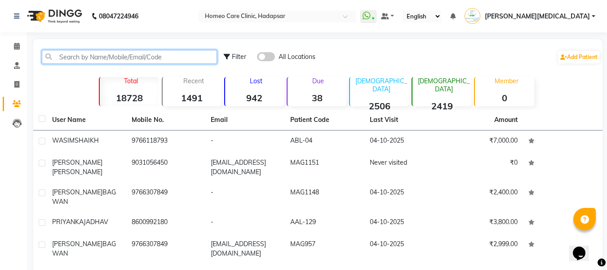
click at [153, 57] on input "text" at bounding box center [129, 57] width 175 height 14
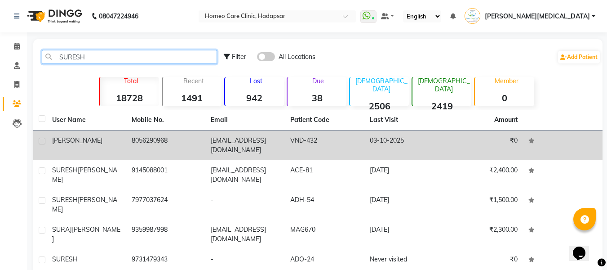
type input "SURESH"
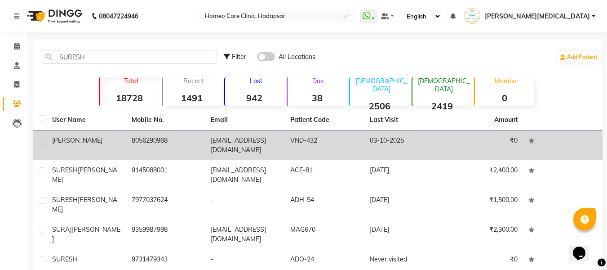
click at [287, 143] on td "VND-432" at bounding box center [325, 145] width 80 height 30
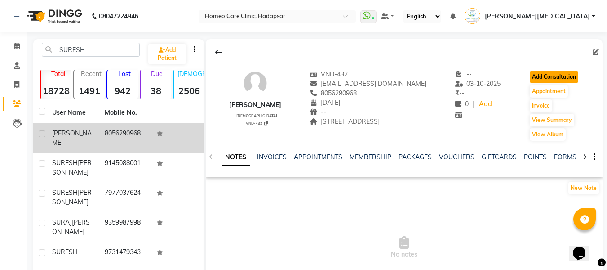
click at [565, 80] on button "Add Consultation" at bounding box center [554, 77] width 49 height 13
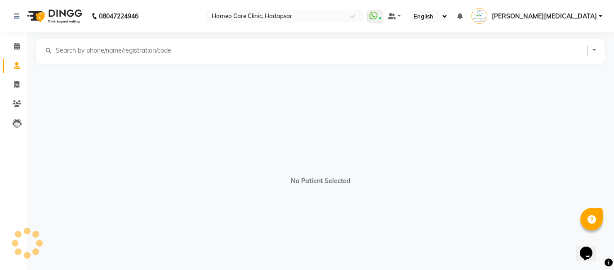
select select "[DEMOGRAPHIC_DATA]"
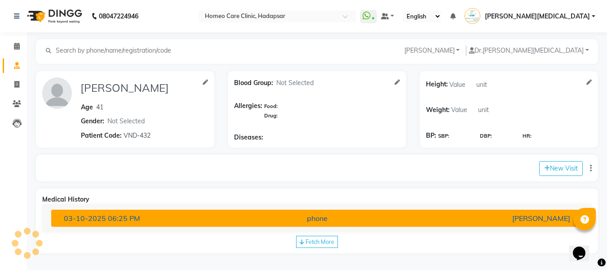
click at [385, 223] on button "[DATE] 06:25 PM phone [PERSON_NAME]" at bounding box center [317, 218] width 532 height 17
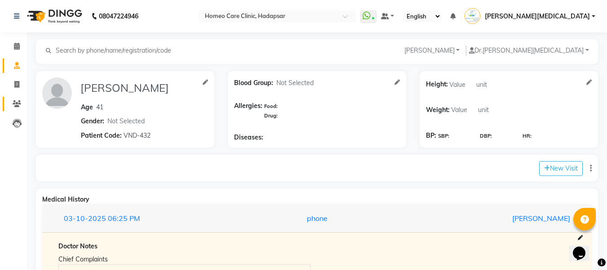
click at [13, 102] on icon at bounding box center [17, 103] width 9 height 7
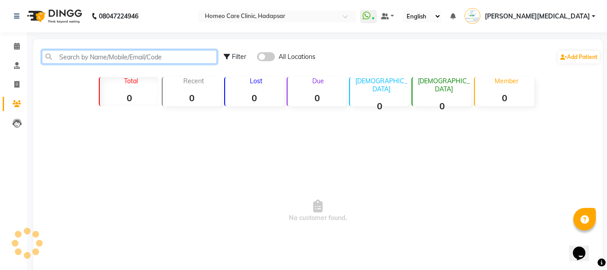
click at [129, 58] on input "text" at bounding box center [129, 57] width 175 height 14
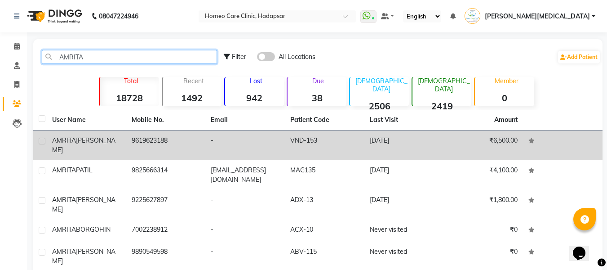
type input "AMRITA"
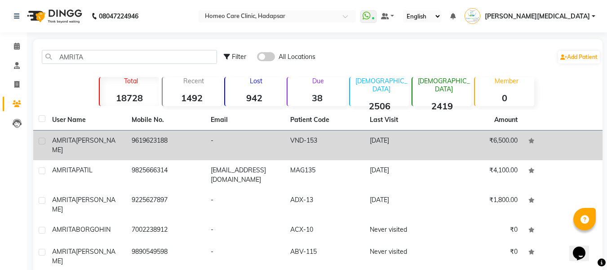
click at [384, 143] on td "[DATE]" at bounding box center [405, 145] width 80 height 30
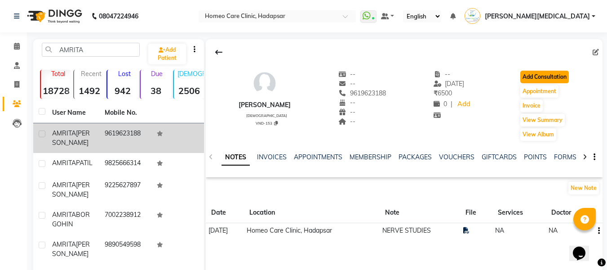
click at [566, 83] on button "Add Consultation" at bounding box center [545, 77] width 49 height 13
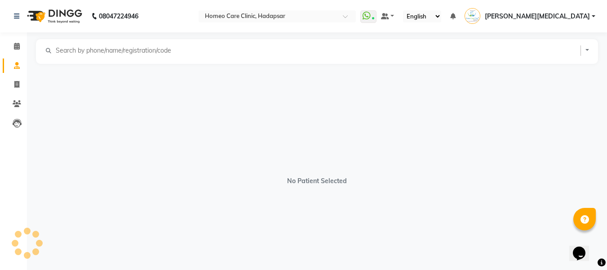
select select "[DEMOGRAPHIC_DATA]"
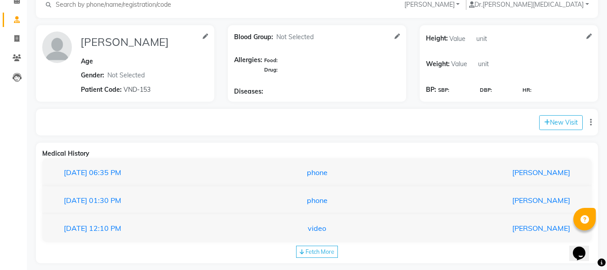
scroll to position [31, 0]
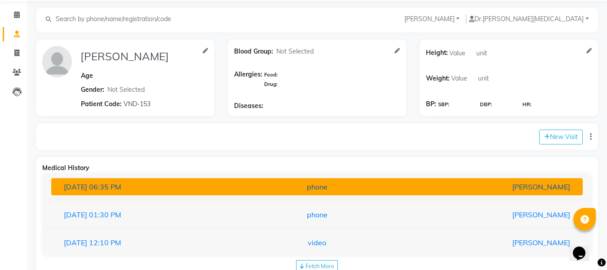
click at [424, 180] on button "[DATE] 06:35 PM phone [PERSON_NAME]" at bounding box center [317, 186] width 532 height 17
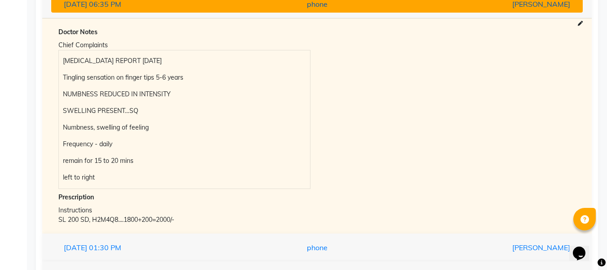
scroll to position [218, 0]
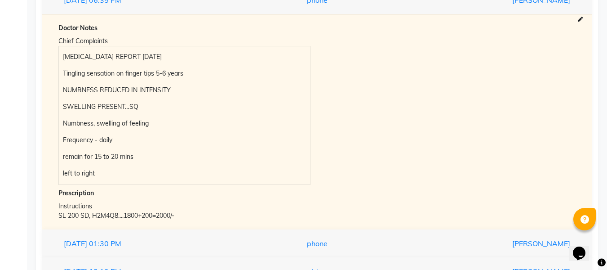
click at [77, 59] on p "[MEDICAL_DATA] REPORT [DATE]" at bounding box center [184, 56] width 243 height 9
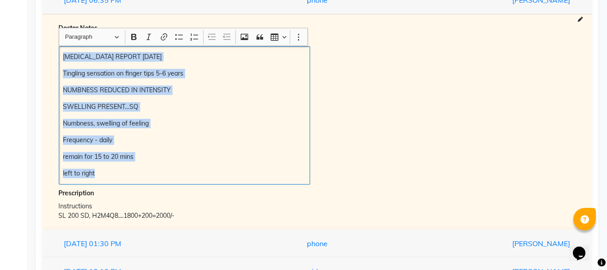
copy div "[MEDICAL_DATA] REPORT [DATE] Tingling sensation on finger tips 5-6 years NUMBNE…"
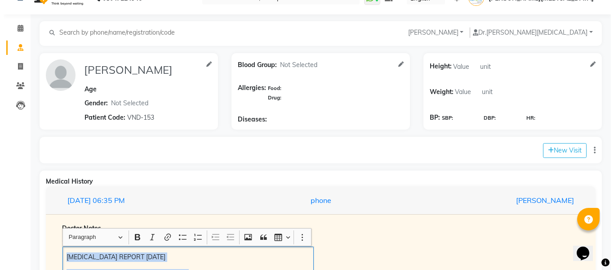
scroll to position [0, 0]
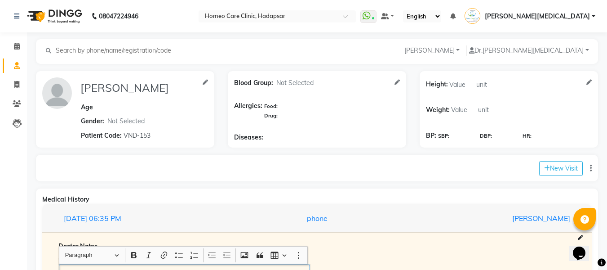
click at [554, 180] on div "New Visit" at bounding box center [317, 168] width 562 height 27
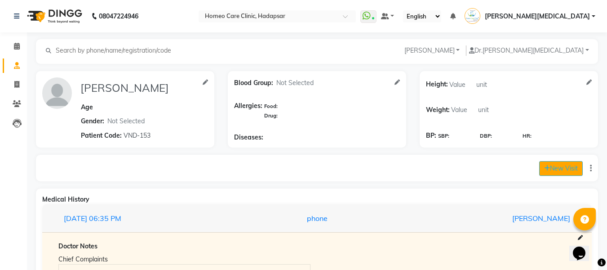
click at [558, 170] on button "New Visit" at bounding box center [562, 168] width 44 height 15
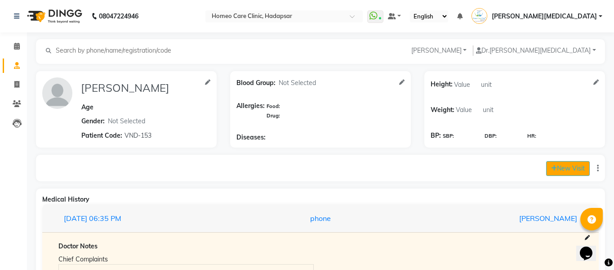
select select "865"
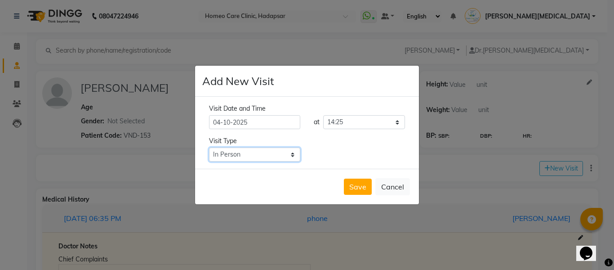
click at [284, 151] on select "Select Type In Person Video Phone Chat" at bounding box center [254, 154] width 91 height 14
select select "phone"
click at [209, 147] on select "Select Type In Person Video Phone Chat" at bounding box center [254, 154] width 91 height 14
click at [360, 185] on button "Save" at bounding box center [358, 187] width 28 height 16
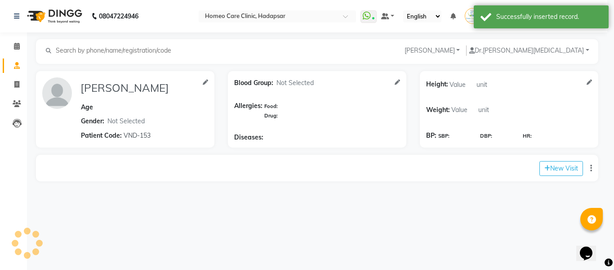
type input "[PERSON_NAME]"
select select "[DEMOGRAPHIC_DATA]"
type input "VND-153"
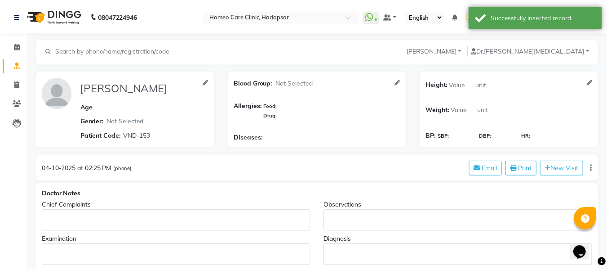
scroll to position [1, 0]
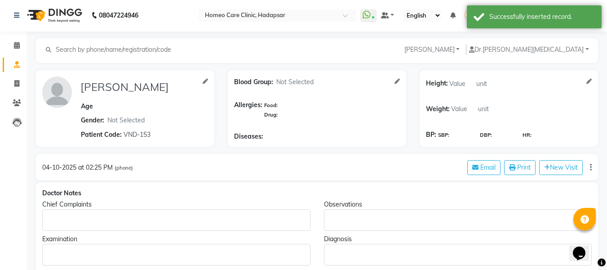
click at [119, 210] on div "Rich Text Editor, main" at bounding box center [176, 220] width 268 height 22
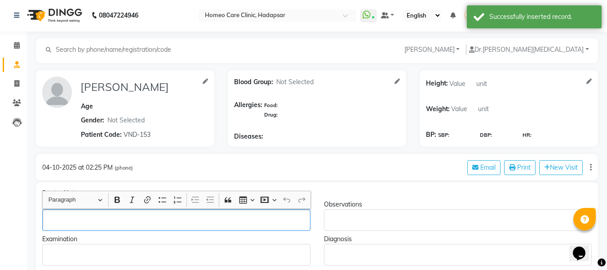
click at [92, 218] on p "Rich Text Editor, main" at bounding box center [176, 219] width 260 height 9
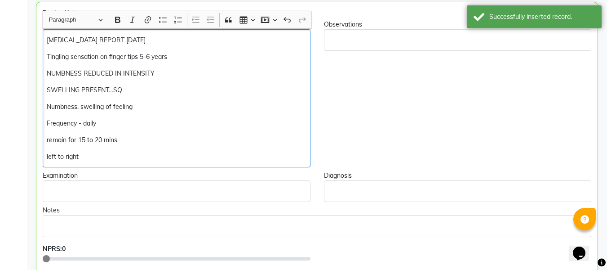
scroll to position [190, 0]
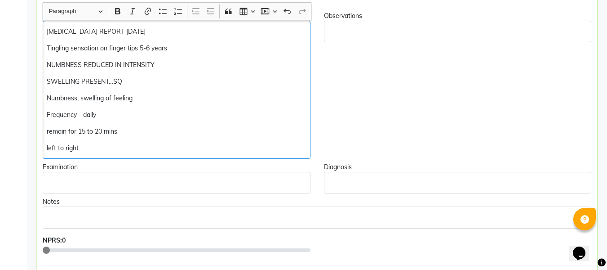
click at [175, 63] on p "NUMBNESS REDUCED IN INTENSITY" at bounding box center [176, 64] width 259 height 9
click at [193, 46] on p "Tingling sensation on finger tips 5-6 years" at bounding box center [176, 48] width 259 height 9
click at [116, 147] on p "left to right" at bounding box center [176, 147] width 259 height 9
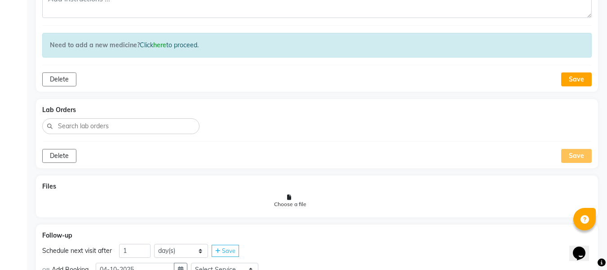
scroll to position [684, 0]
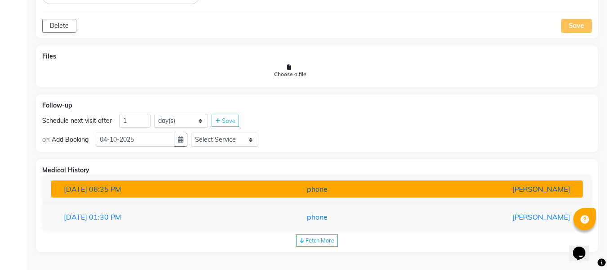
click at [270, 183] on button "[DATE] 06:35 PM phone [PERSON_NAME]" at bounding box center [317, 188] width 532 height 17
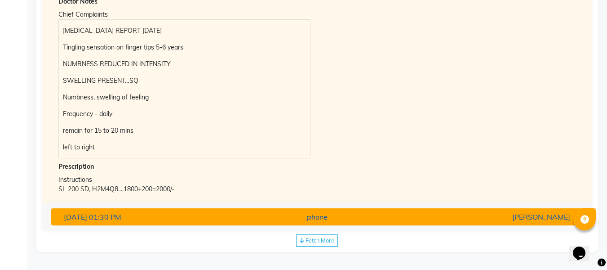
click at [218, 221] on div "[DATE] 01:30 PM" at bounding box center [144, 216] width 174 height 11
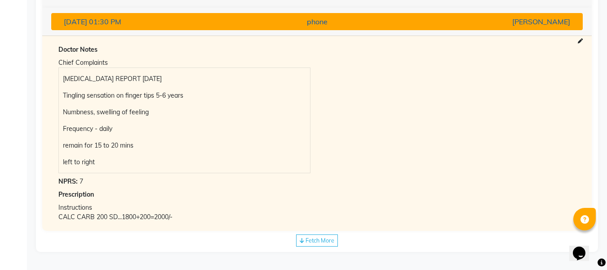
scroll to position [879, 0]
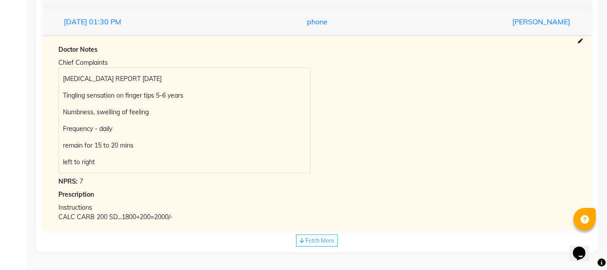
click at [324, 242] on span "Fetch More" at bounding box center [320, 240] width 29 height 7
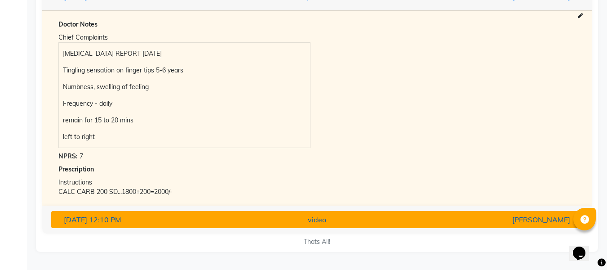
click at [311, 222] on div "video" at bounding box center [318, 219] width 174 height 11
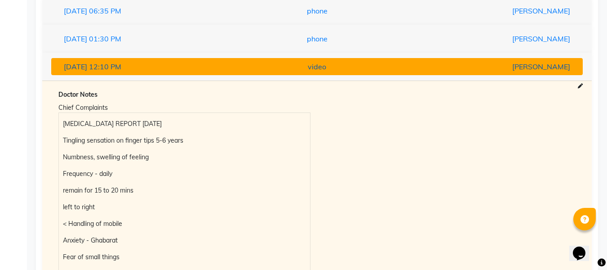
scroll to position [975, 0]
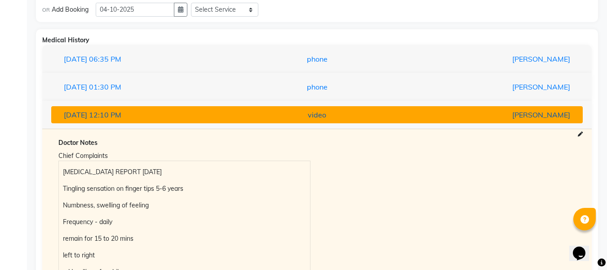
click at [428, 122] on button "[DATE] 12:10 PM video [PERSON_NAME]" at bounding box center [317, 114] width 532 height 17
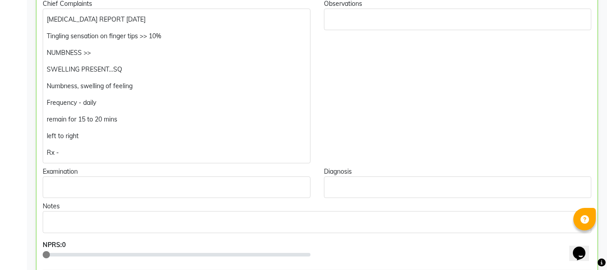
scroll to position [180, 0]
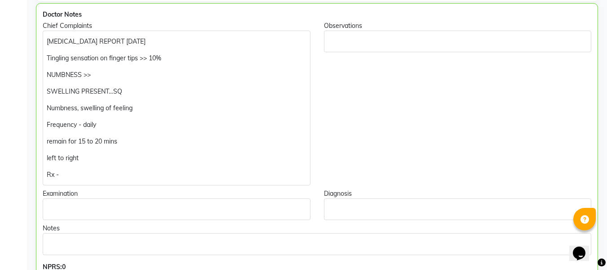
click at [110, 180] on div "[MEDICAL_DATA] REPORT [DATE] Tingling sensation on finger tips >> 10% NUMBNESS …" at bounding box center [177, 108] width 268 height 155
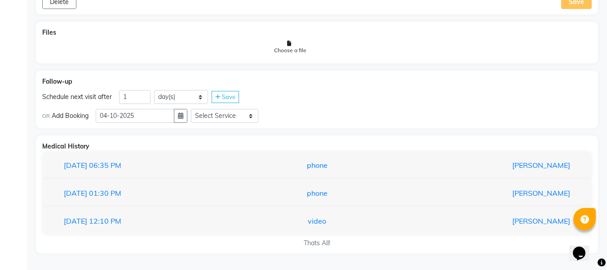
scroll to position [710, 0]
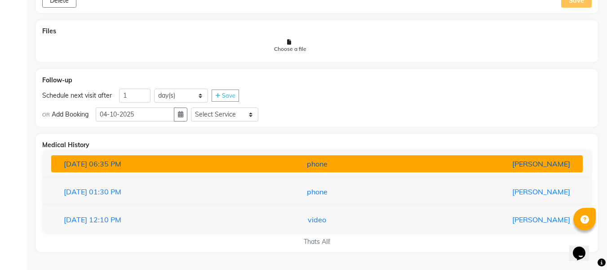
click at [321, 170] on button "[DATE] 06:35 PM phone [PERSON_NAME]" at bounding box center [317, 163] width 532 height 17
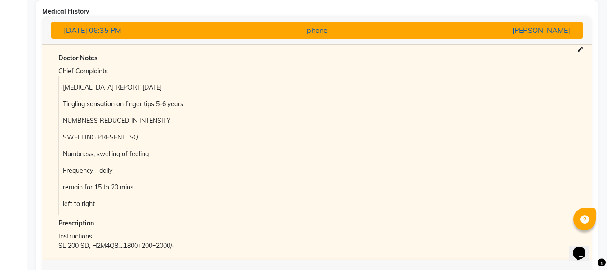
scroll to position [844, 0]
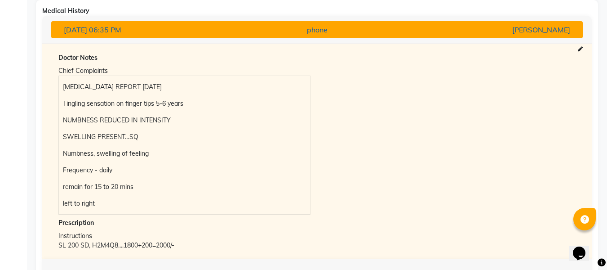
click at [354, 31] on div "phone" at bounding box center [318, 29] width 174 height 11
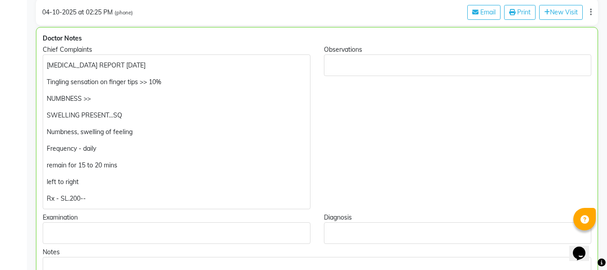
scroll to position [171, 0]
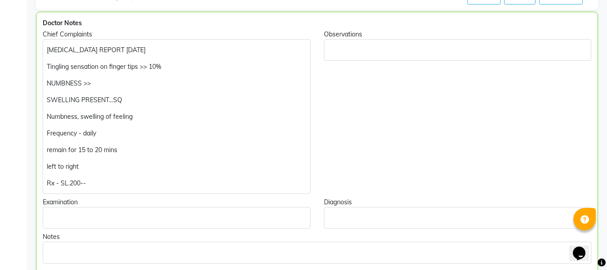
click at [235, 191] on div "[MEDICAL_DATA] REPORT [DATE] Tingling sensation on finger tips >> 10% NUMBNESS …" at bounding box center [177, 116] width 268 height 155
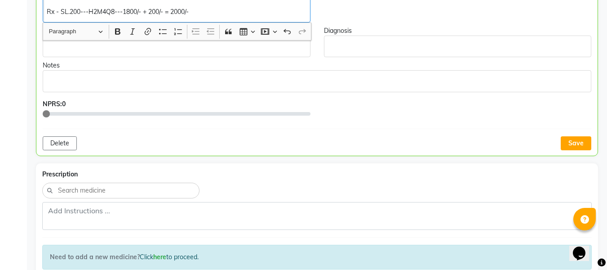
scroll to position [348, 0]
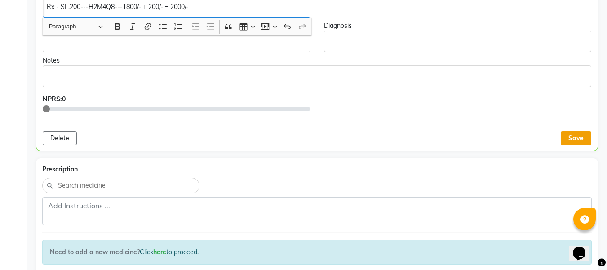
click at [575, 141] on button "Save" at bounding box center [576, 138] width 31 height 14
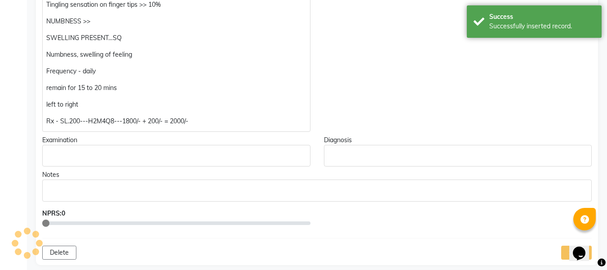
scroll to position [231, 0]
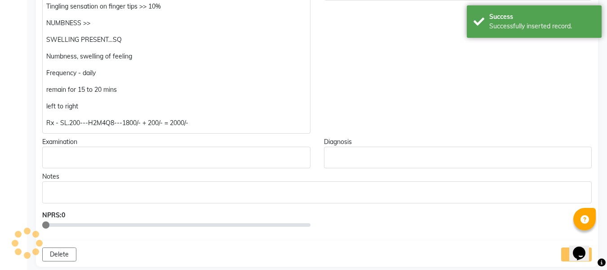
click at [53, 122] on p "Rx - SL.200---H2M4Q8---1800/- + 200/- = 2000/-" at bounding box center [176, 122] width 260 height 9
click at [52, 122] on p "Rx - SL.200---H2M4Q8---1800/- + 200/- = 2000/-" at bounding box center [176, 122] width 260 height 9
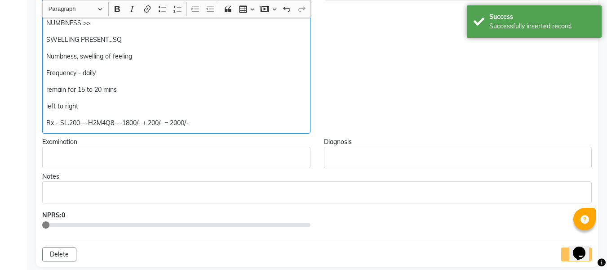
click at [49, 124] on p "Rx - SL.200---H2M4Q8---1800/- + 200/- = 2000/-" at bounding box center [176, 122] width 260 height 9
click at [47, 124] on p "Rx - SL.200---H2M4Q8---1800/- + 200/- = 2000/-" at bounding box center [176, 122] width 260 height 9
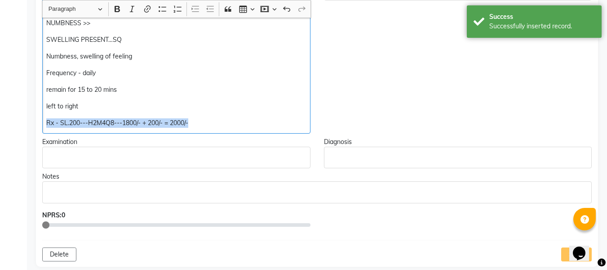
copy p "Rx - SL.200---H2M4Q8---1800/- + 200/- = 2000/-"
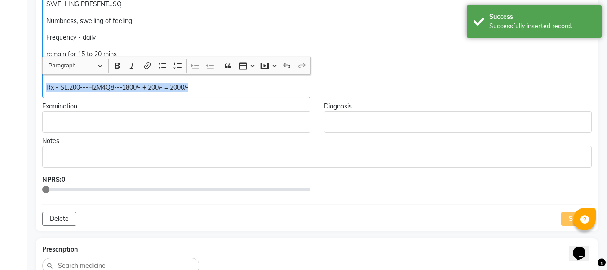
scroll to position [364, 0]
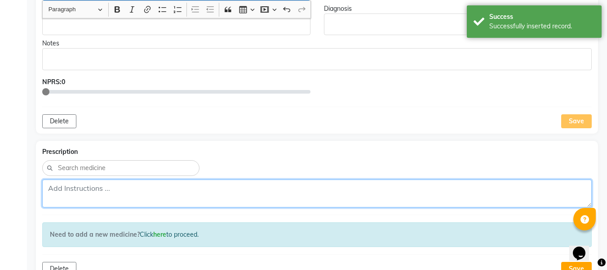
click at [98, 190] on textarea at bounding box center [317, 193] width 550 height 28
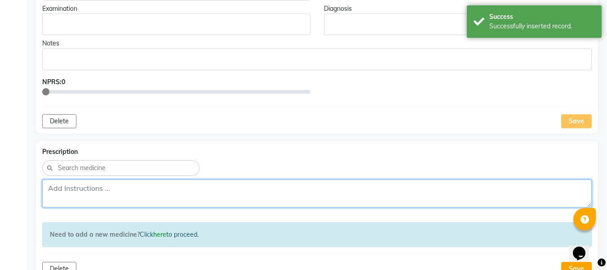
paste textarea "Rx - SL.200---H2M4Q8---1800/- + 200/- = 2000/-"
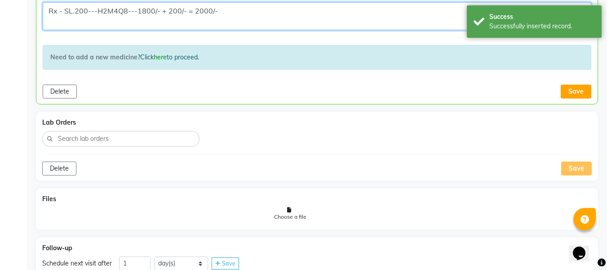
scroll to position [529, 0]
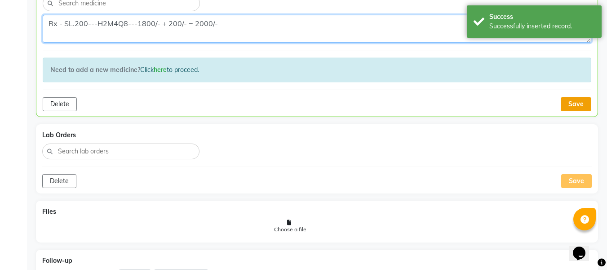
type textarea "Rx - SL.200---H2M4Q8---1800/- + 200/- = 2000/-"
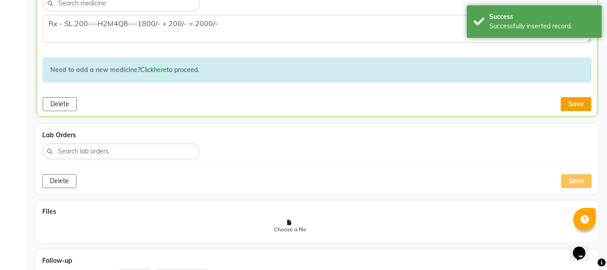
click at [577, 105] on button "Save" at bounding box center [576, 104] width 31 height 14
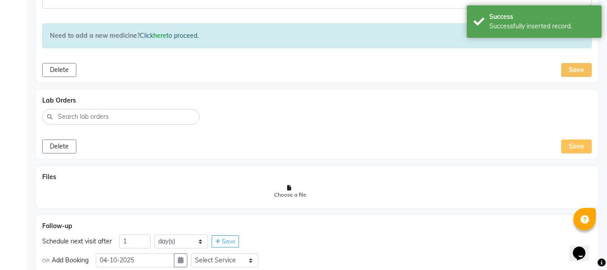
scroll to position [658, 0]
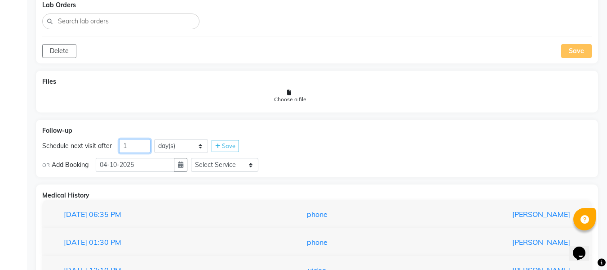
click at [138, 143] on input "1" at bounding box center [134, 146] width 31 height 14
type input "38"
click at [181, 163] on icon "button" at bounding box center [180, 164] width 5 height 6
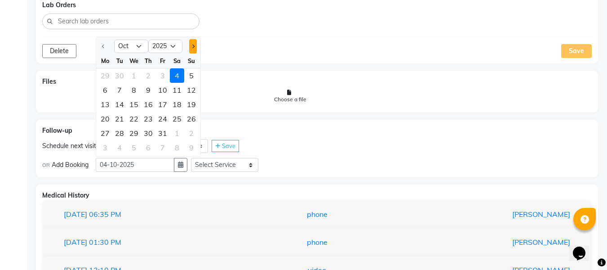
click at [193, 40] on button "Next month" at bounding box center [193, 46] width 8 height 14
select select "11"
click at [108, 98] on div "10" at bounding box center [105, 104] width 14 height 14
type input "[DATE]"
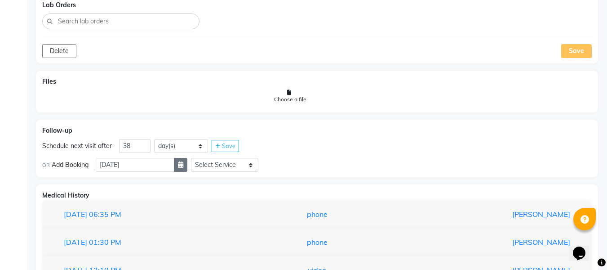
click at [185, 170] on button "button" at bounding box center [180, 165] width 13 height 14
select select "11"
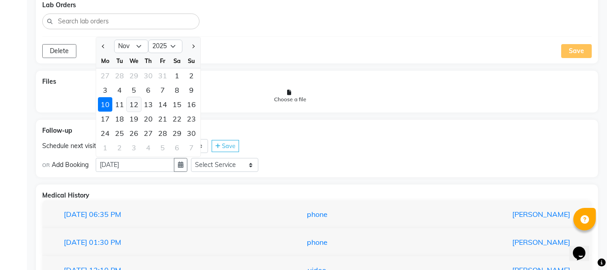
click at [128, 100] on div "12" at bounding box center [134, 104] width 14 height 14
type input "[DATE]"
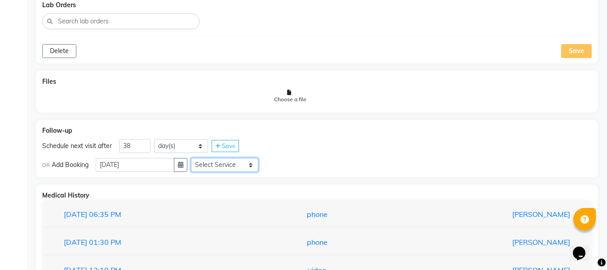
click at [244, 164] on select "Select Service In Person - Consultation Medicine Medicine 1 Hydra Facial Medi F…" at bounding box center [224, 165] width 67 height 14
click at [248, 168] on select "Select Service In Person - Consultation Medicine Medicine 1 Hydra Facial Medi F…" at bounding box center [224, 165] width 67 height 14
click at [245, 169] on select "Select Service In Person - Consultation Medicine Medicine 1 Hydra Facial Medi F…" at bounding box center [224, 165] width 67 height 14
select select "981031"
click at [195, 158] on select "Select Service In Person - Consultation Medicine Medicine 1 Hydra Facial Medi F…" at bounding box center [224, 165] width 67 height 14
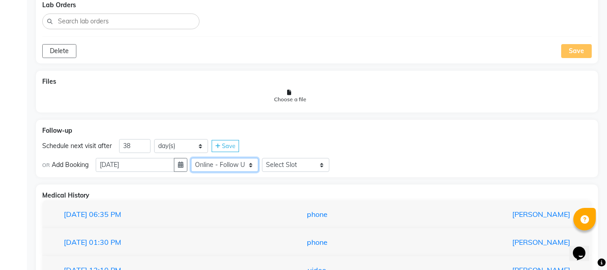
click at [254, 164] on select "Select Service In Person - Consultation Medicine Medicine 1 Hydra Facial Medi F…" at bounding box center [224, 165] width 67 height 14
click at [320, 169] on select "Select Slot 10:15 10:30 10:45 11:00 11:15 11:30 11:45 12:00 12:15 12:30 12:45 1…" at bounding box center [295, 165] width 67 height 14
click at [325, 164] on select "Select Slot 10:15 10:30 10:45 11:00 11:15 11:30 11:45 12:00 12:15 12:30 12:45 1…" at bounding box center [295, 165] width 67 height 14
click at [330, 170] on select "Select Slot 10:15 10:30 10:45 11:00 11:15 11:30 11:45 12:00 12:15 12:30 12:45 1…" at bounding box center [295, 165] width 67 height 14
click at [307, 120] on div "Follow-up Schedule next visit after 38 day(s) week(s) month(s) Save OR Add Book…" at bounding box center [317, 149] width 562 height 58
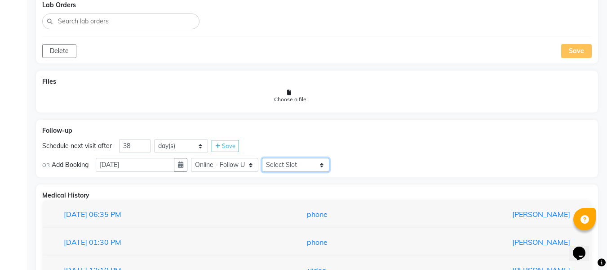
click at [325, 171] on select "Select Slot 10:15 10:30 10:45 11:00 11:15 11:30 11:45 12:00 12:15 12:30 12:45 1…" at bounding box center [295, 165] width 67 height 14
select select "795"
click at [266, 158] on select "Select Slot 10:15 10:30 10:45 11:00 11:15 11:30 11:45 12:00 12:15 12:30 12:45 1…" at bounding box center [295, 165] width 67 height 14
click at [361, 170] on div "Save" at bounding box center [346, 165] width 27 height 12
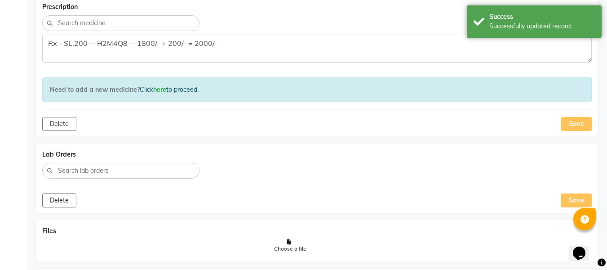
scroll to position [561, 0]
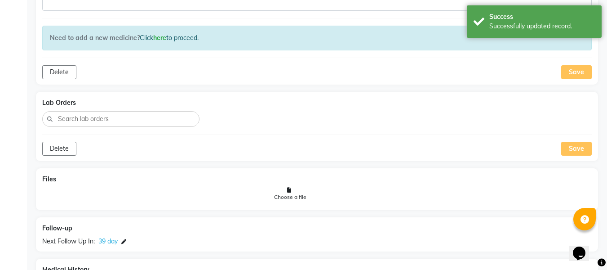
click at [588, 155] on div "Save" at bounding box center [577, 149] width 31 height 14
click at [579, 76] on div "Save" at bounding box center [577, 72] width 31 height 14
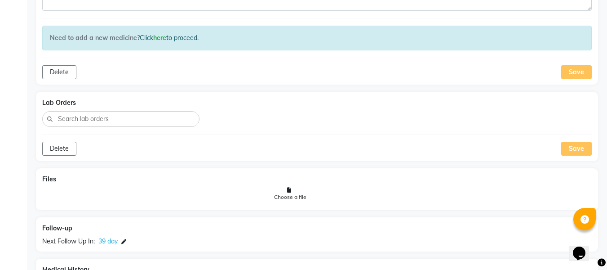
click at [582, 145] on div "Save" at bounding box center [577, 149] width 31 height 14
click at [582, 67] on div "Save" at bounding box center [577, 72] width 31 height 14
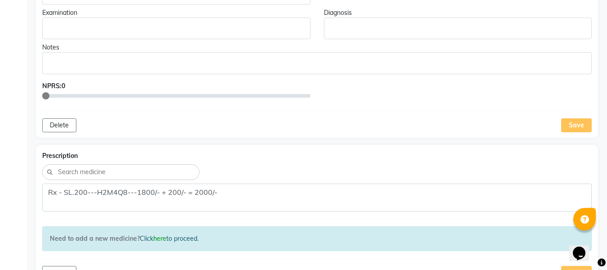
click at [571, 121] on div "Save" at bounding box center [577, 125] width 31 height 14
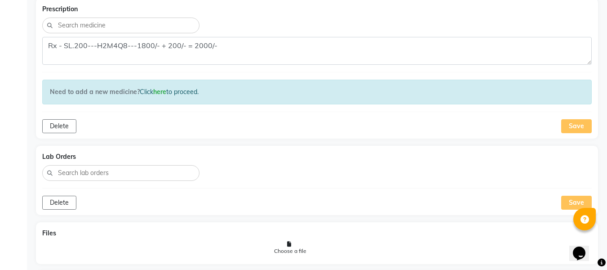
click at [568, 127] on div "Save" at bounding box center [577, 126] width 31 height 14
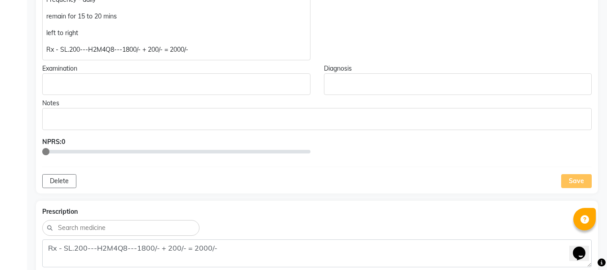
scroll to position [316, 0]
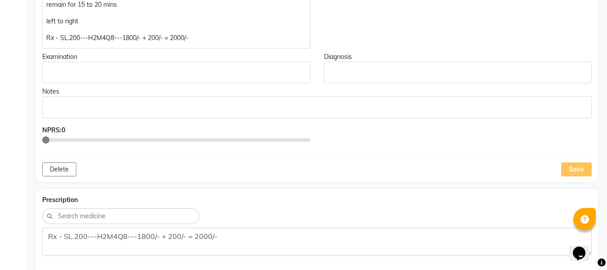
click at [579, 173] on div "Save" at bounding box center [577, 169] width 31 height 14
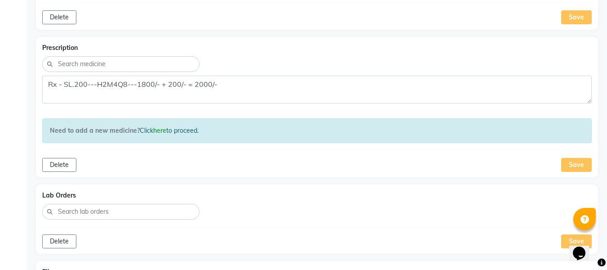
scroll to position [445, 0]
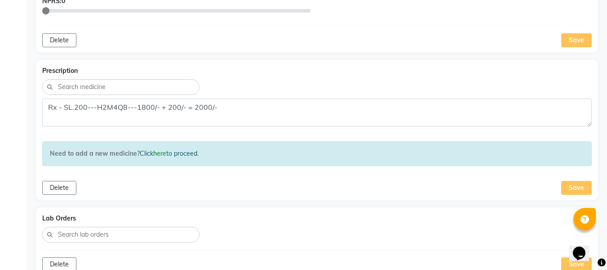
click at [574, 192] on div "Save" at bounding box center [577, 188] width 31 height 14
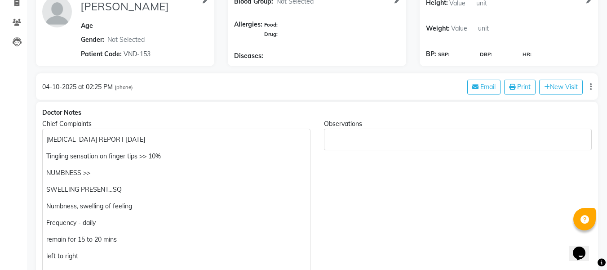
scroll to position [0, 0]
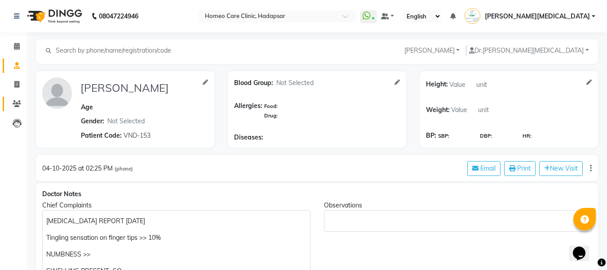
click at [13, 109] on link "Patients" at bounding box center [14, 104] width 22 height 15
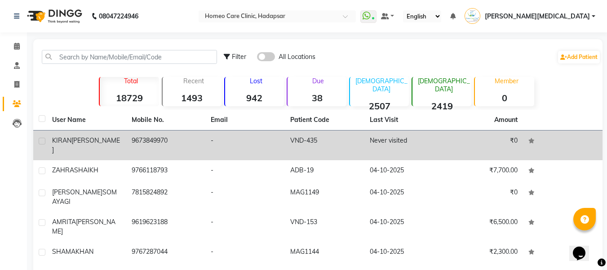
click at [377, 138] on td "Never visited" at bounding box center [405, 145] width 80 height 30
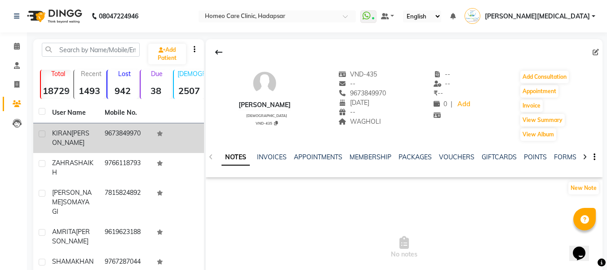
scroll to position [0, 5]
click at [558, 156] on link "FORMS" at bounding box center [560, 157] width 22 height 8
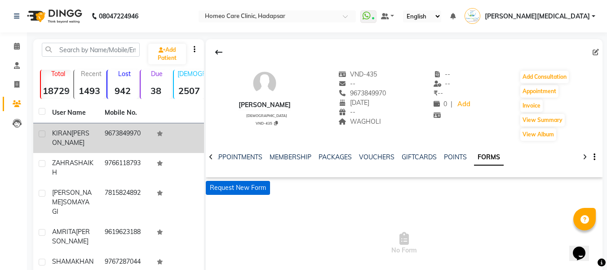
click at [258, 192] on button "Request New Form" at bounding box center [238, 188] width 64 height 14
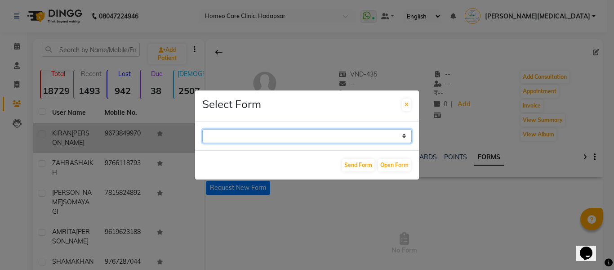
click at [313, 129] on select "Case Taking Form" at bounding box center [307, 136] width 210 height 14
select select "196"
click at [202, 129] on select "Case Taking Form" at bounding box center [307, 136] width 210 height 14
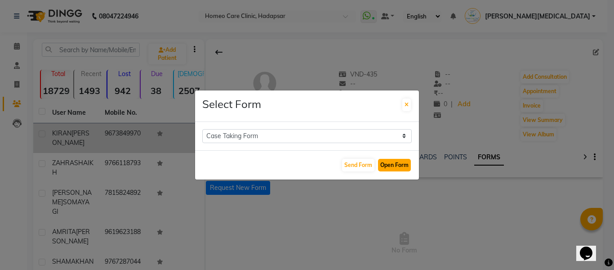
click at [391, 170] on button "Open Form" at bounding box center [394, 165] width 33 height 13
